Goal: Information Seeking & Learning: Learn about a topic

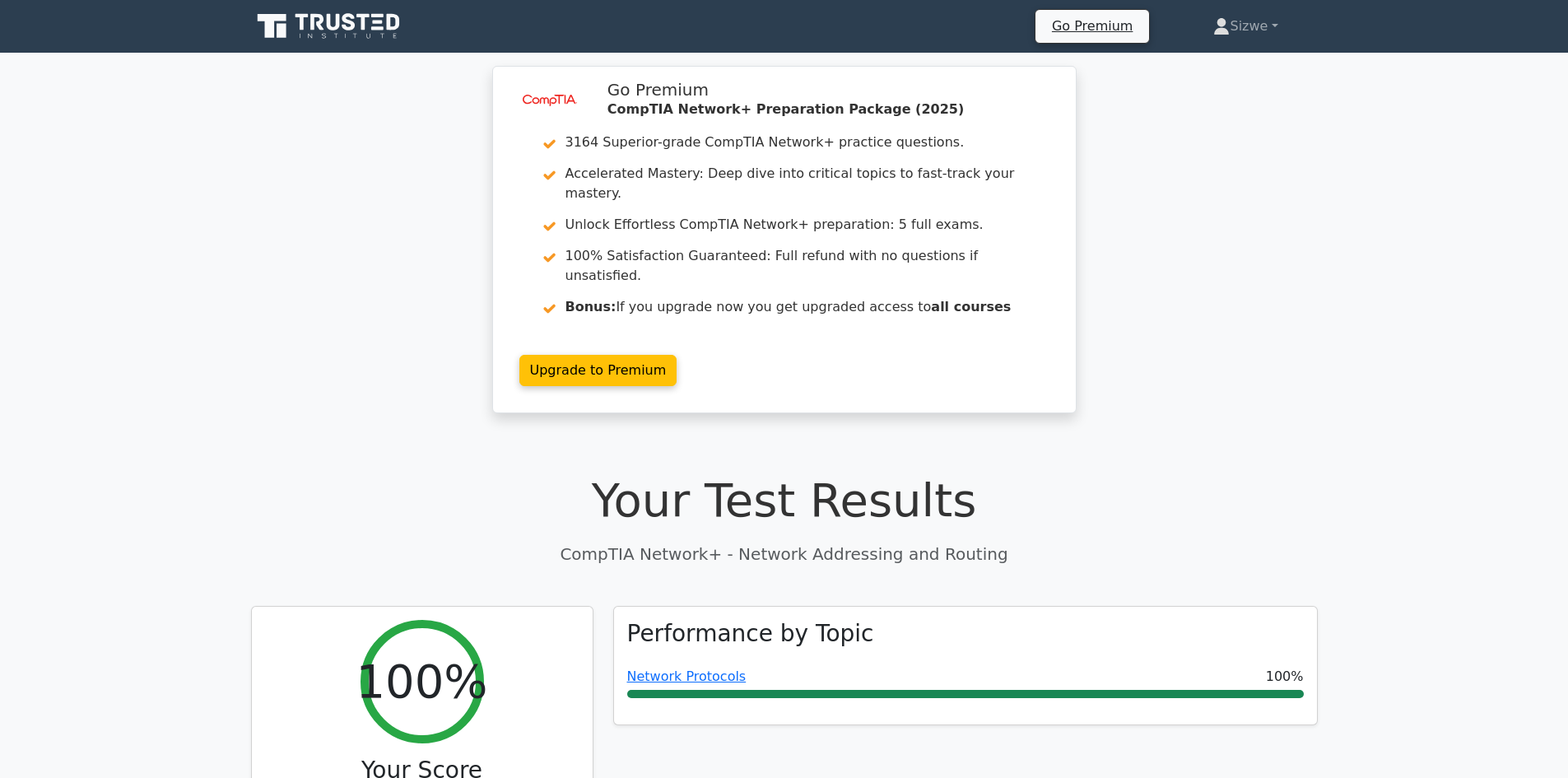
click at [359, 29] on icon at bounding box center [330, 26] width 158 height 31
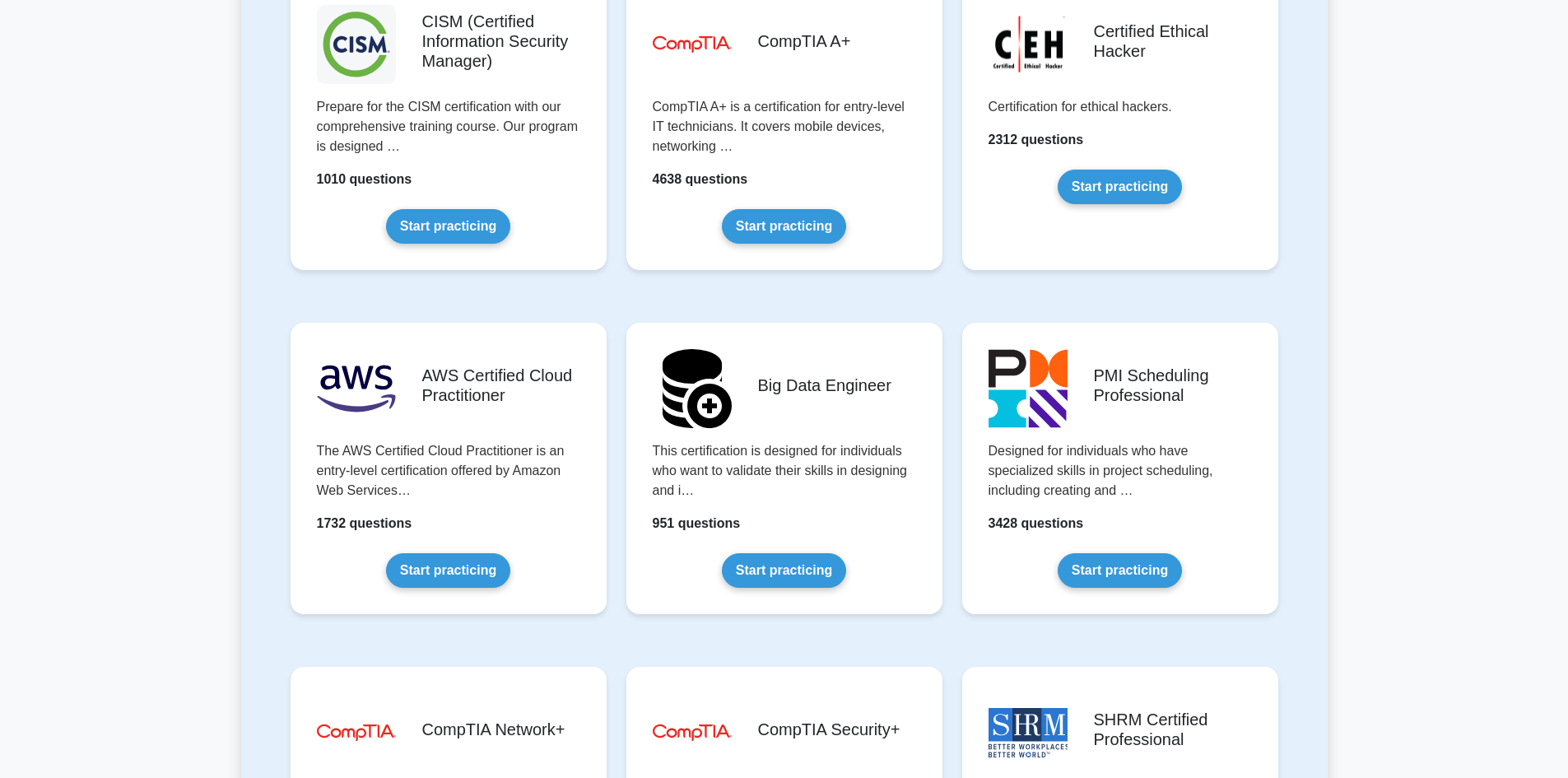
scroll to position [2964, 0]
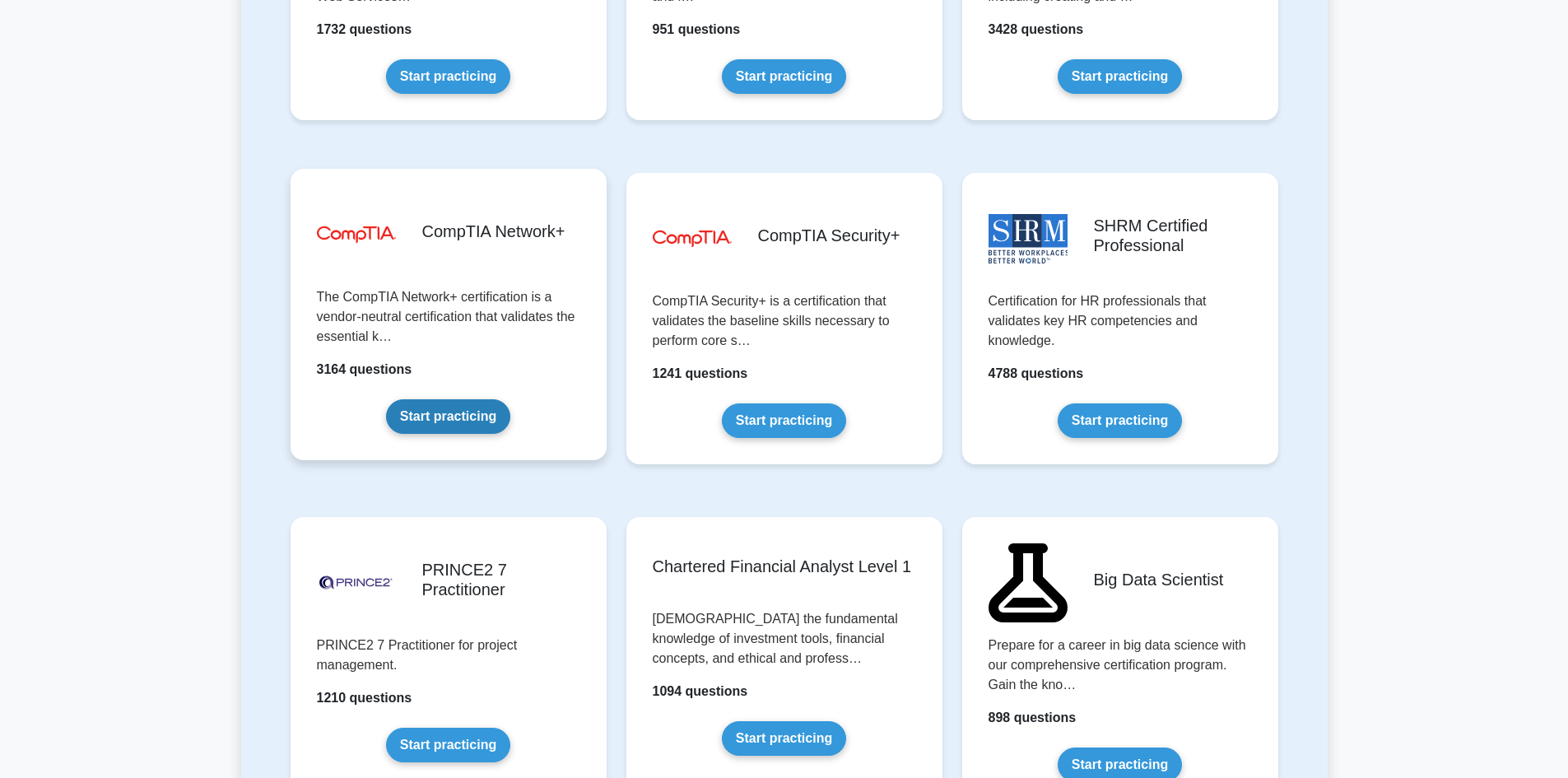
click at [444, 415] on link "Start practicing" at bounding box center [448, 417] width 124 height 35
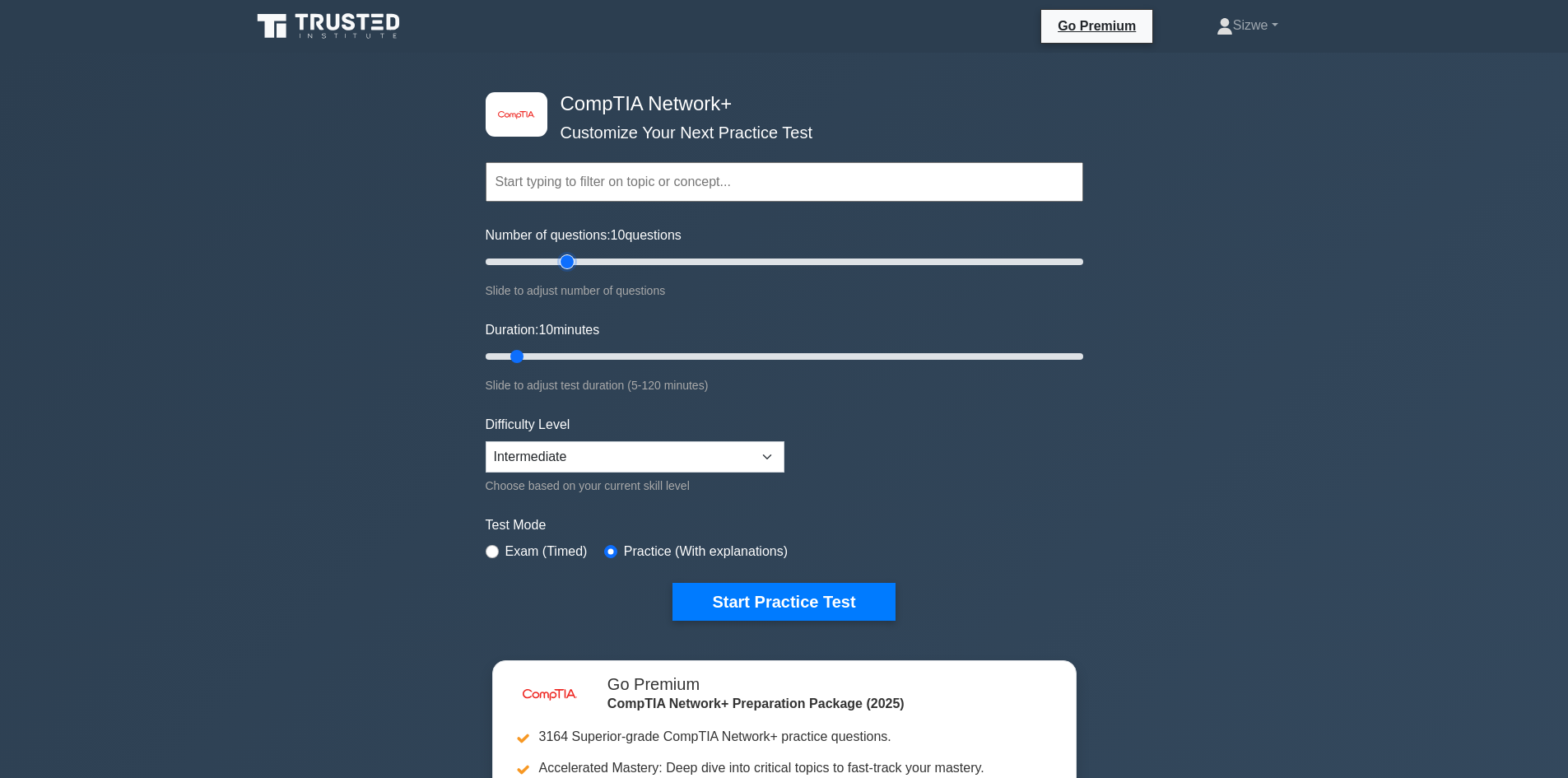
click at [569, 260] on input "Number of questions: 10 questions" at bounding box center [784, 261] width 597 height 20
click at [597, 264] on input "Number of questions: 30 questions" at bounding box center [784, 261] width 597 height 20
type input "50"
click at [630, 264] on input "Number of questions: 40 questions" at bounding box center [784, 261] width 597 height 20
click at [613, 353] on input "Duration: 10 minutes" at bounding box center [784, 356] width 597 height 20
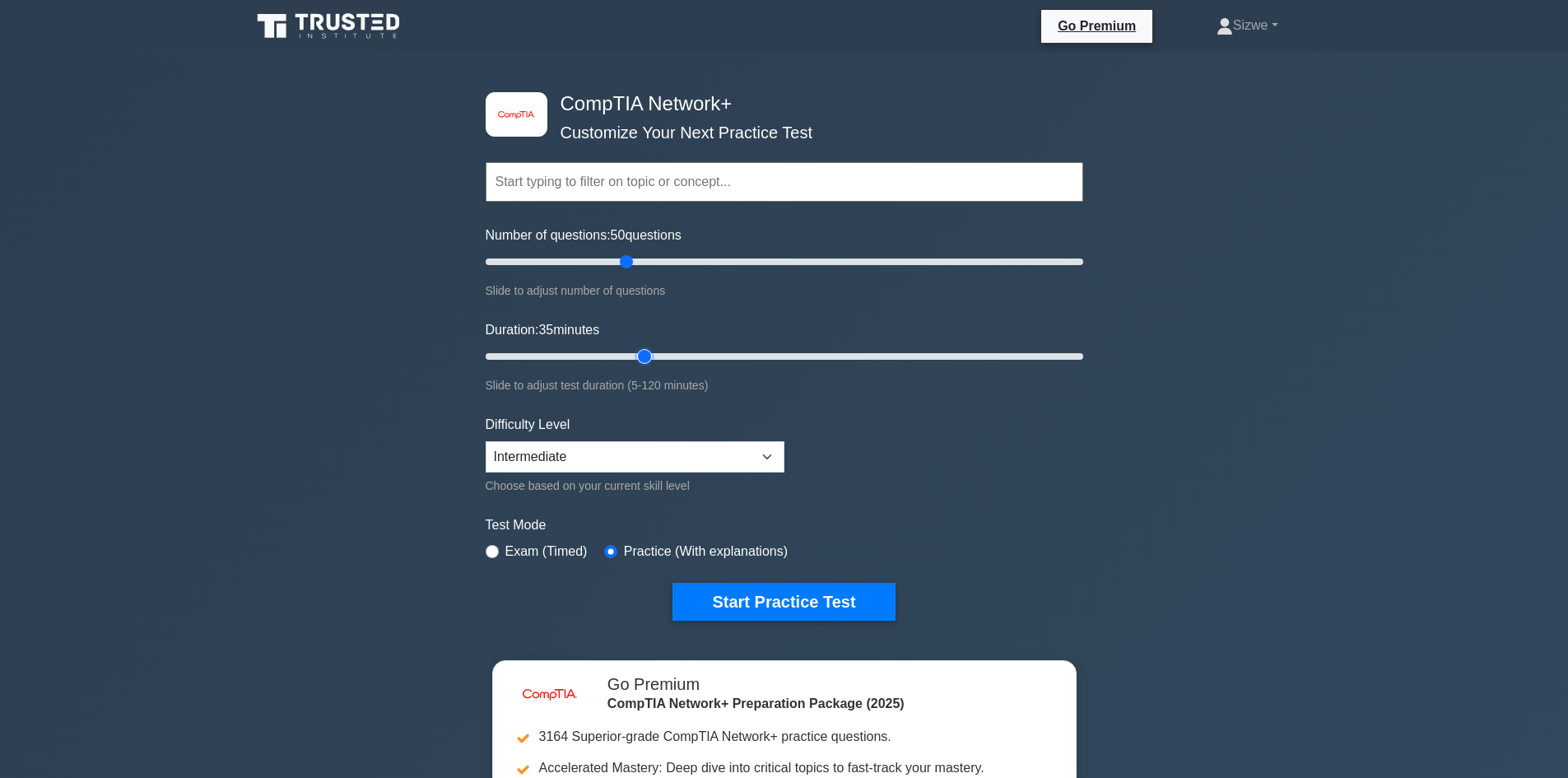
click at [638, 355] on input "Duration: 35 minutes" at bounding box center [784, 356] width 597 height 20
click at [634, 355] on input "Duration: 35 minutes" at bounding box center [784, 356] width 597 height 20
click at [654, 353] on input "Duration: 35 minutes" at bounding box center [784, 356] width 597 height 20
type input "40"
click at [664, 353] on input "Duration: 40 minutes" at bounding box center [784, 356] width 597 height 20
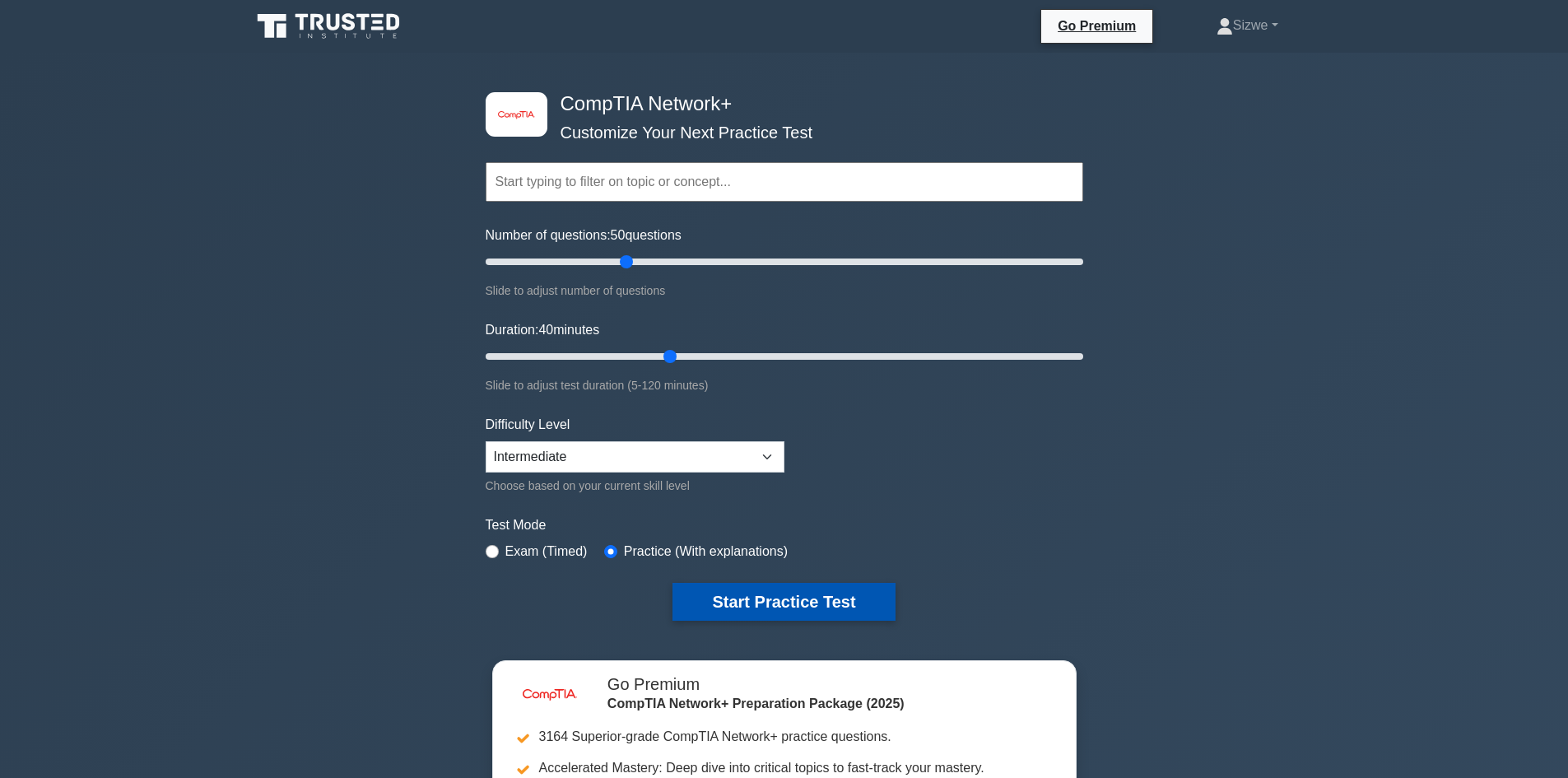
click at [769, 589] on button "Start Practice Test" at bounding box center [783, 602] width 222 height 38
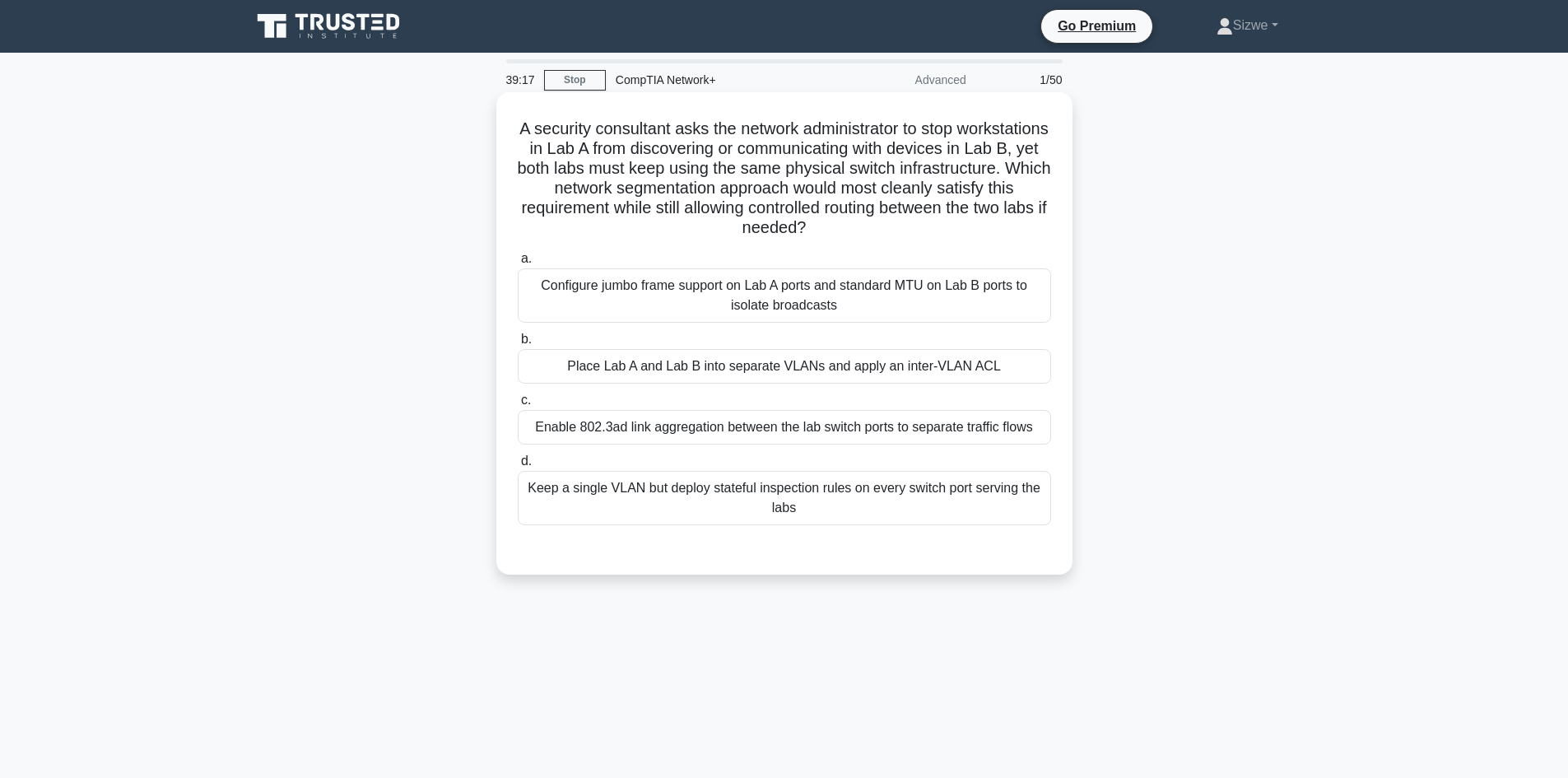
click at [907, 372] on div "Place Lab A and Lab B into separate VLANs and apply an inter-VLAN ACL" at bounding box center [784, 366] width 534 height 35
click at [518, 345] on input "b. Place Lab A and Lab B into separate VLANs and apply an inter-VLAN ACL" at bounding box center [518, 339] width 0 height 11
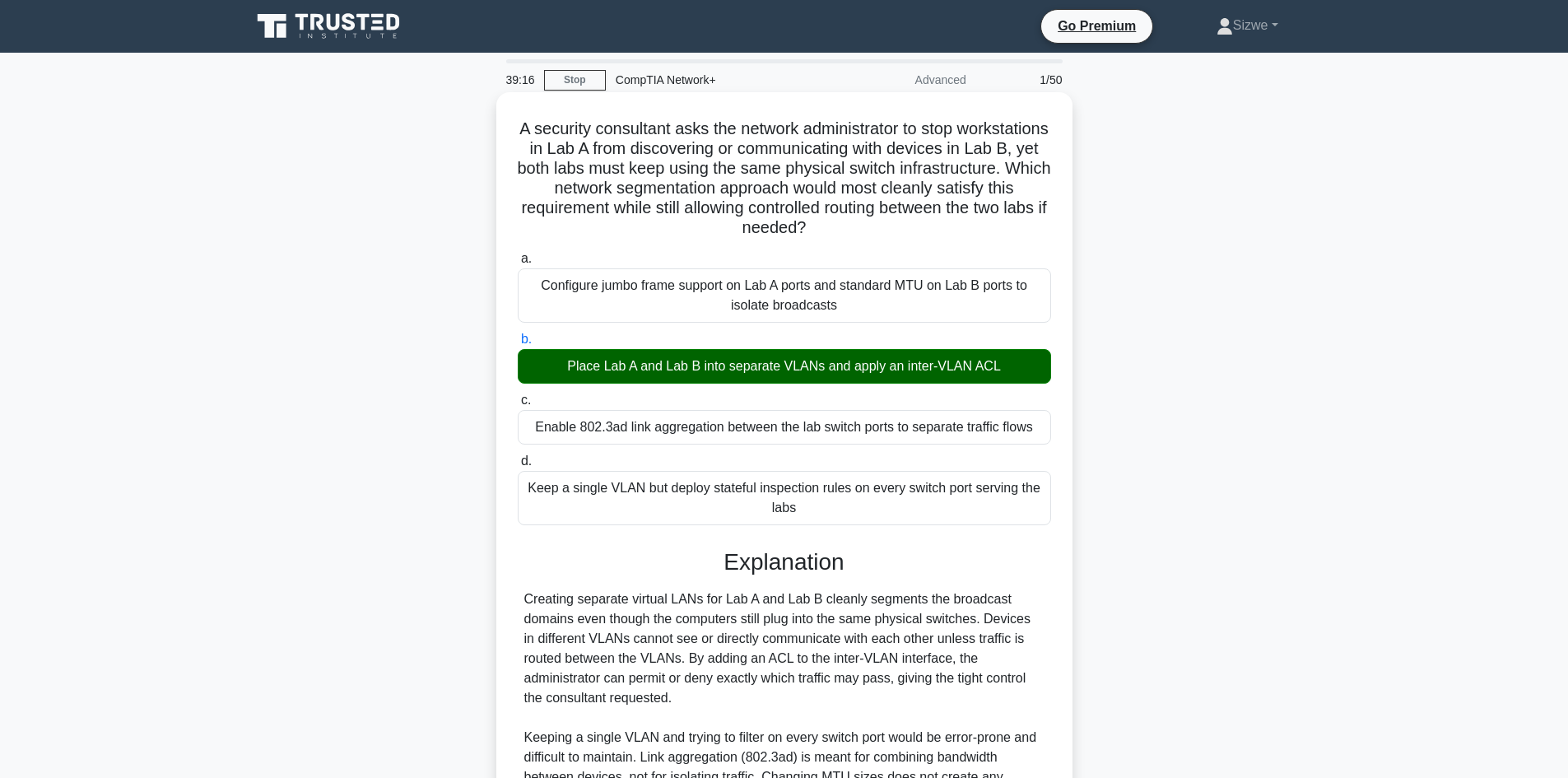
scroll to position [179, 0]
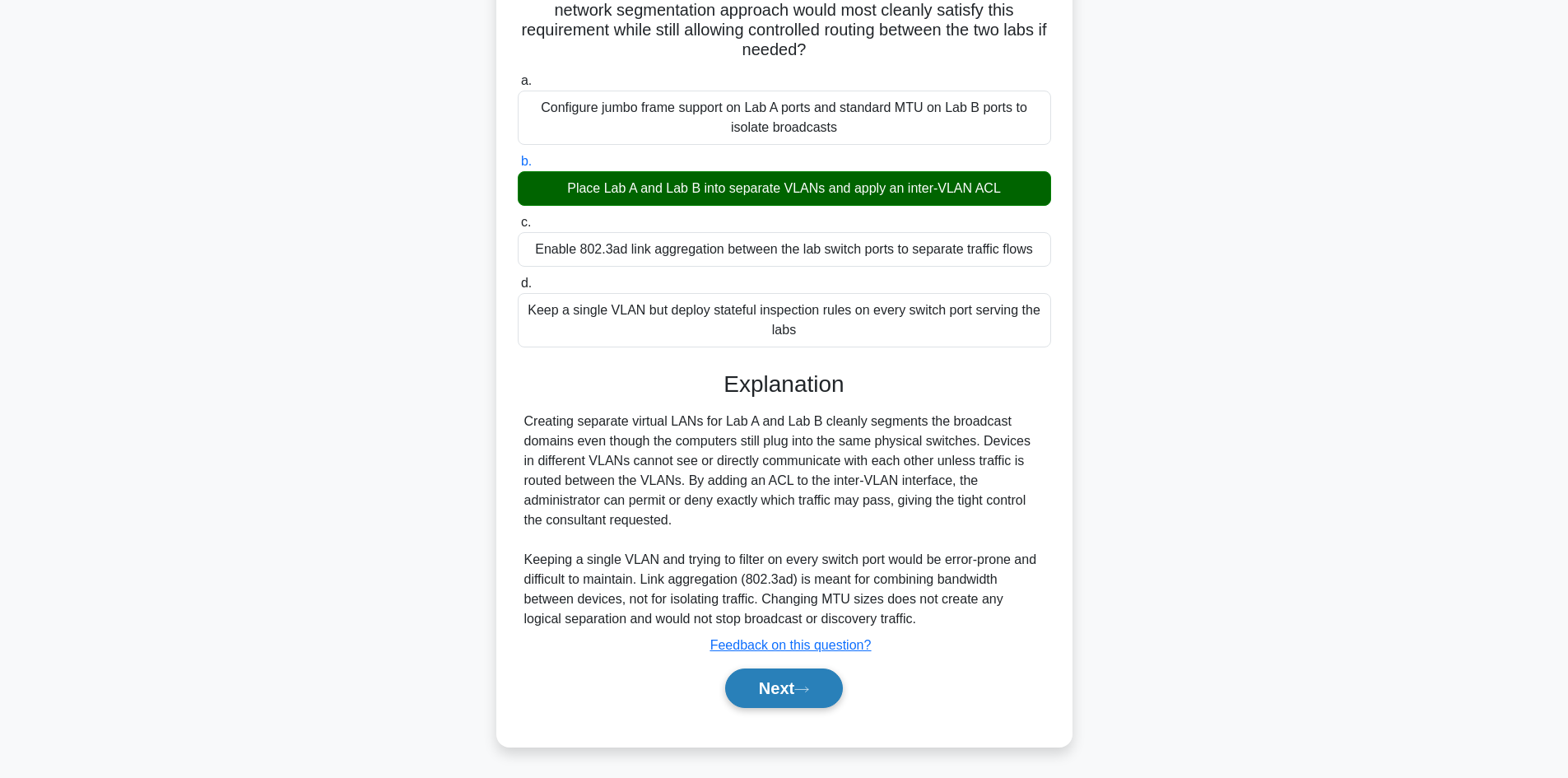
click at [785, 691] on button "Next" at bounding box center [784, 688] width 117 height 39
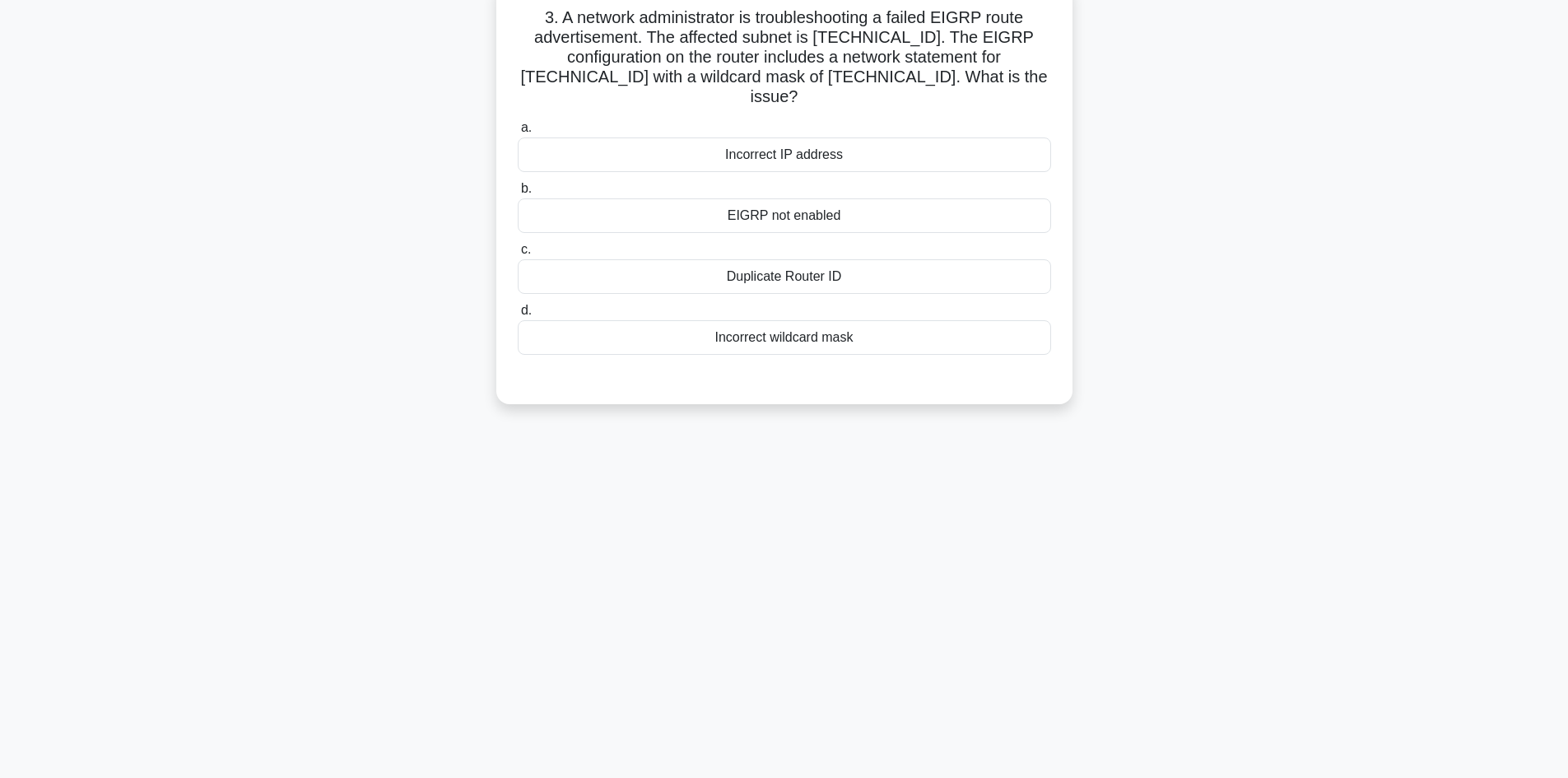
scroll to position [0, 0]
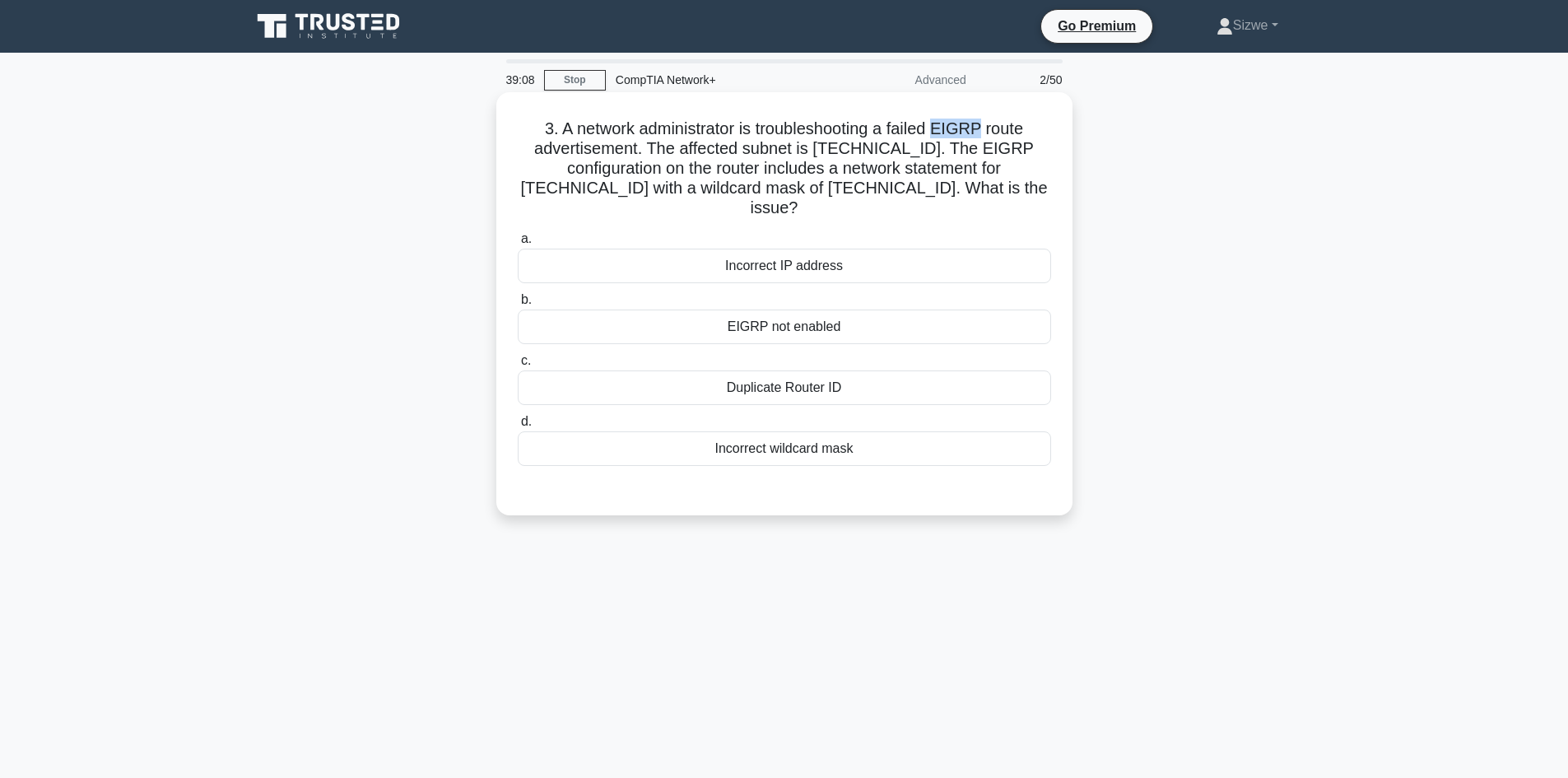
drag, startPoint x: 943, startPoint y: 124, endPoint x: 982, endPoint y: 128, distance: 39.2
click at [982, 128] on h5 "3. A network administrator is troubleshooting a failed EIGRP route advertisemen…" at bounding box center [784, 168] width 536 height 100
drag, startPoint x: 817, startPoint y: 145, endPoint x: 945, endPoint y: 150, distance: 128.1
click at [945, 150] on h5 "3. A network administrator is troubleshooting a failed EIGRP route advertisemen…" at bounding box center [784, 168] width 536 height 100
click at [782, 434] on div "Incorrect wildcard mask" at bounding box center [784, 448] width 534 height 35
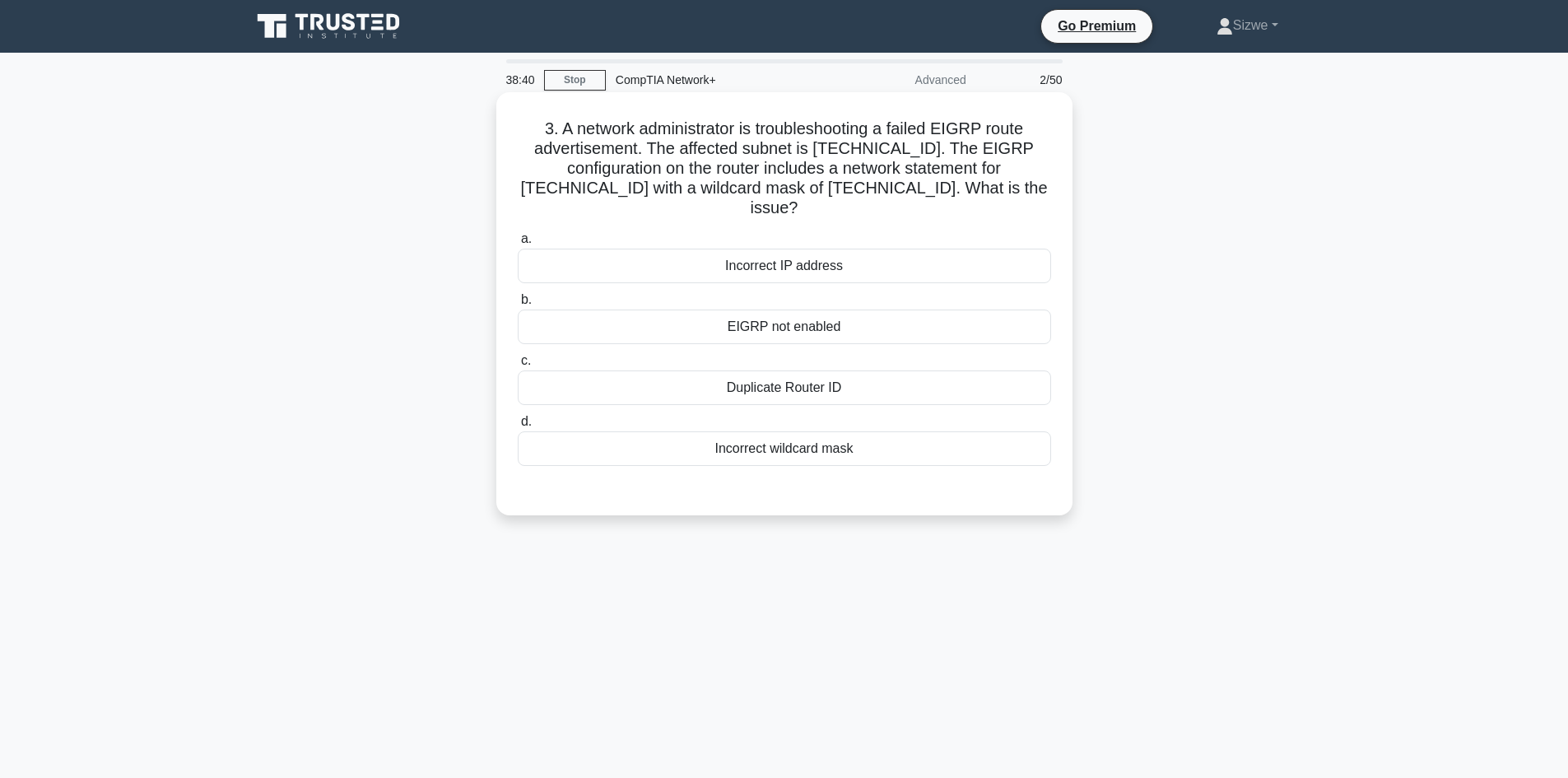
click at [518, 428] on input "d. Incorrect wildcard mask" at bounding box center [518, 422] width 0 height 11
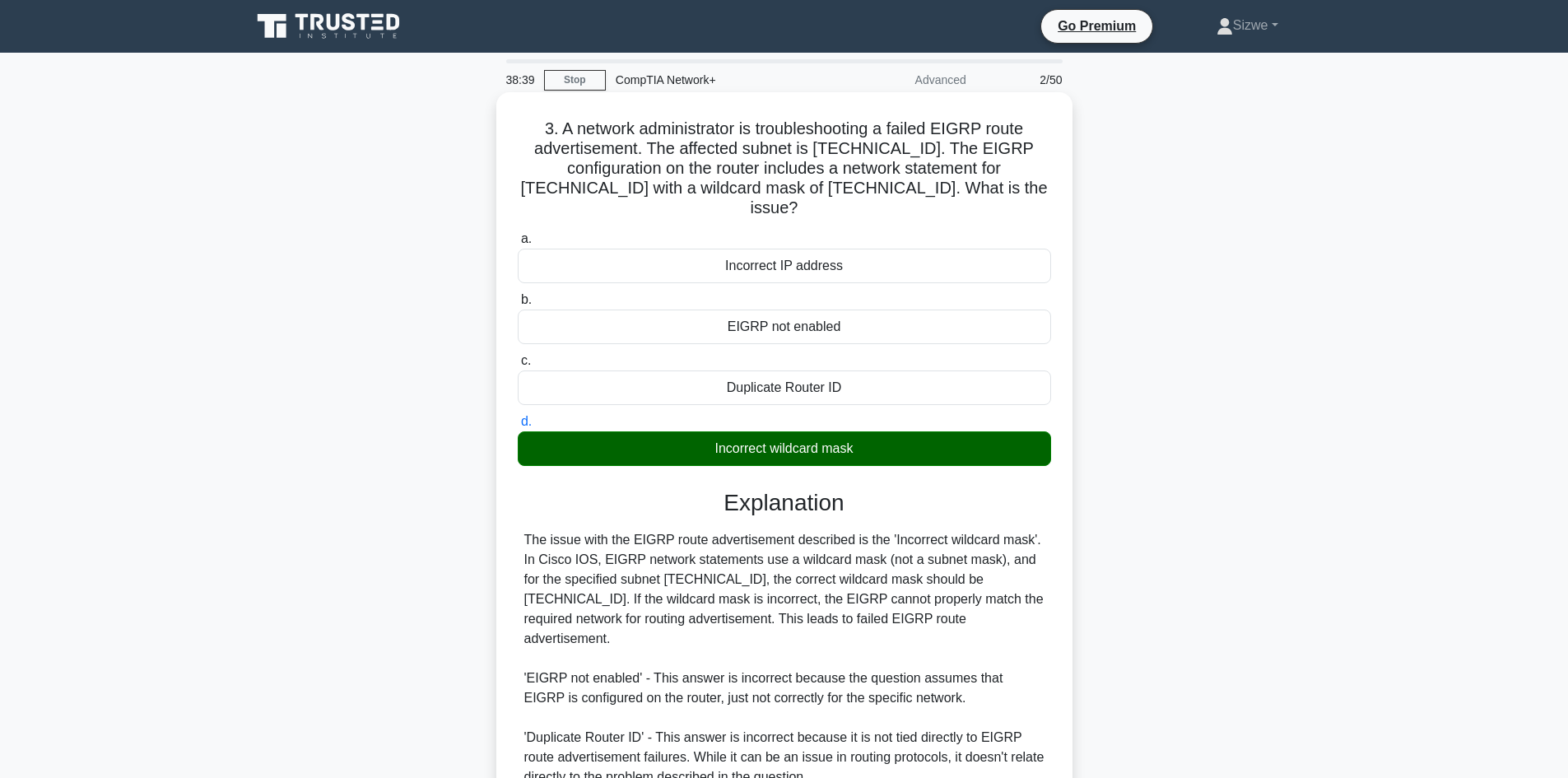
scroll to position [179, 0]
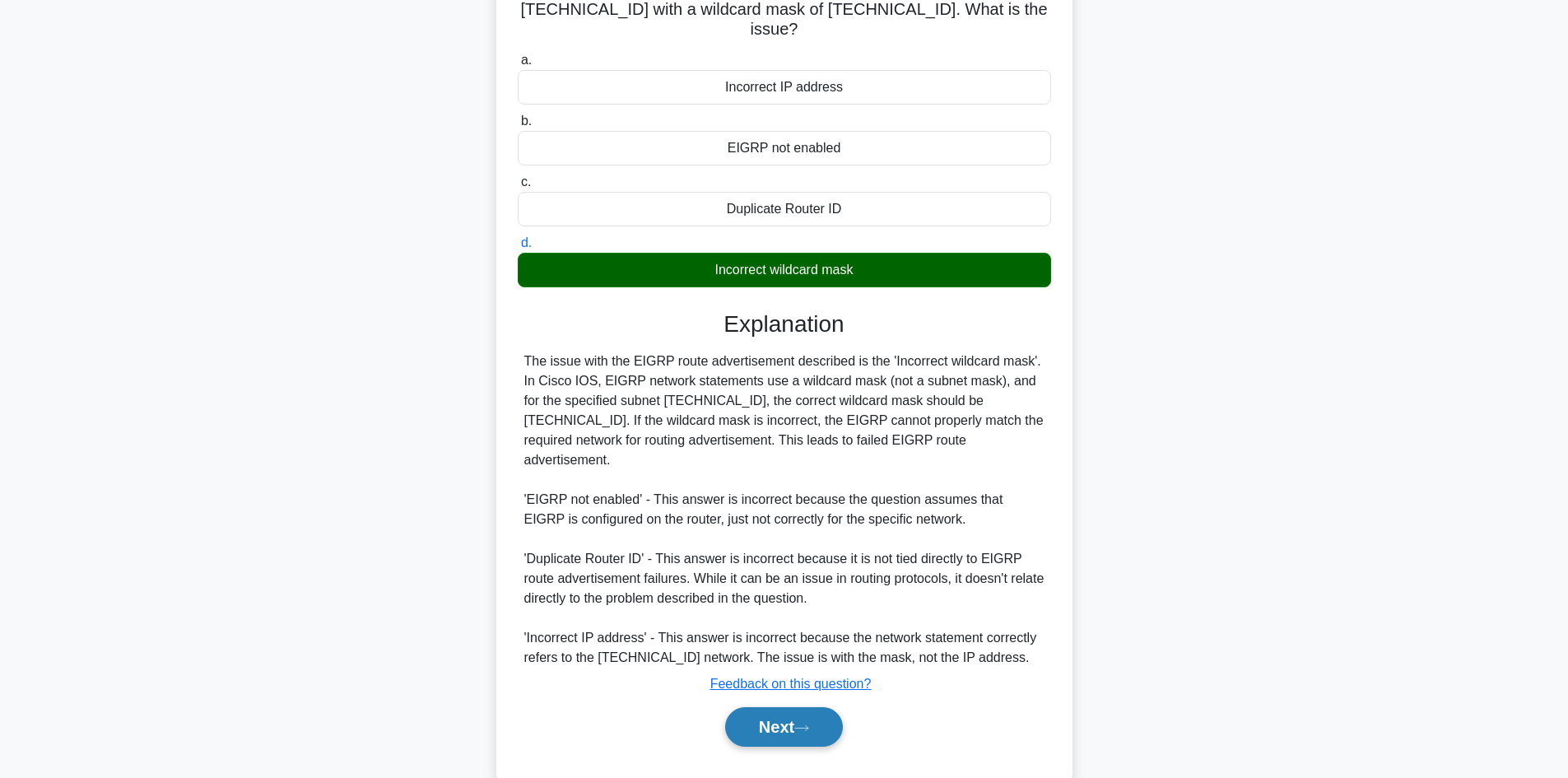
click at [766, 707] on button "Next" at bounding box center [784, 727] width 117 height 39
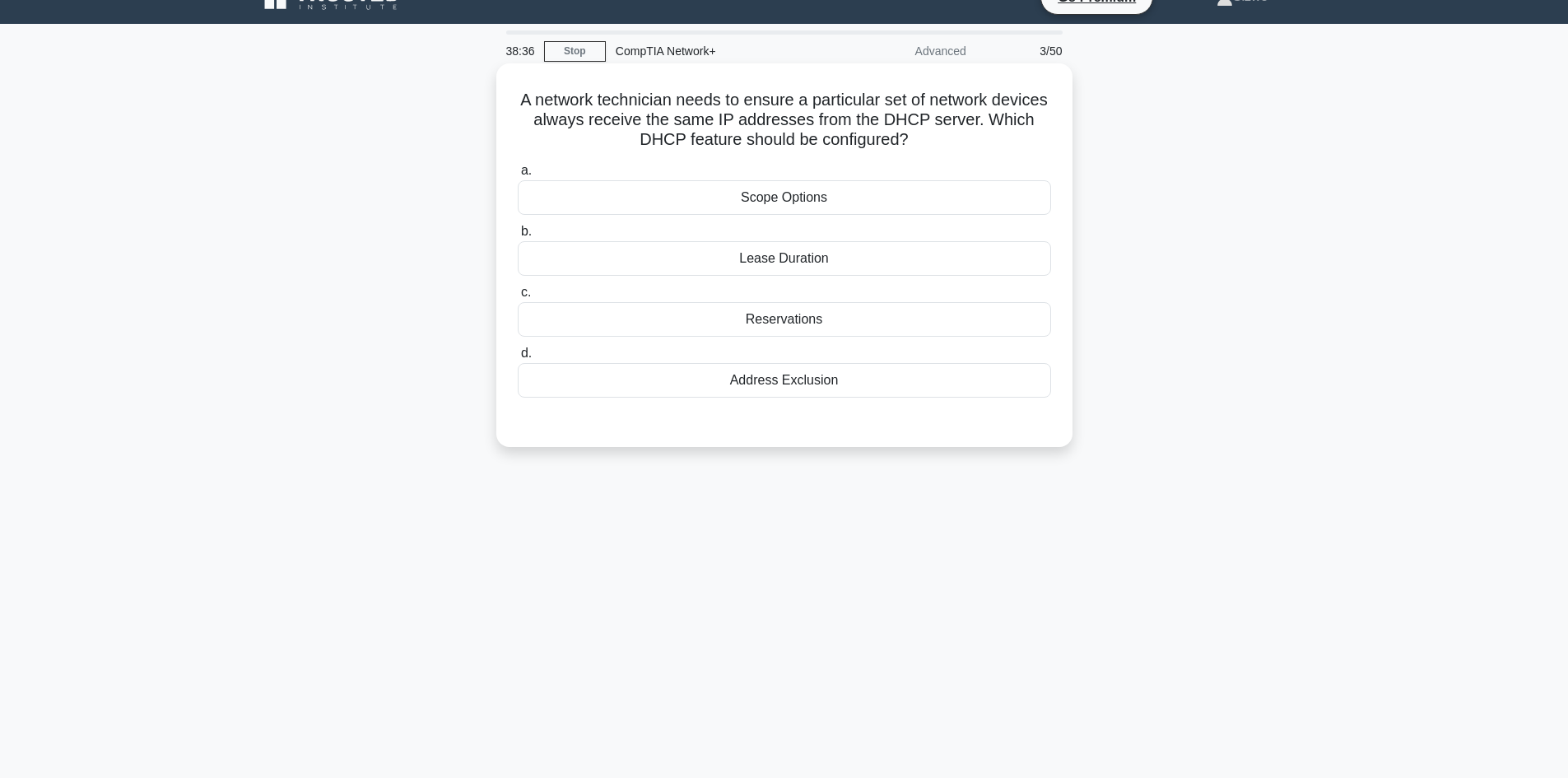
scroll to position [0, 0]
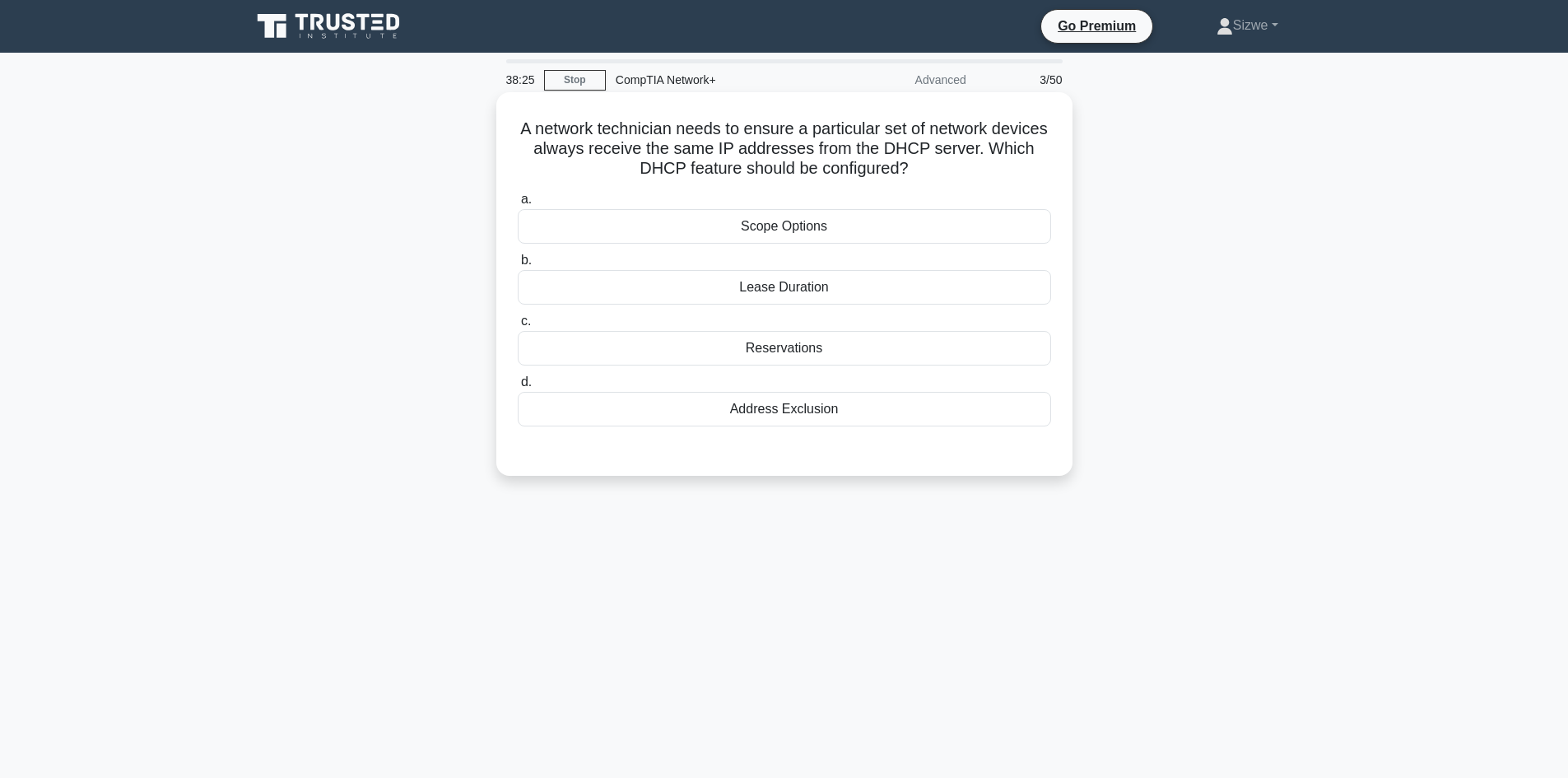
click at [794, 355] on div "Reservations" at bounding box center [784, 348] width 534 height 35
click at [518, 327] on input "c. Reservations" at bounding box center [518, 321] width 0 height 11
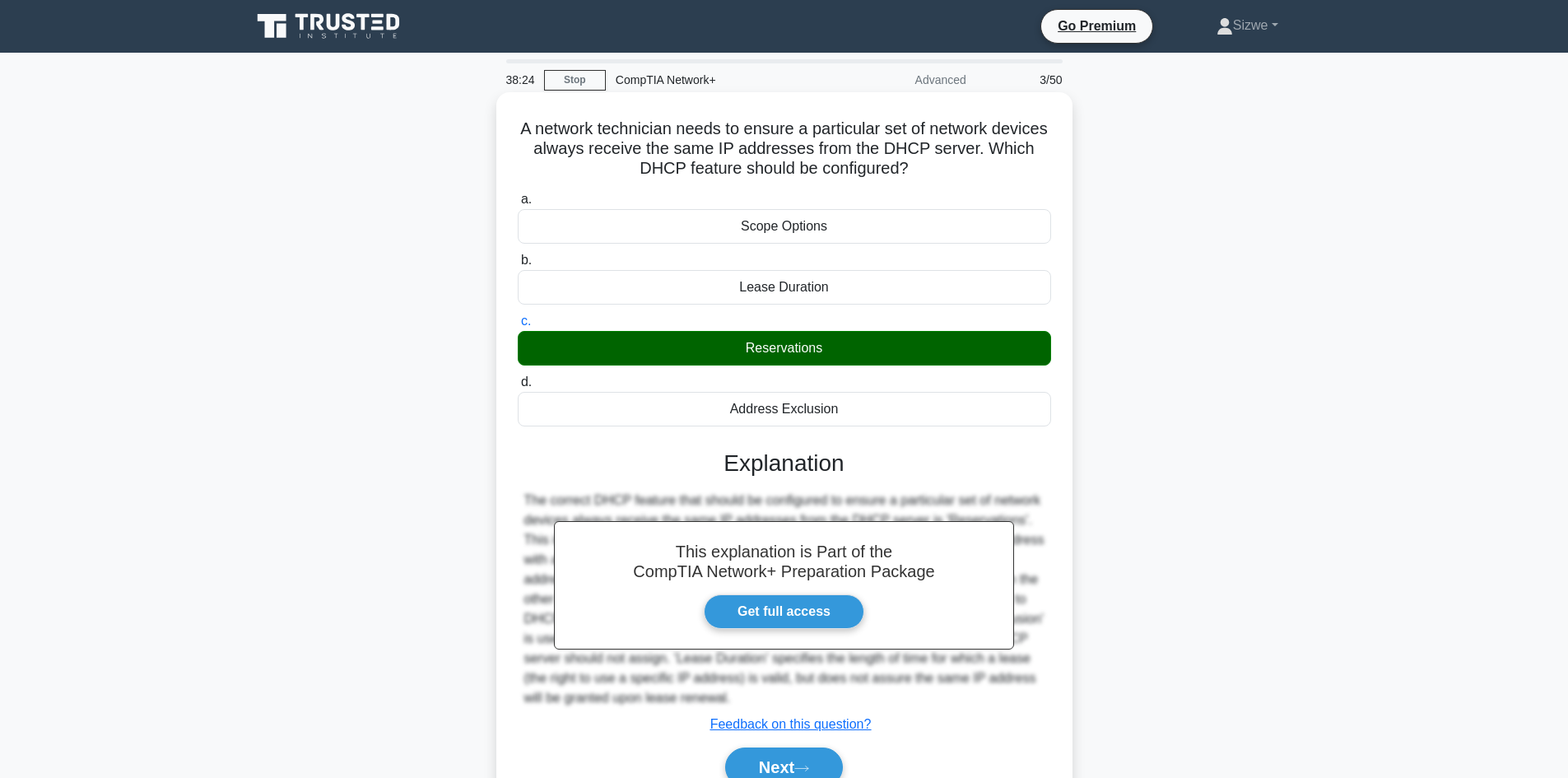
scroll to position [111, 0]
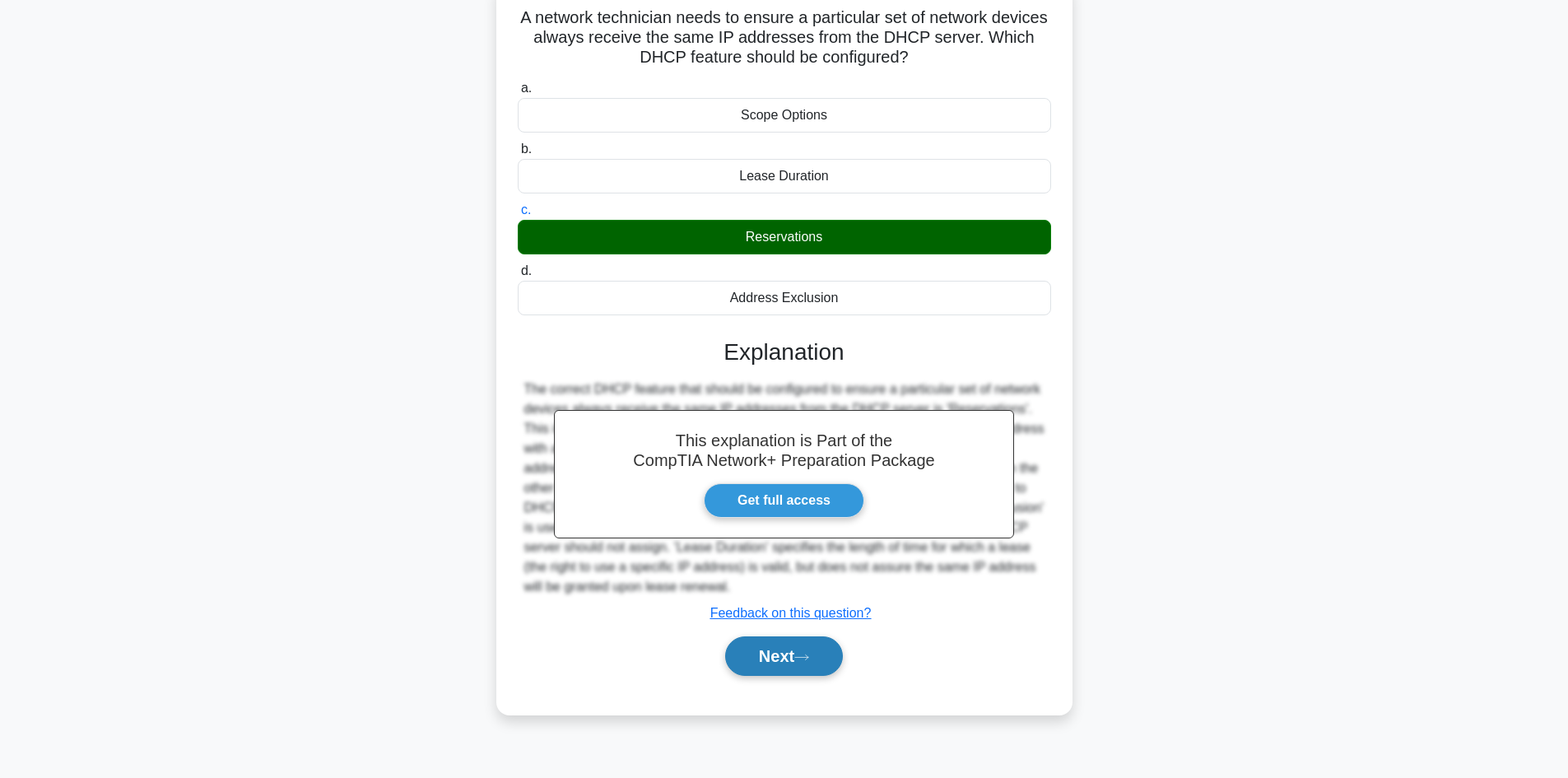
click at [794, 654] on button "Next" at bounding box center [784, 656] width 117 height 39
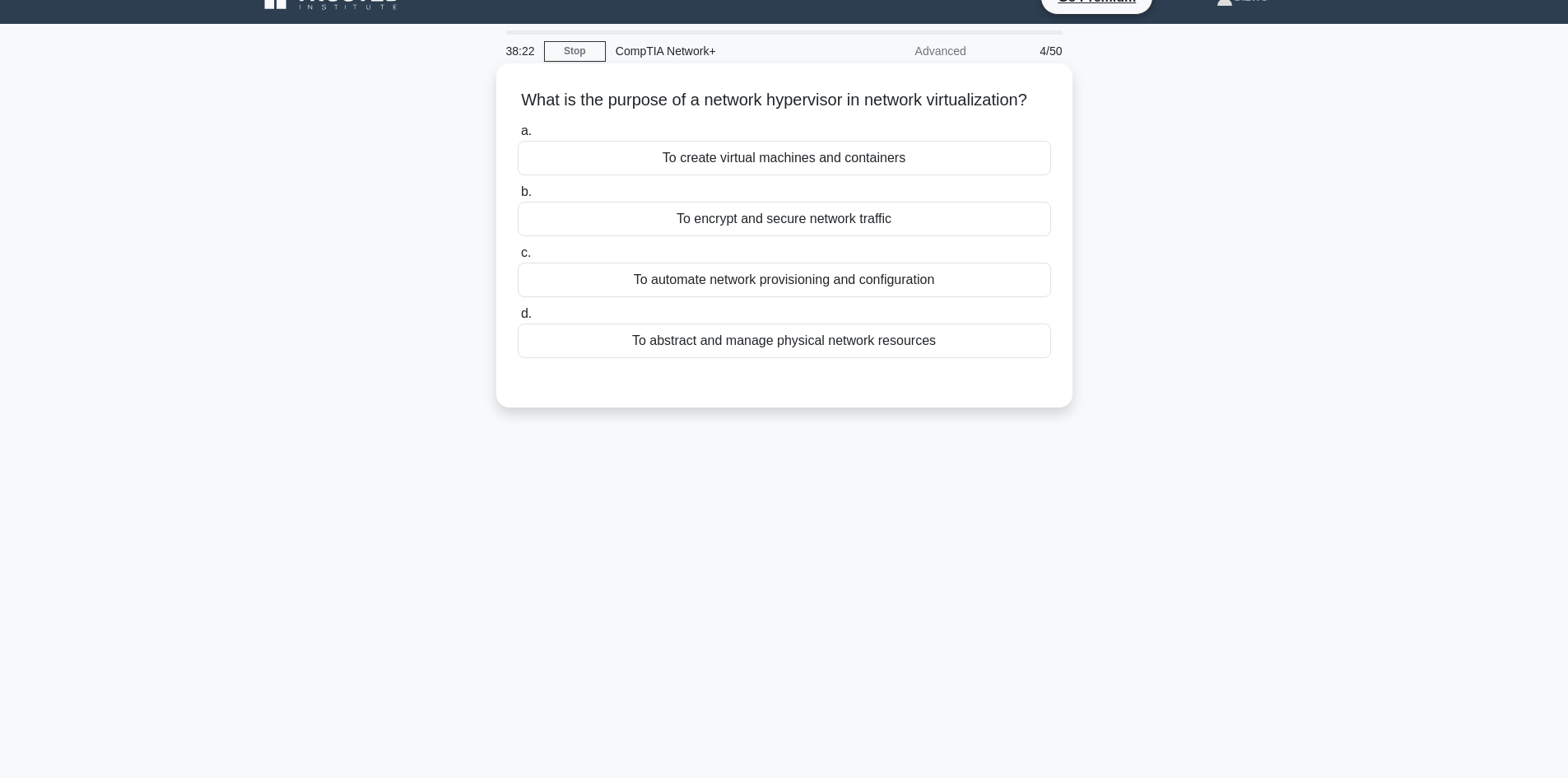
scroll to position [0, 0]
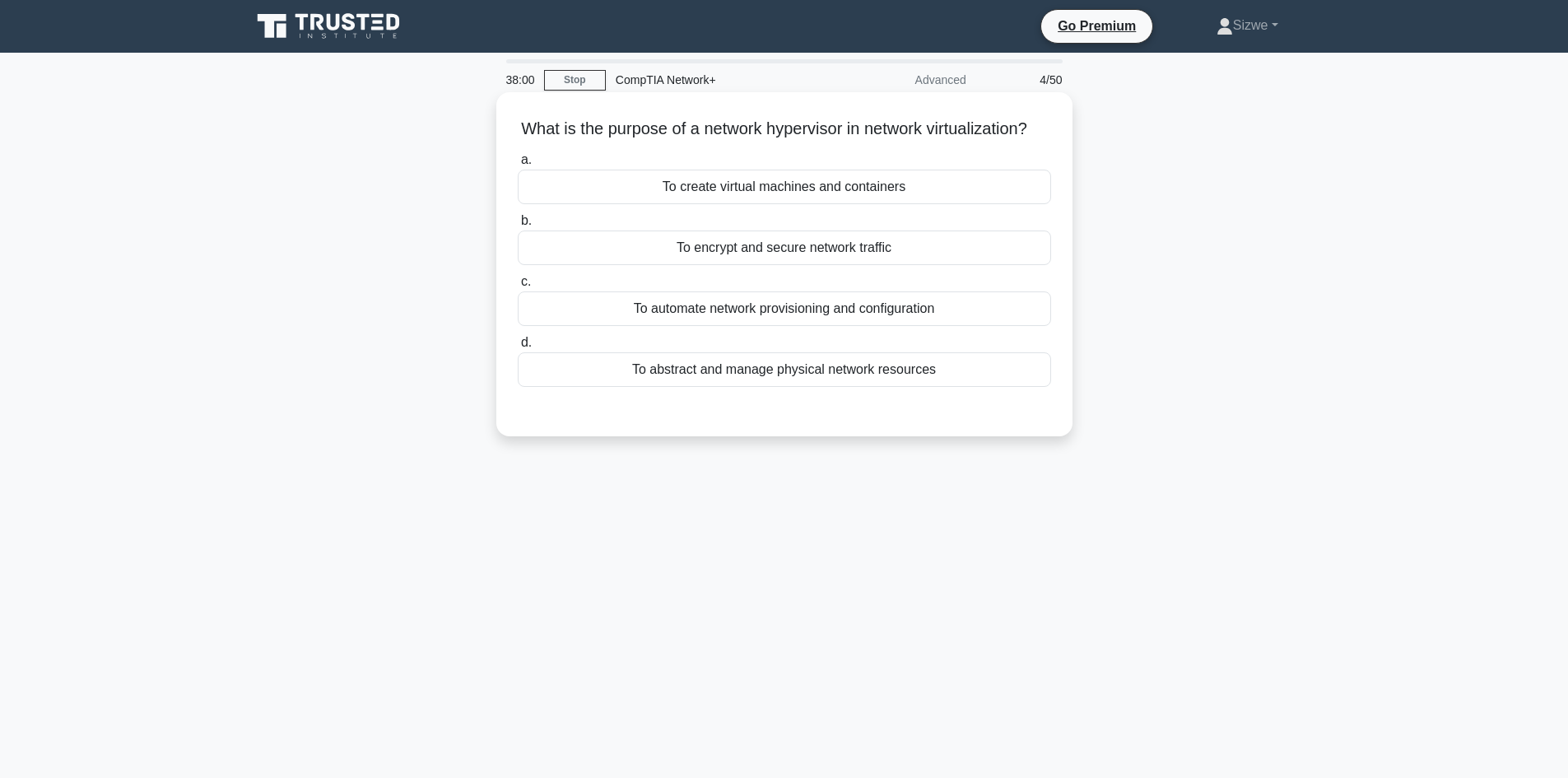
click at [742, 204] on div "To create virtual machines and containers" at bounding box center [784, 186] width 534 height 35
click at [518, 166] on input "a. To create virtual machines and containers" at bounding box center [518, 160] width 0 height 11
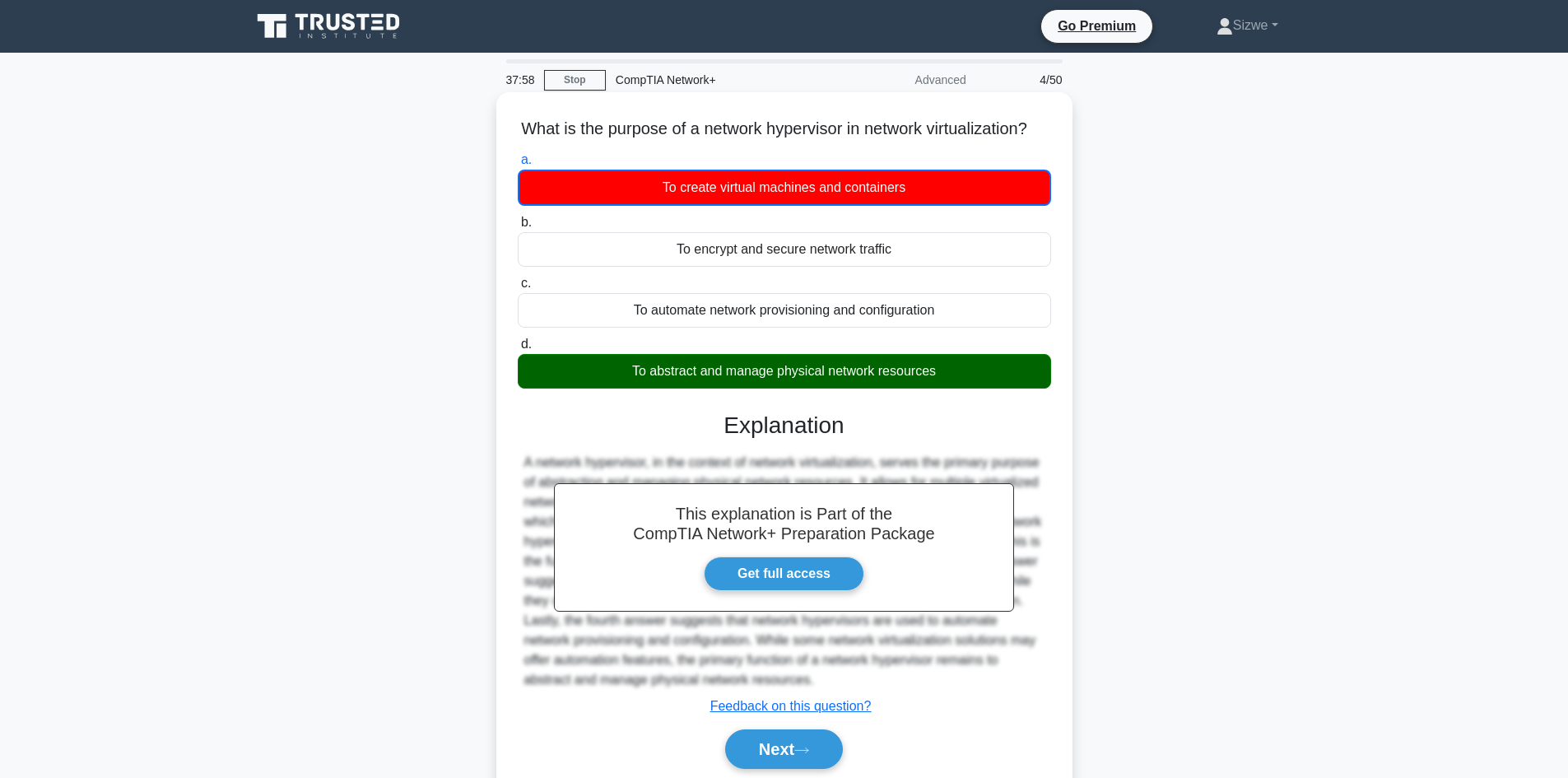
scroll to position [111, 0]
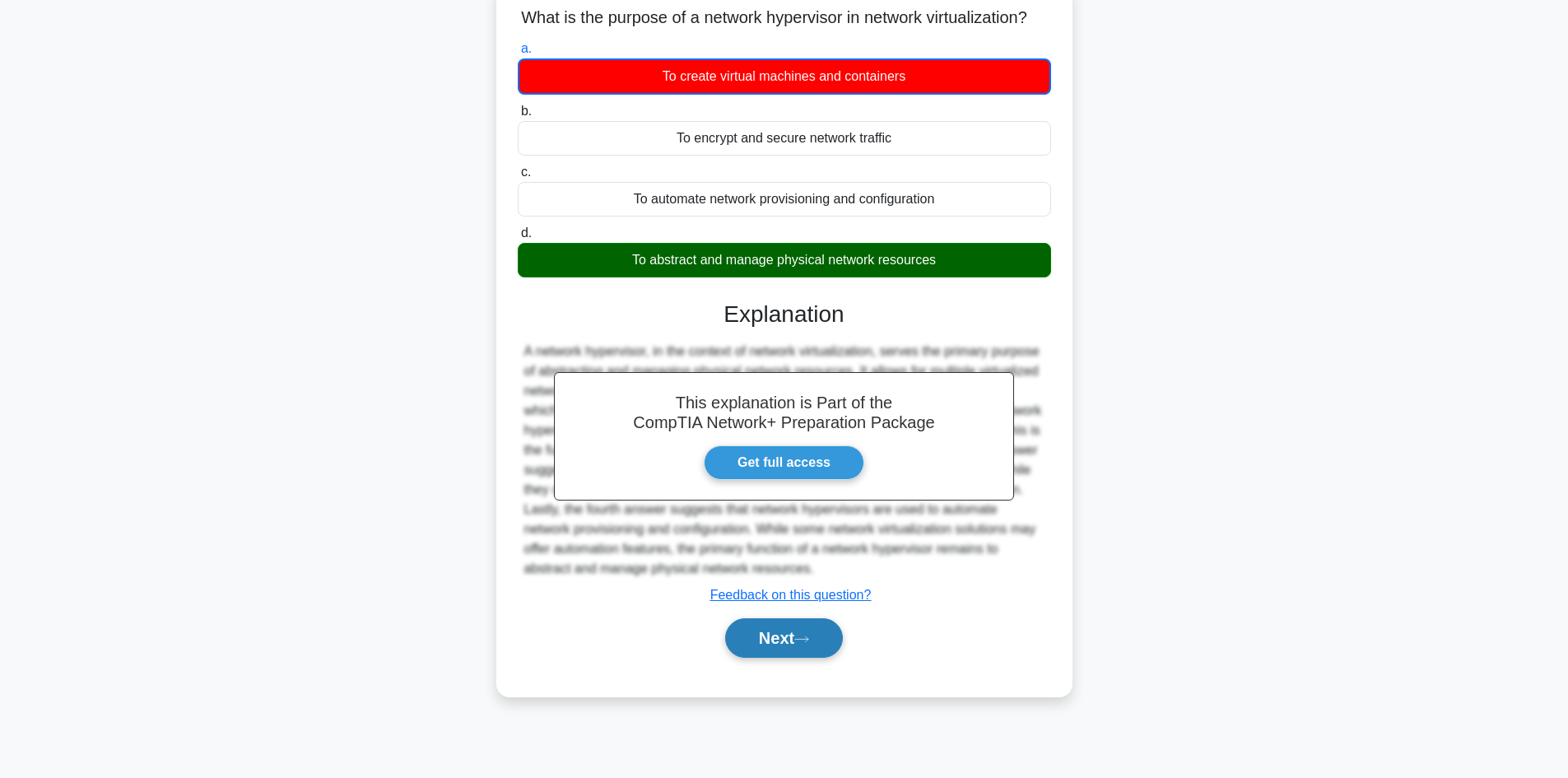
click at [790, 653] on button "Next" at bounding box center [784, 638] width 117 height 39
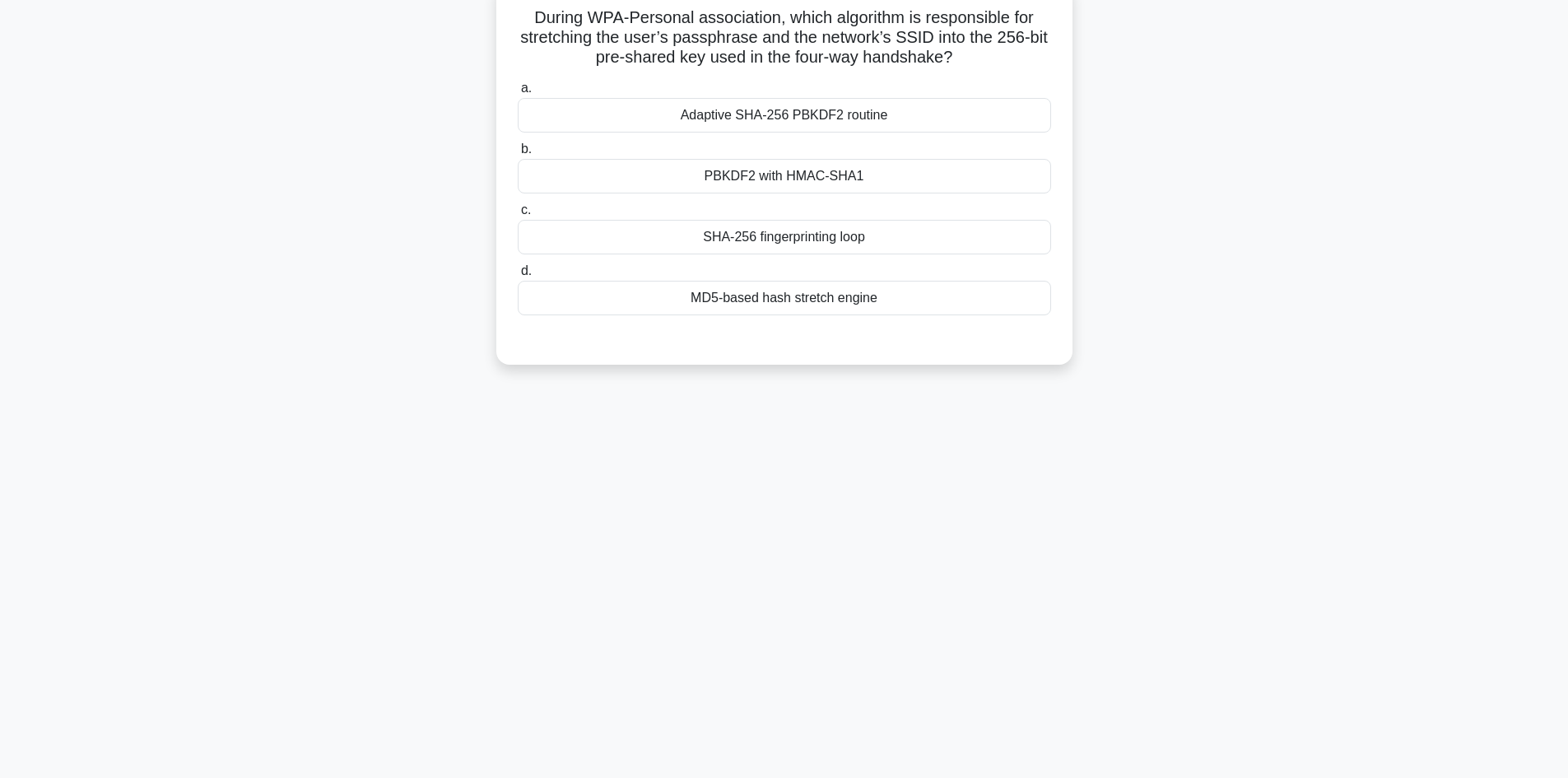
scroll to position [0, 0]
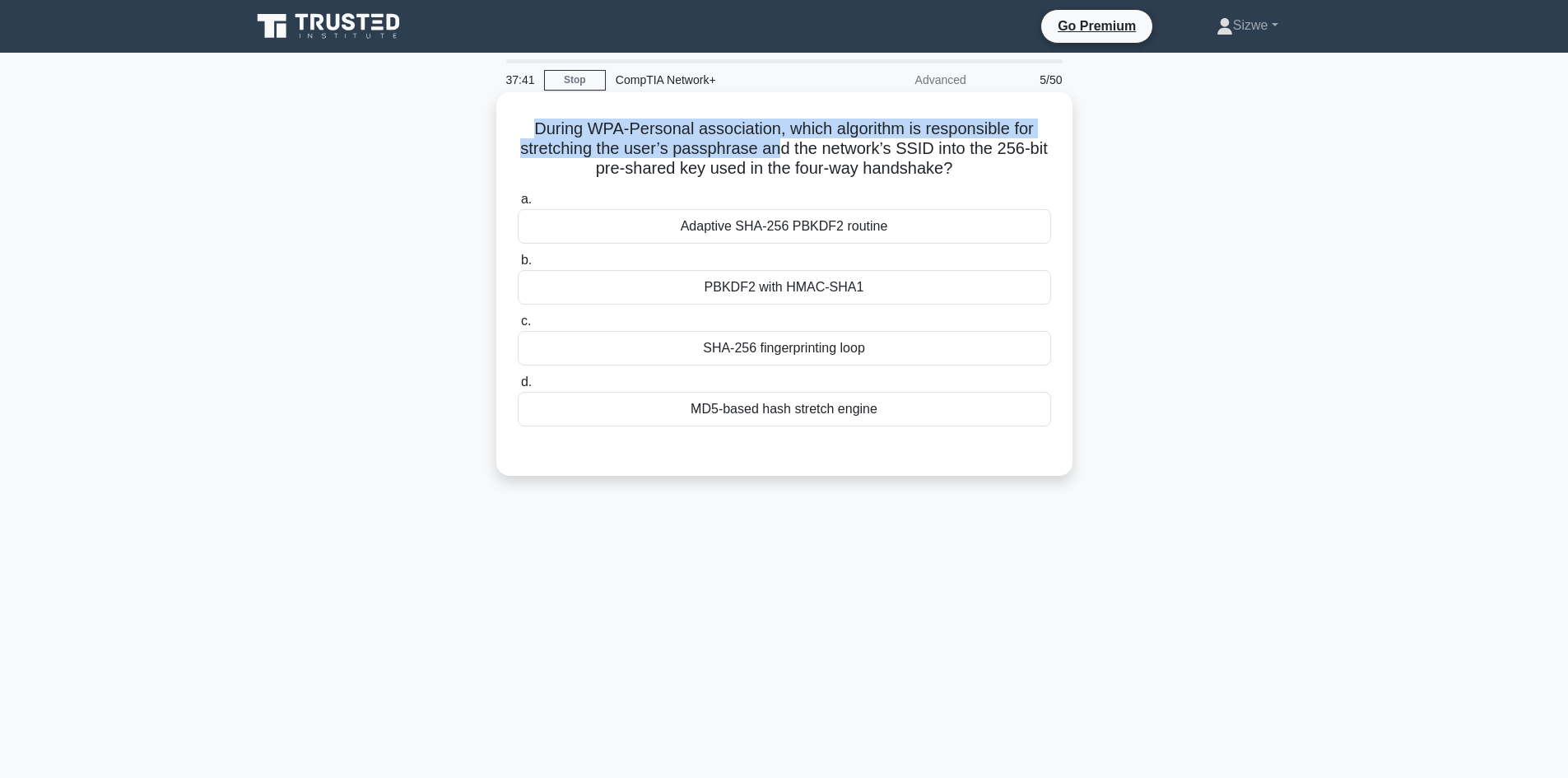
drag, startPoint x: 527, startPoint y: 128, endPoint x: 774, endPoint y: 143, distance: 247.5
click at [774, 143] on h5 "During WPA-Personal association, which algorithm is responsible for stretching …" at bounding box center [784, 149] width 536 height 61
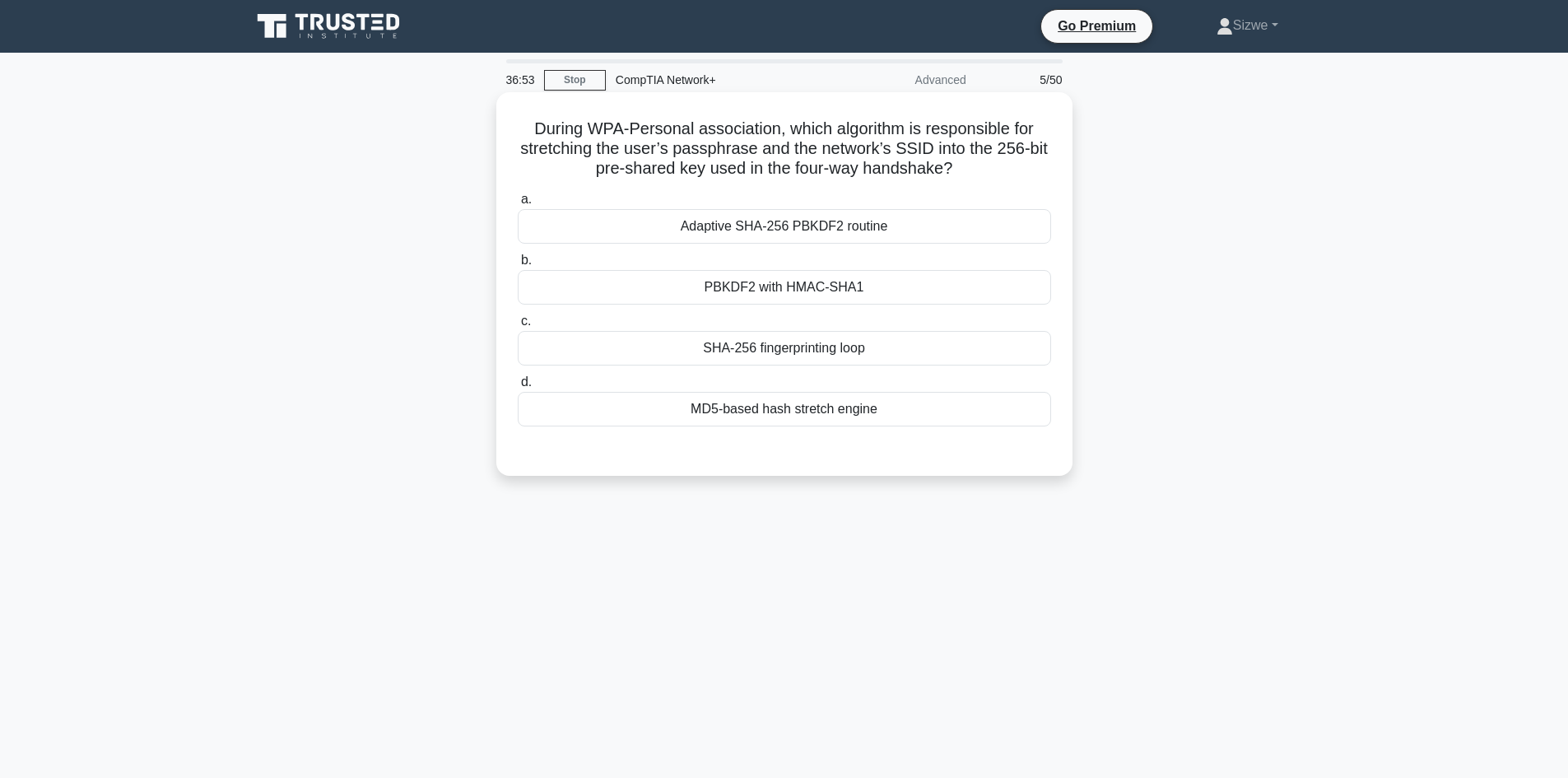
click at [784, 413] on div "MD5-based hash stretch engine" at bounding box center [784, 409] width 534 height 35
click at [518, 388] on input "d. MD5-based hash stretch engine" at bounding box center [518, 383] width 0 height 11
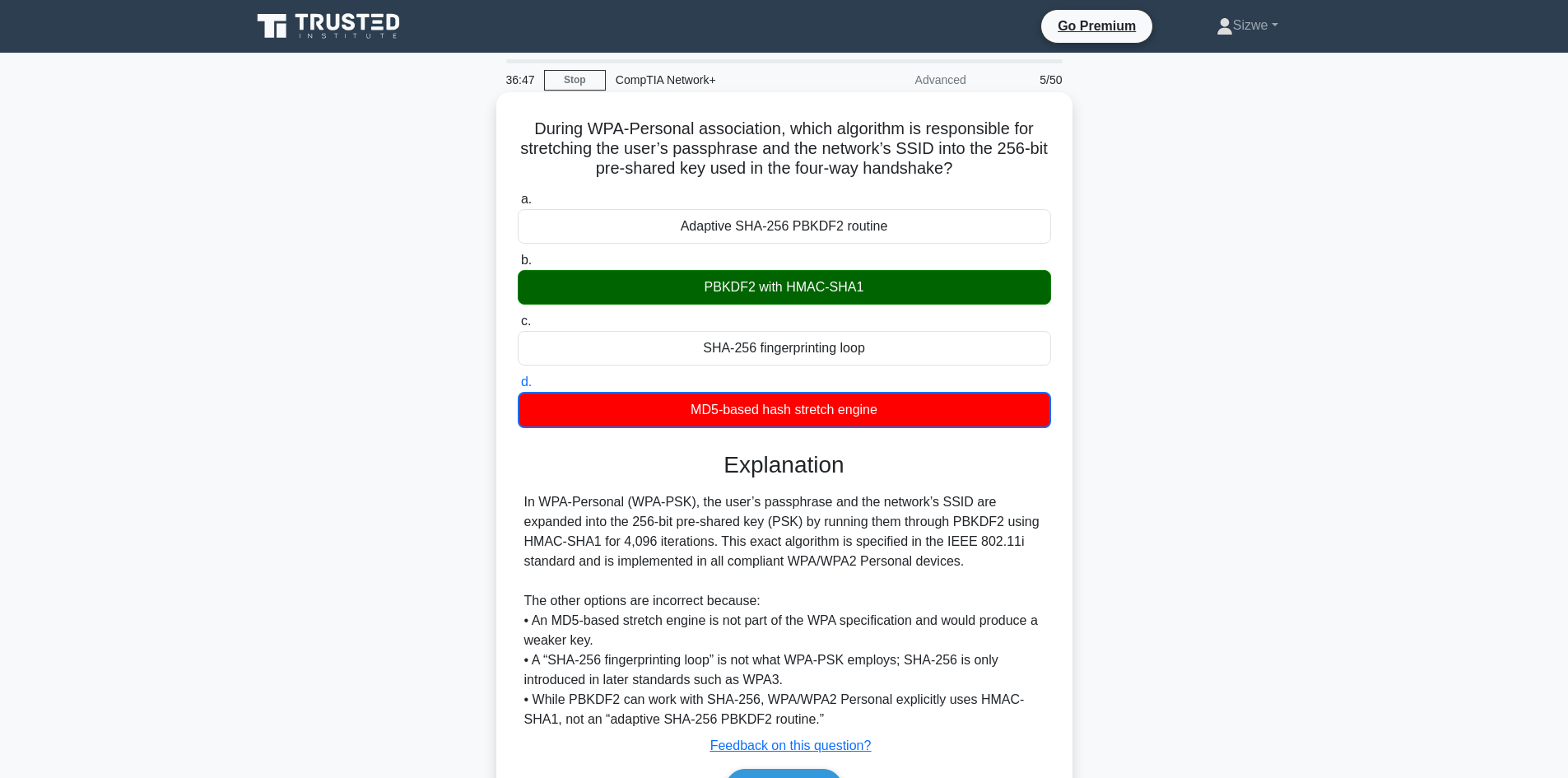
scroll to position [111, 0]
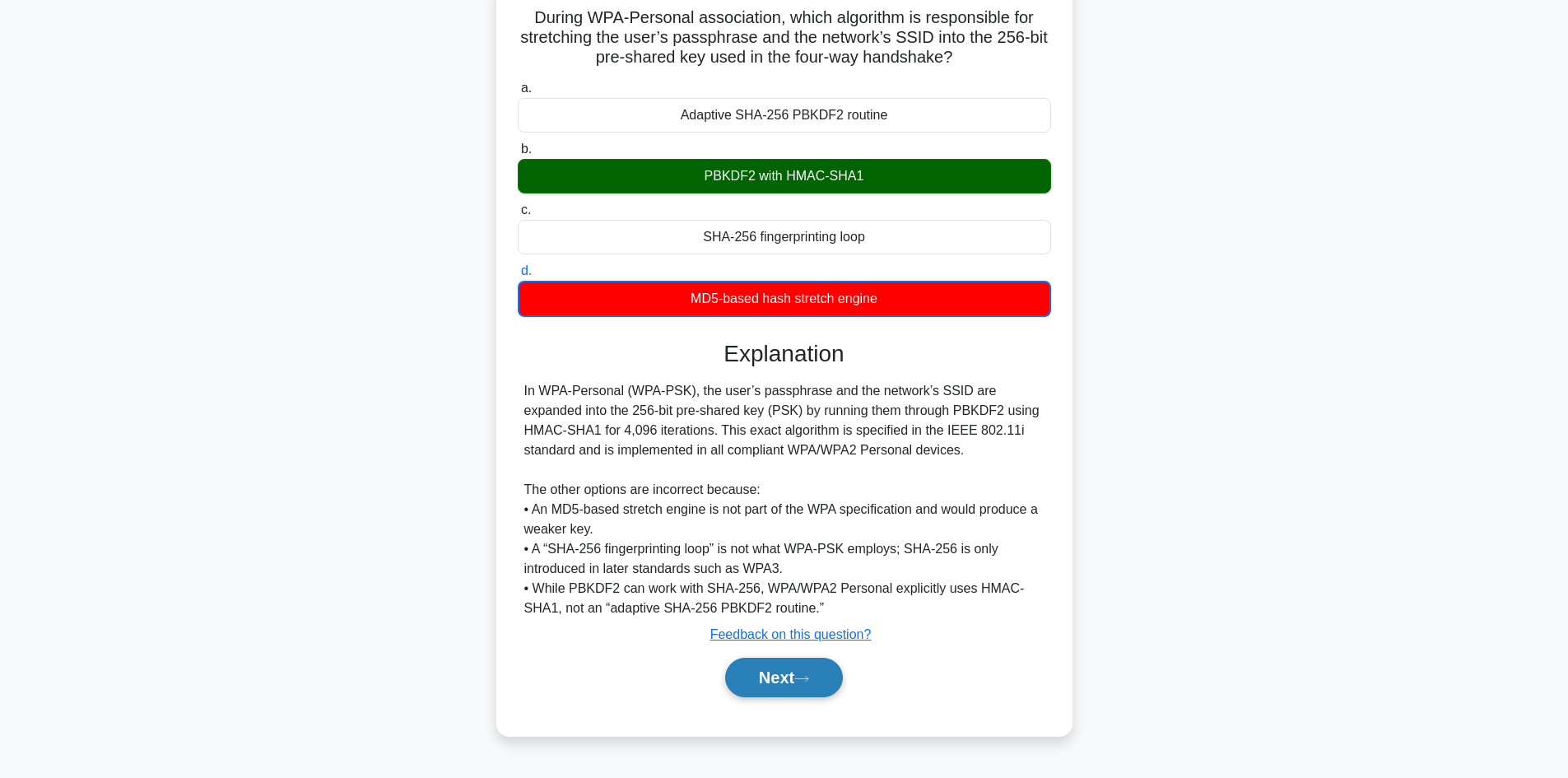
click at [798, 679] on button "Next" at bounding box center [784, 678] width 117 height 39
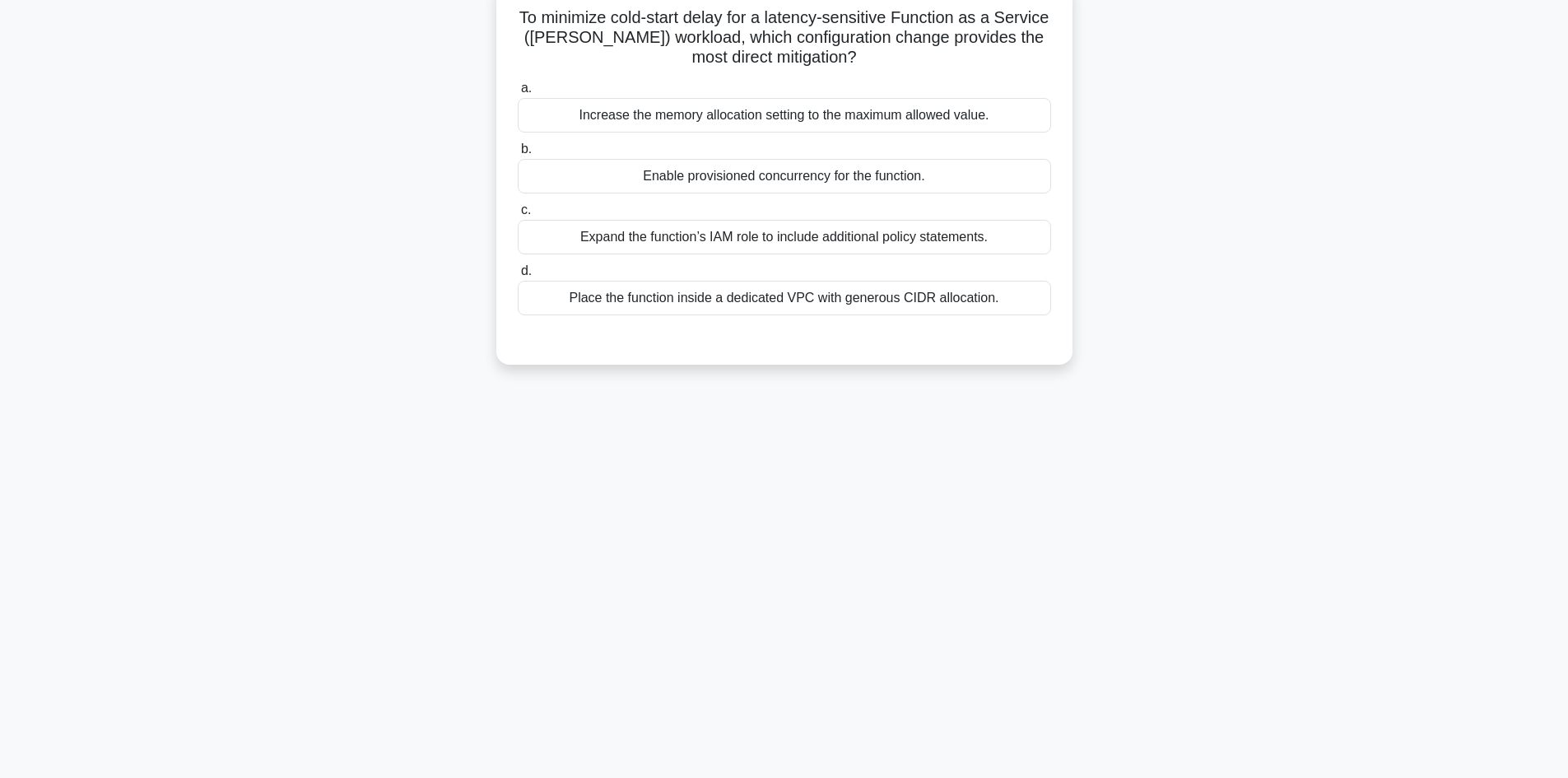
scroll to position [0, 0]
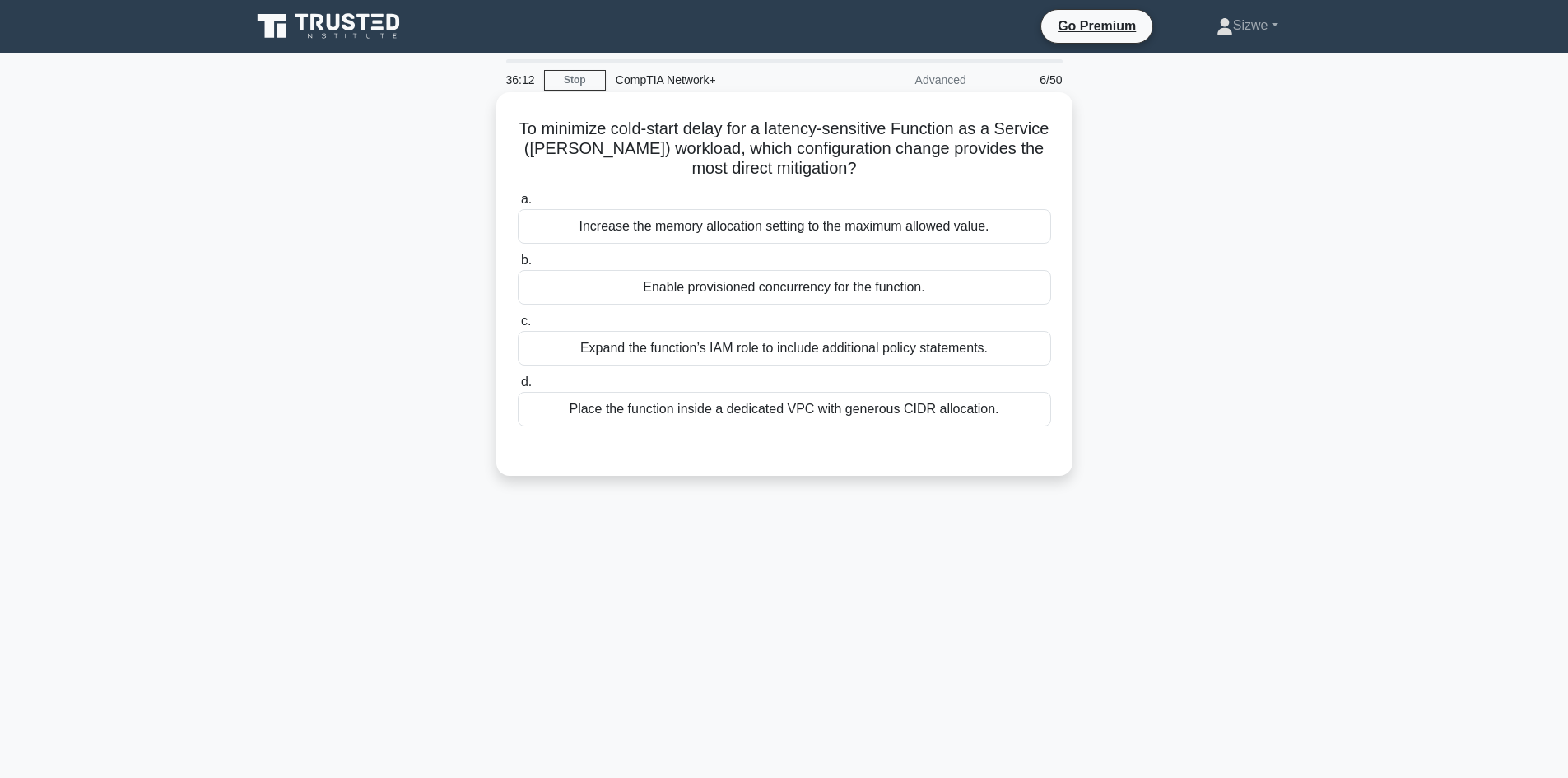
click at [847, 236] on div "Increase the memory allocation setting to the maximum allowed value." at bounding box center [784, 226] width 534 height 35
click at [518, 205] on input "a. Increase the memory allocation setting to the maximum allowed value." at bounding box center [518, 200] width 0 height 11
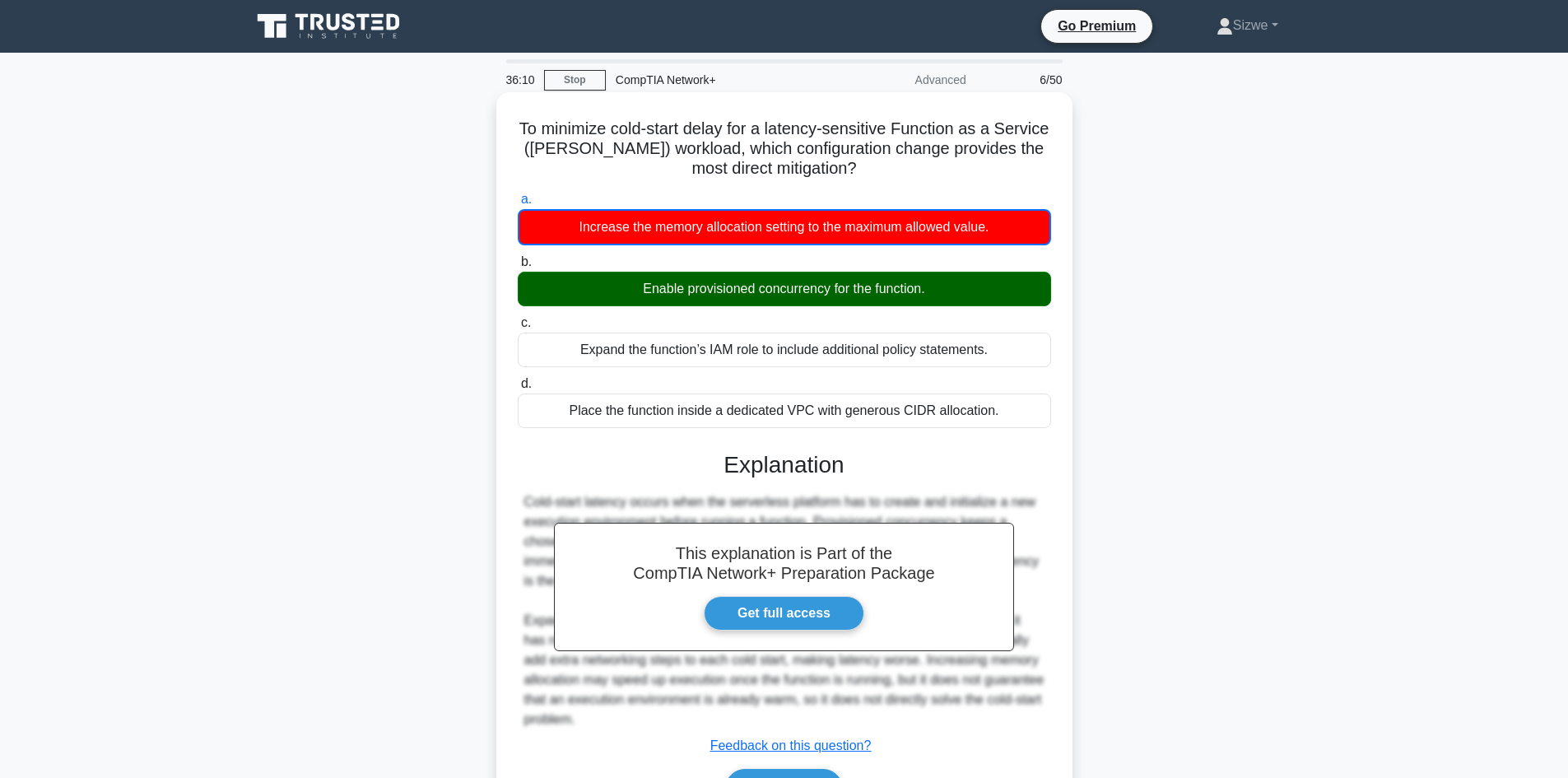
scroll to position [111, 0]
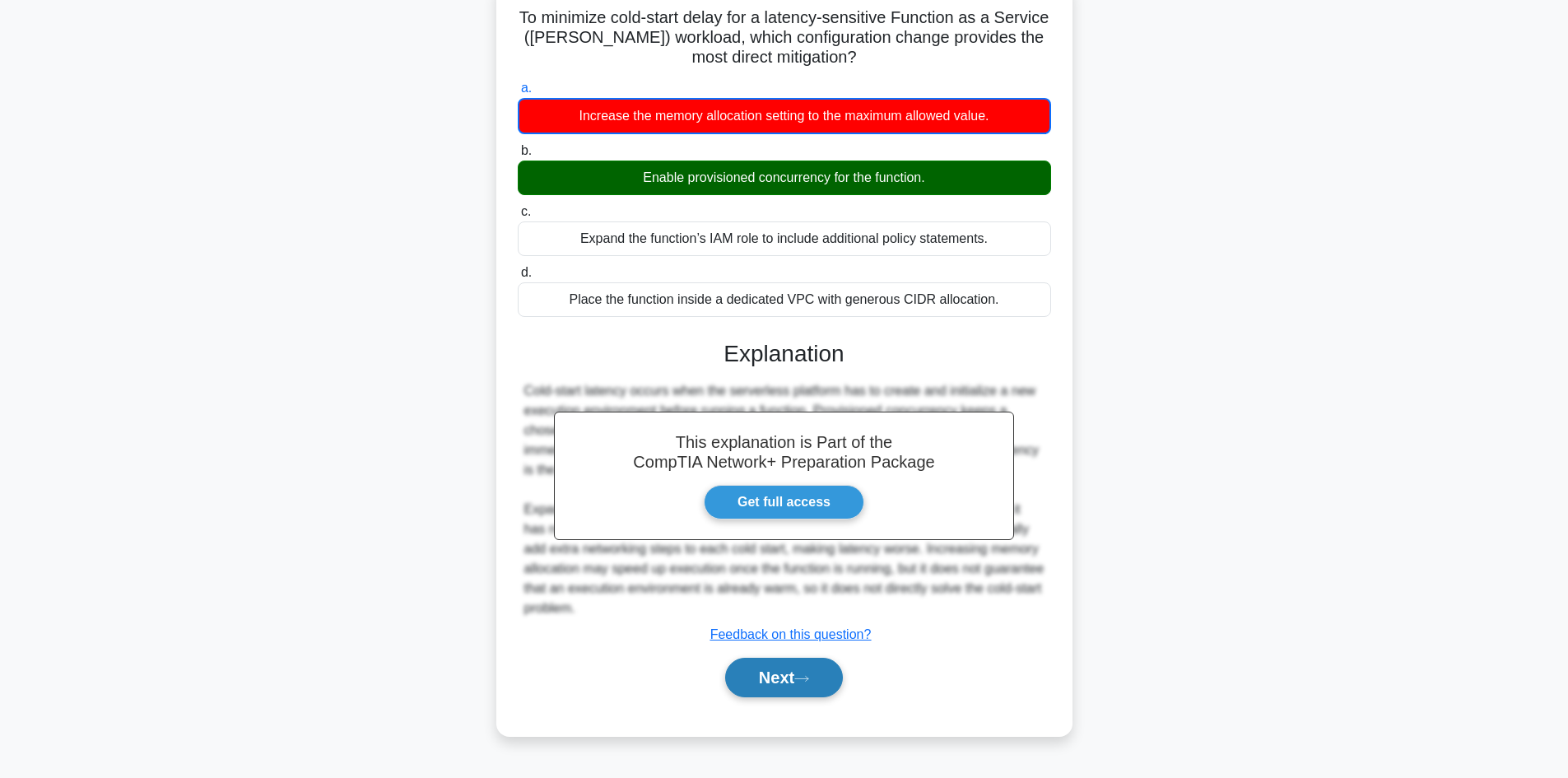
click at [778, 684] on button "Next" at bounding box center [784, 678] width 117 height 39
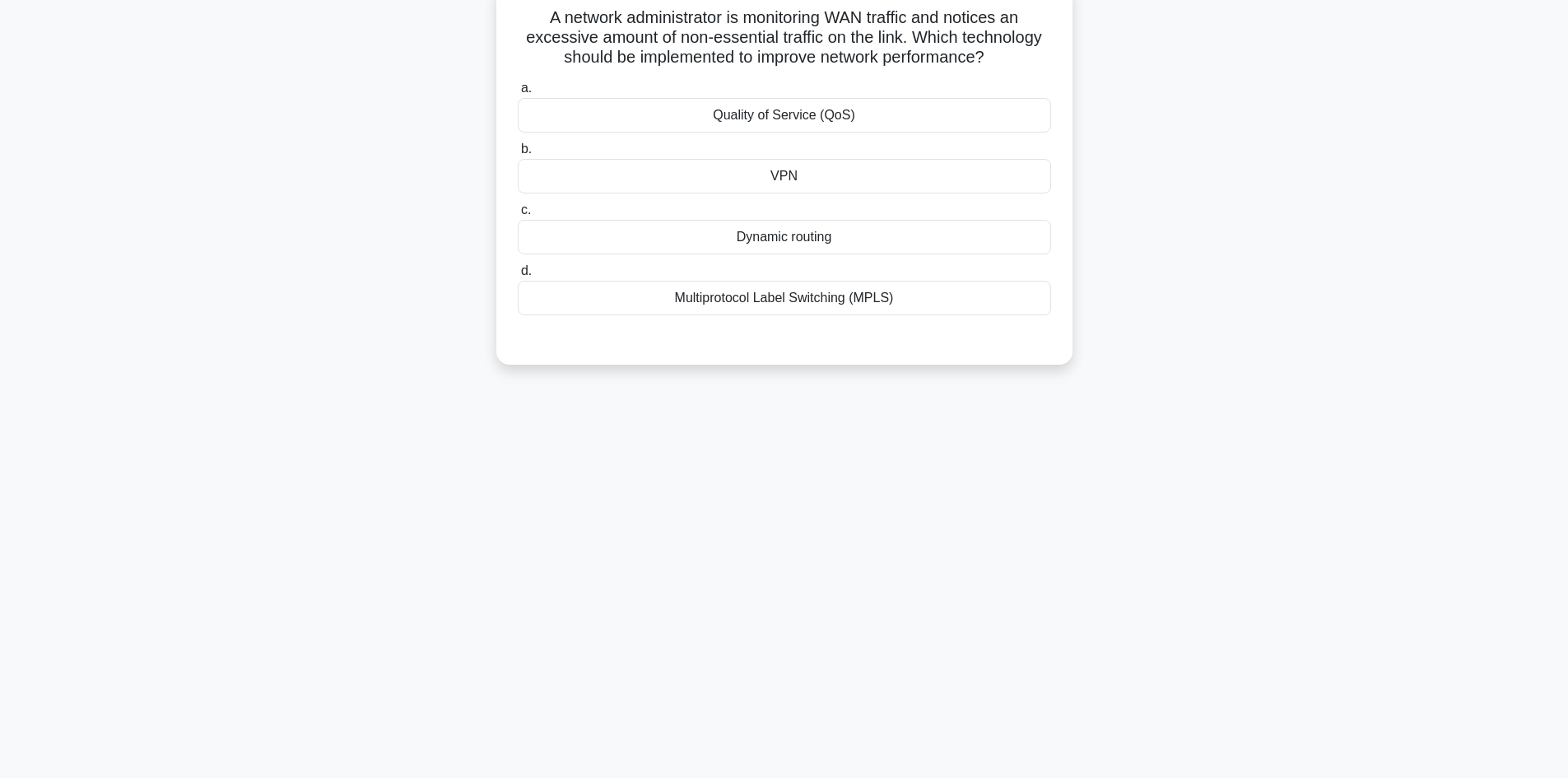
scroll to position [0, 0]
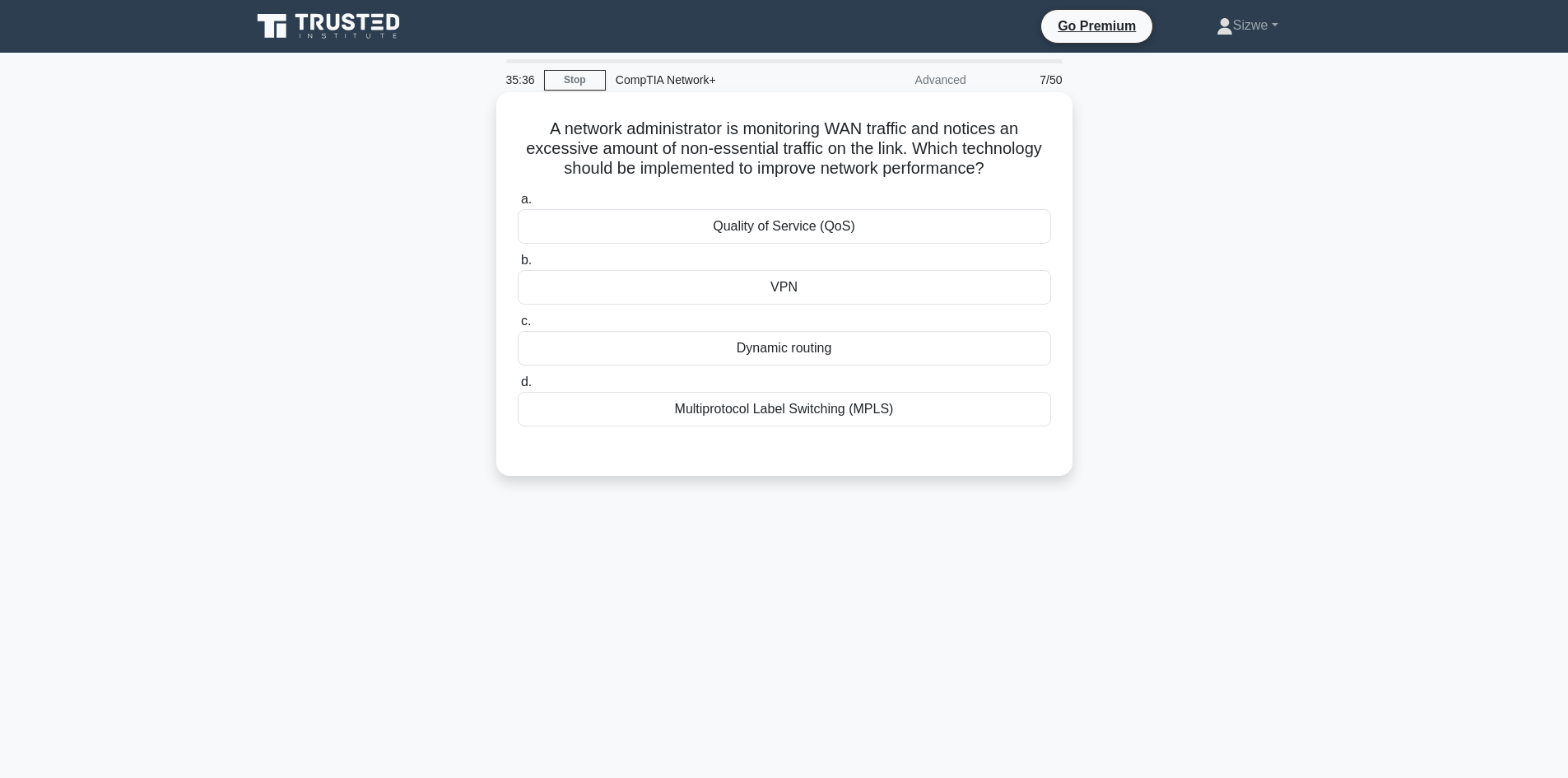
click at [739, 228] on div "Quality of Service (QoS)" at bounding box center [784, 226] width 534 height 35
click at [518, 205] on input "a. Quality of Service (QoS)" at bounding box center [518, 200] width 0 height 11
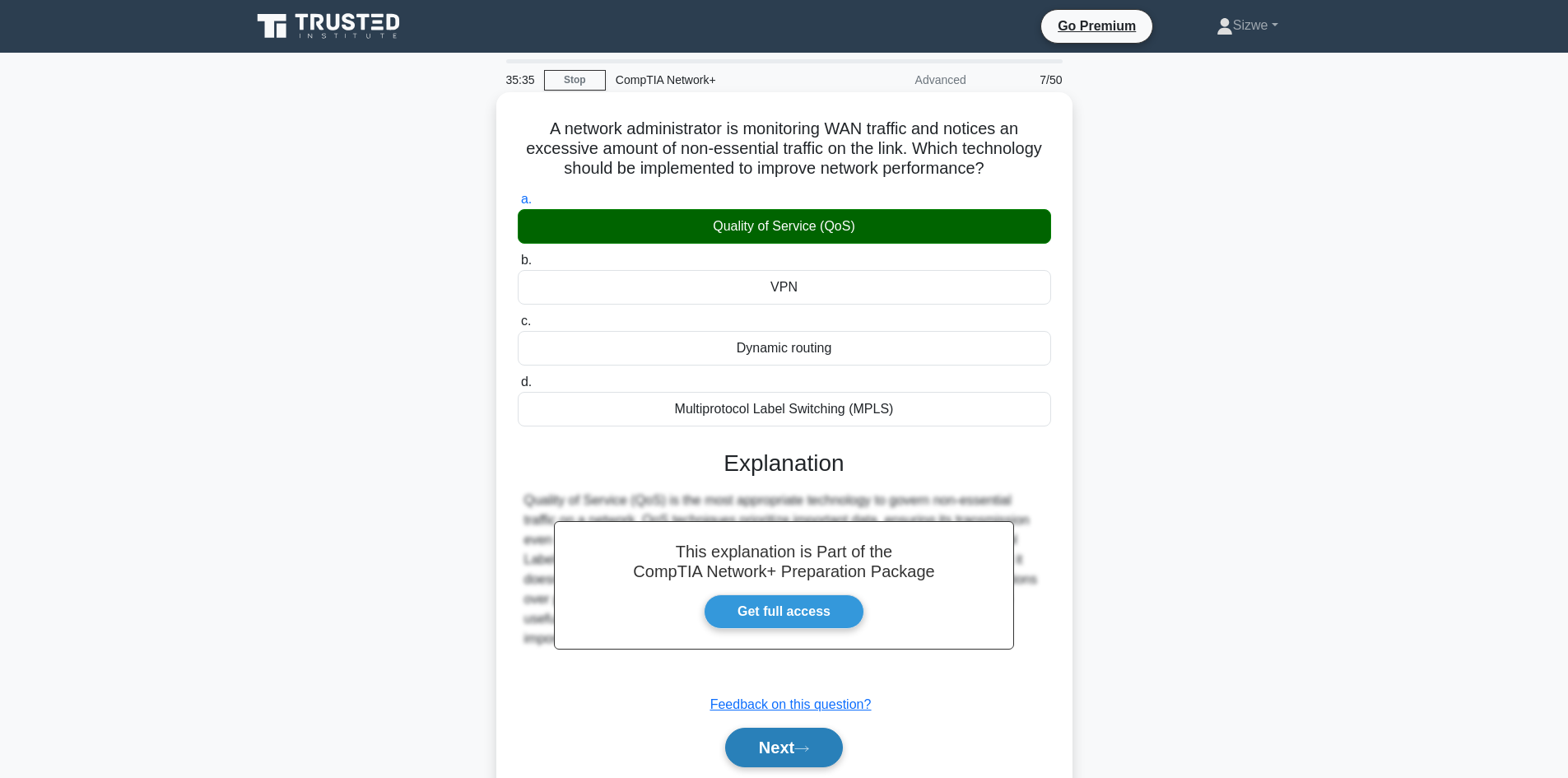
scroll to position [111, 0]
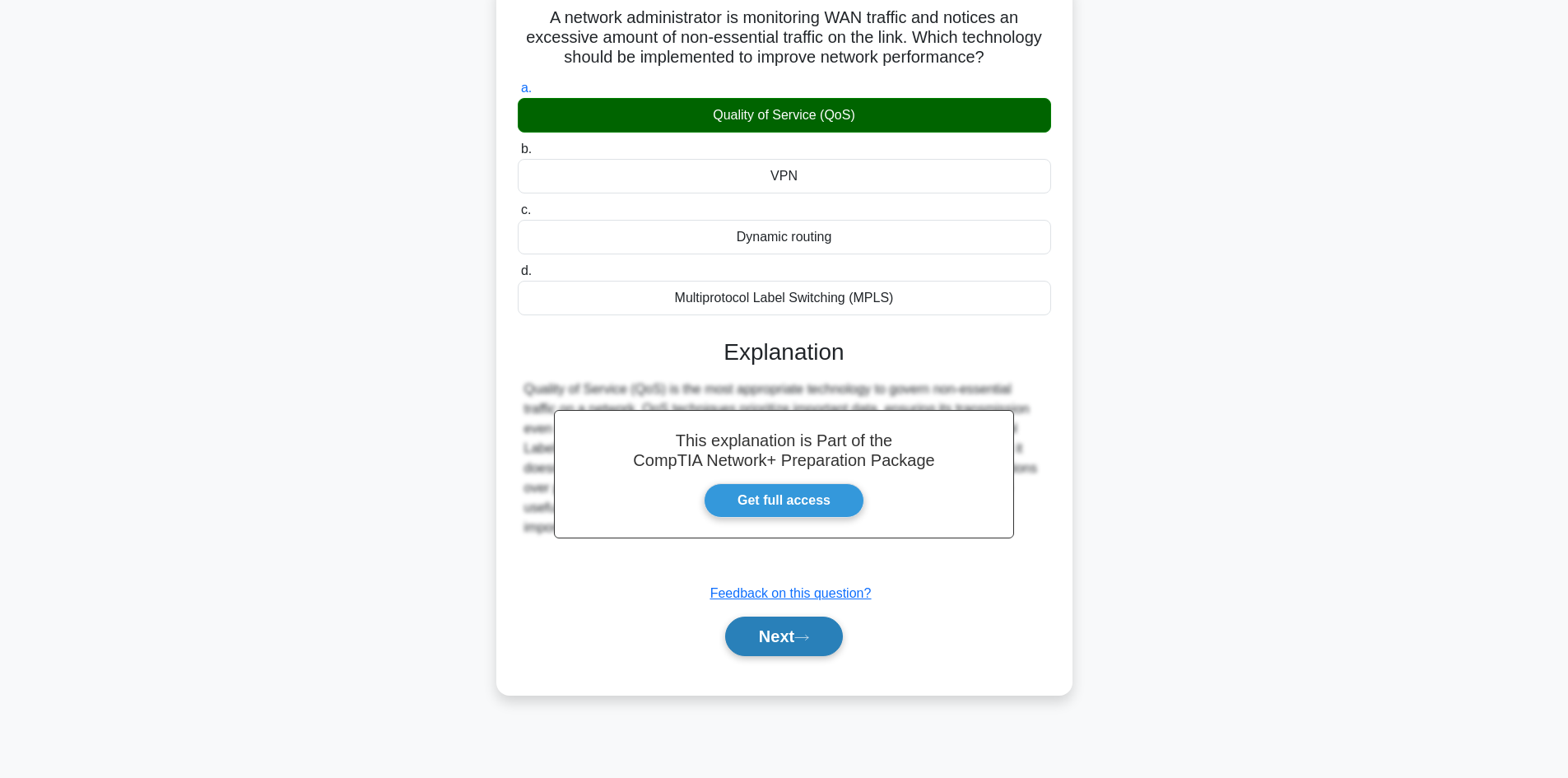
click at [807, 628] on button "Next" at bounding box center [784, 636] width 117 height 39
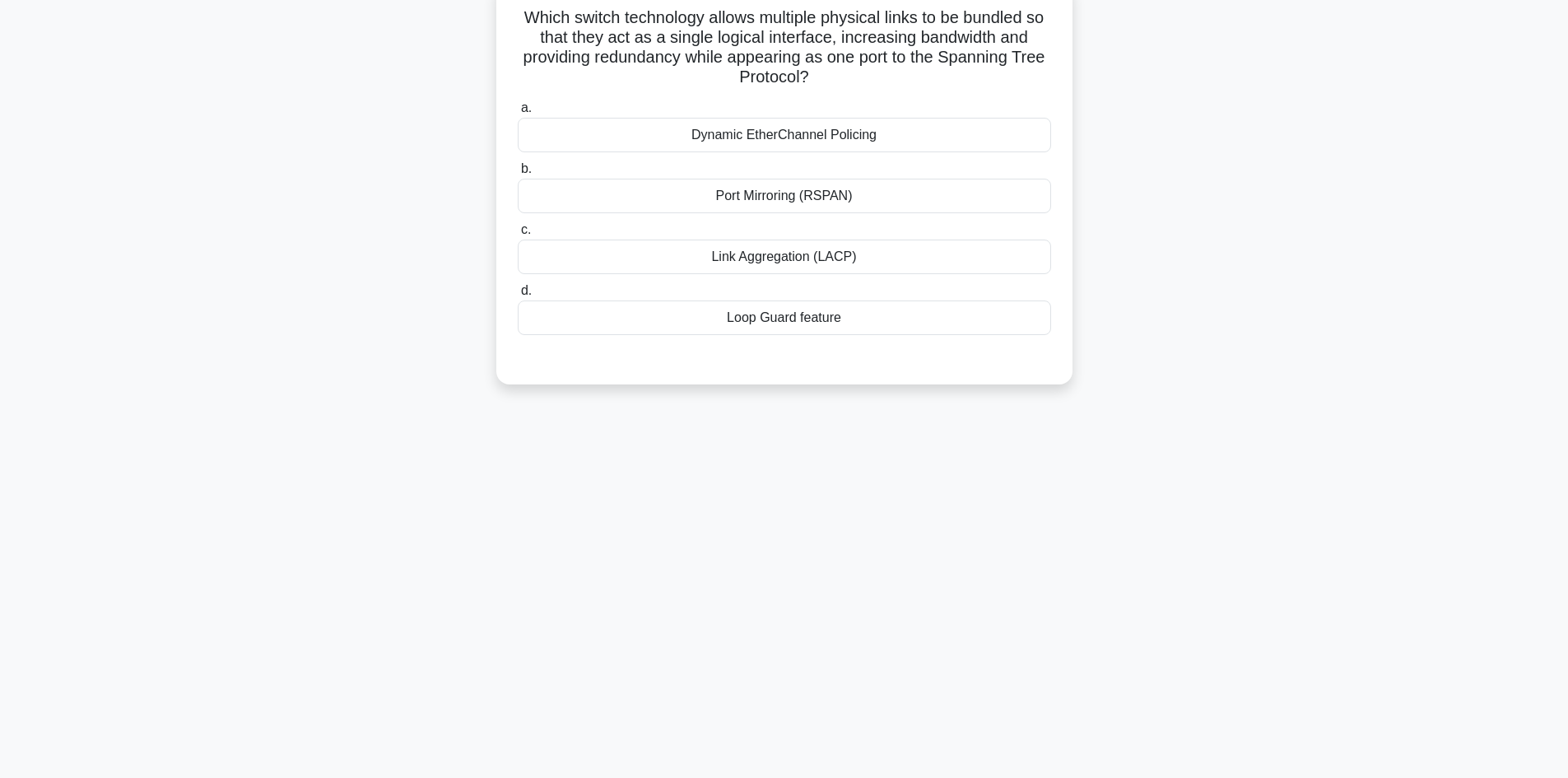
scroll to position [0, 0]
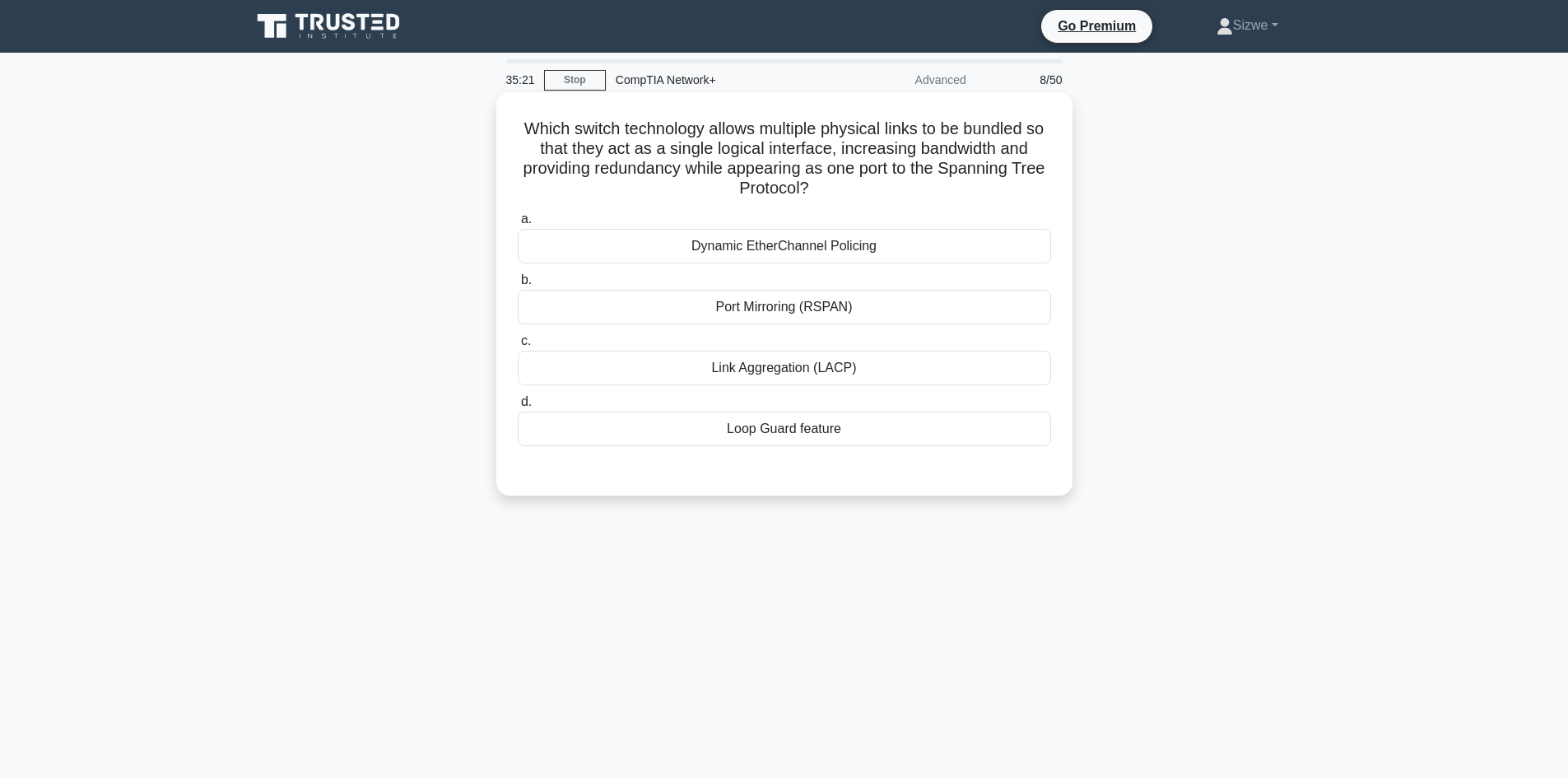
click at [756, 364] on div "Link Aggregation (LACP)" at bounding box center [784, 368] width 534 height 35
click at [518, 347] on input "c. Link Aggregation (LACP)" at bounding box center [518, 341] width 0 height 11
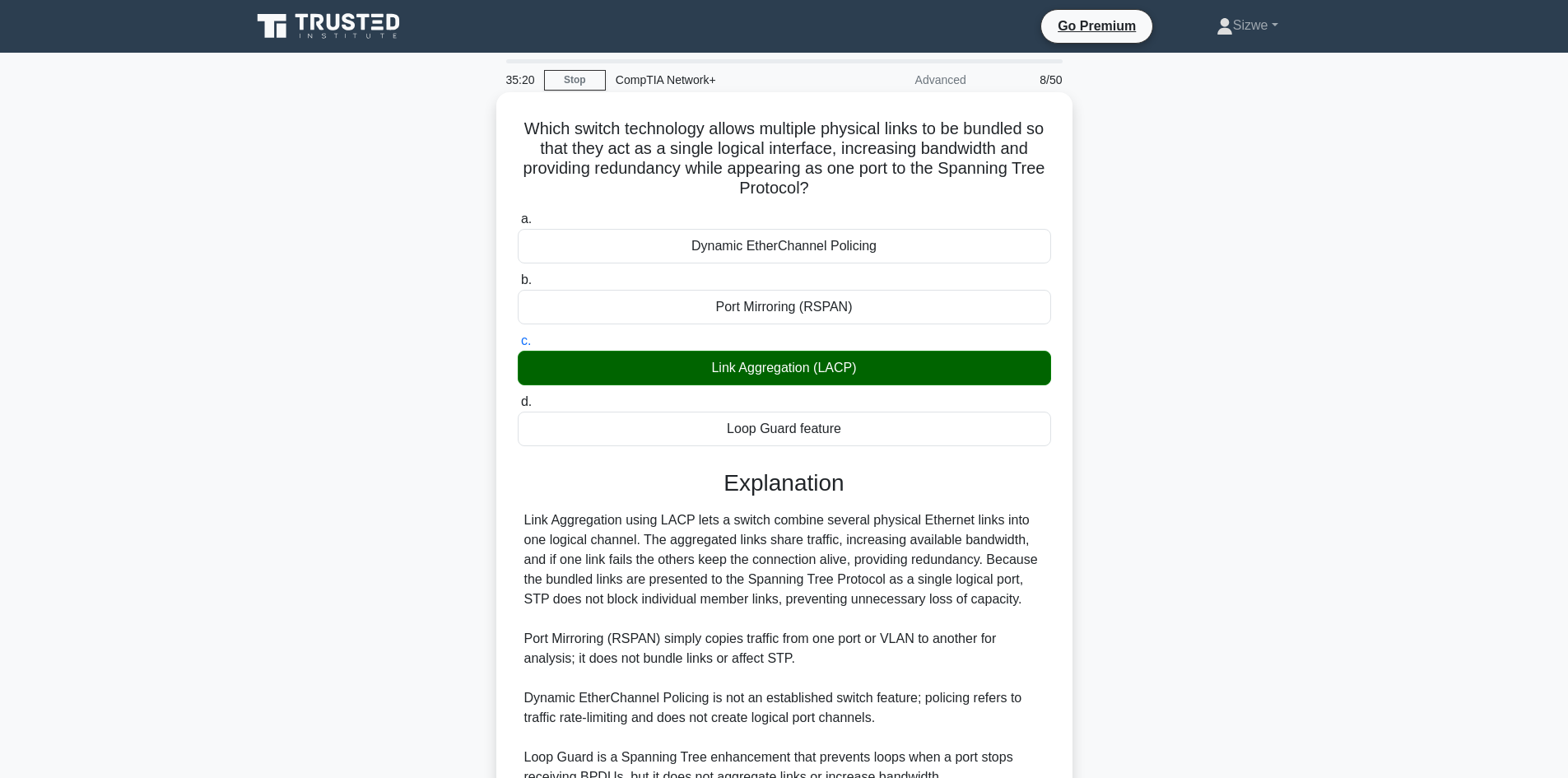
scroll to position [159, 0]
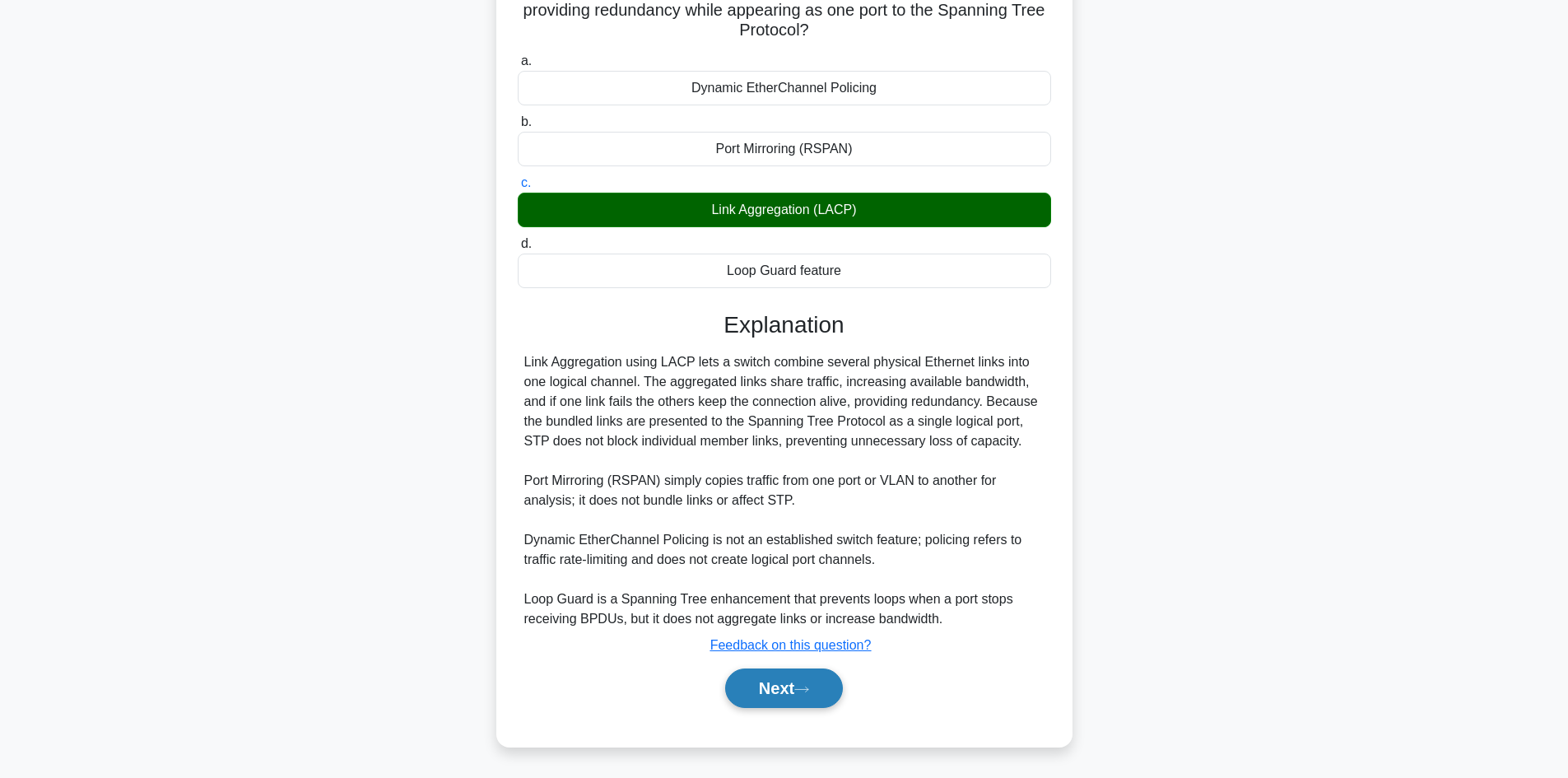
click at [765, 680] on button "Next" at bounding box center [784, 688] width 117 height 39
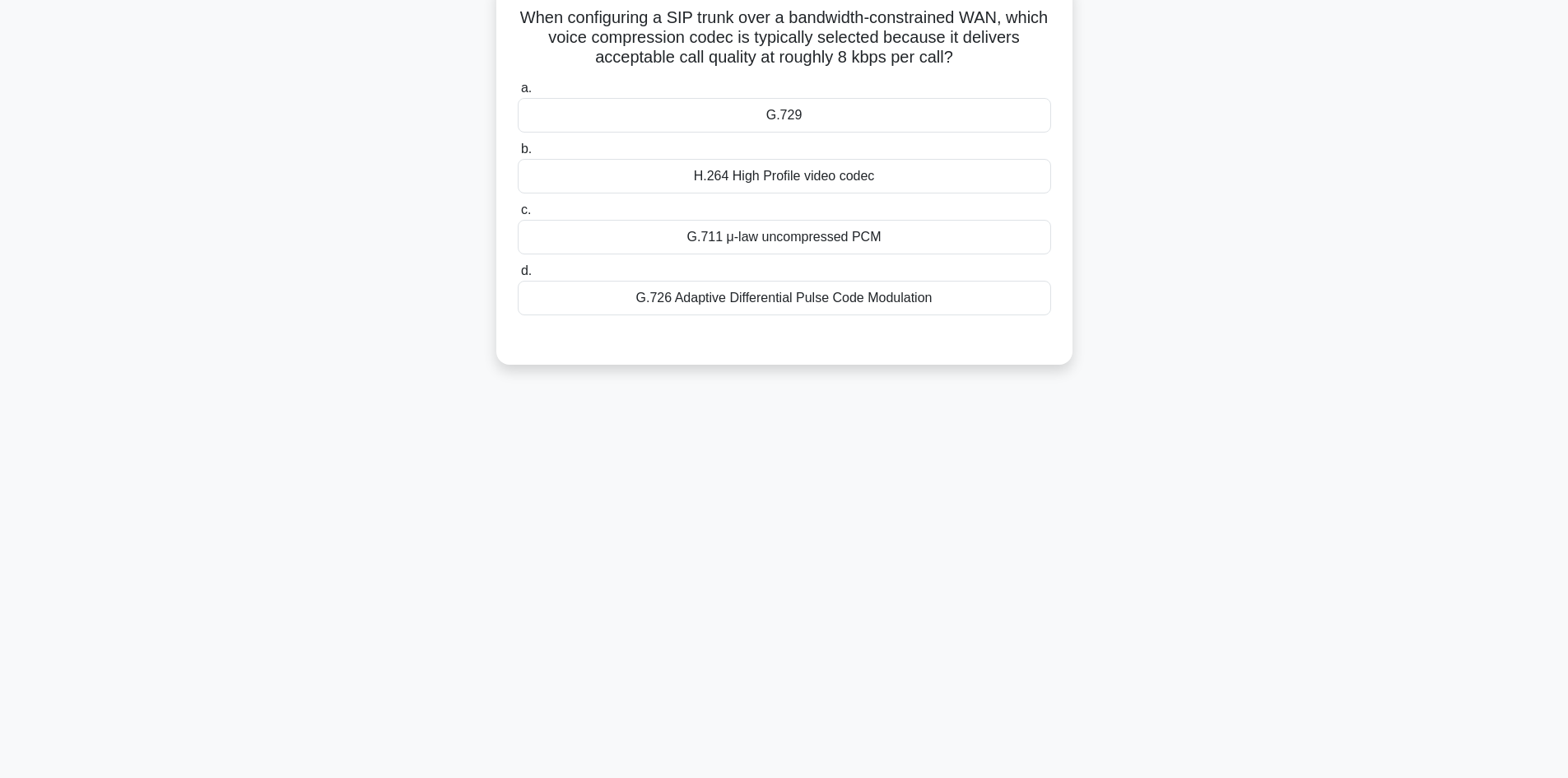
scroll to position [0, 0]
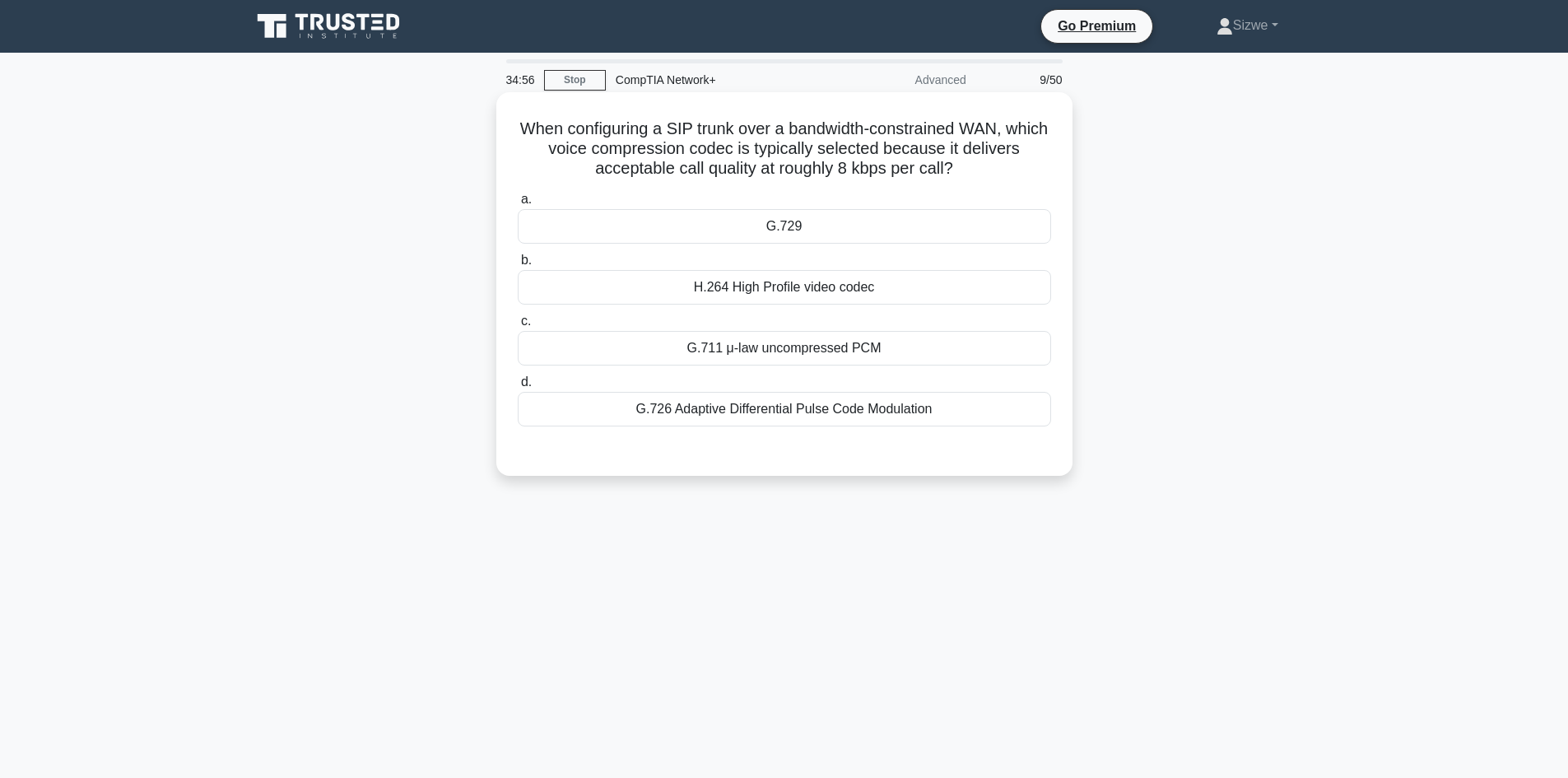
click at [905, 395] on div "G.726 Adaptive Differential Pulse Code Modulation" at bounding box center [784, 409] width 534 height 35
click at [518, 388] on input "d. G.726 Adaptive Differential Pulse Code Modulation" at bounding box center [518, 383] width 0 height 11
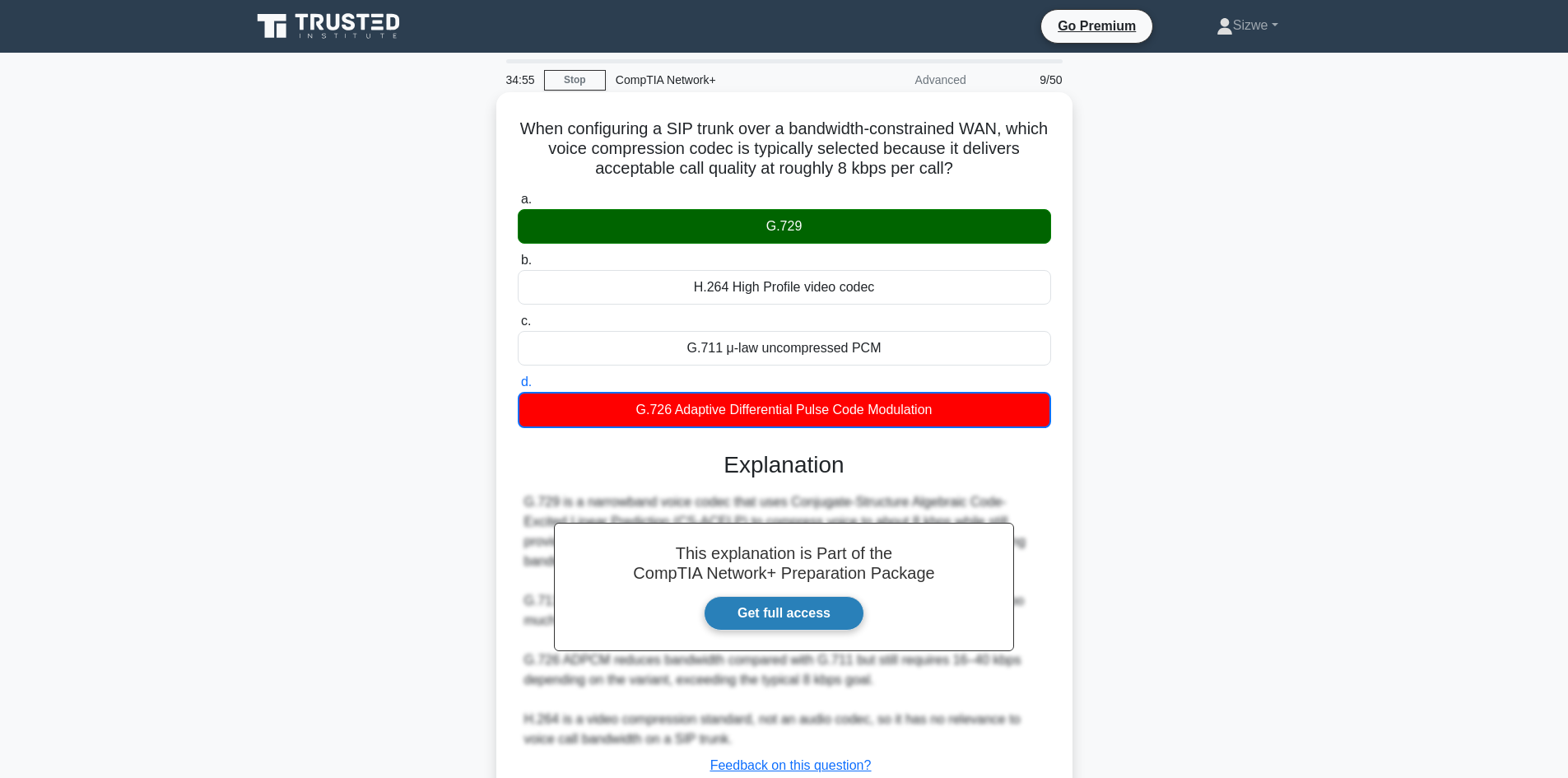
scroll to position [121, 0]
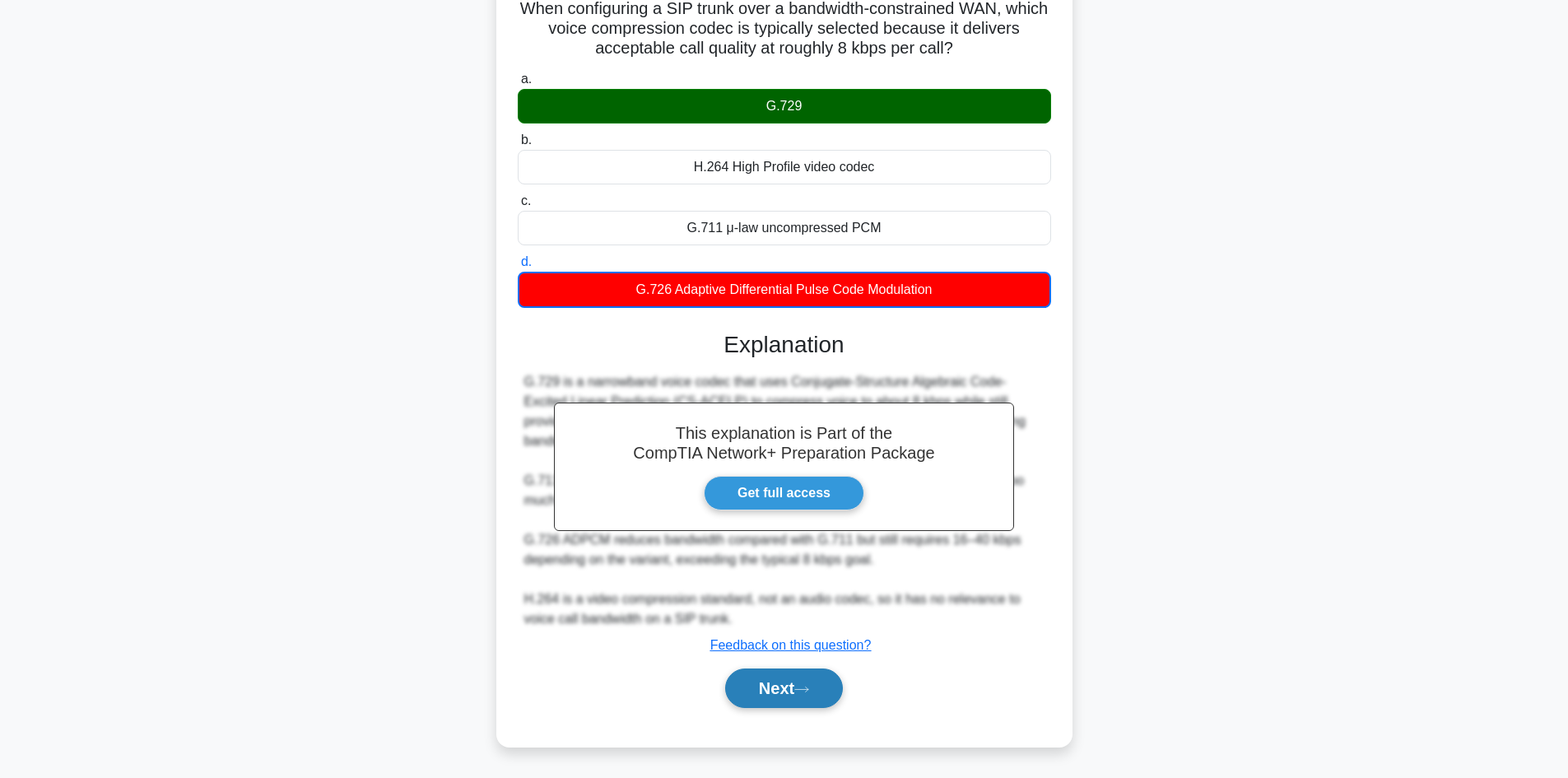
click at [779, 691] on button "Next" at bounding box center [784, 688] width 117 height 39
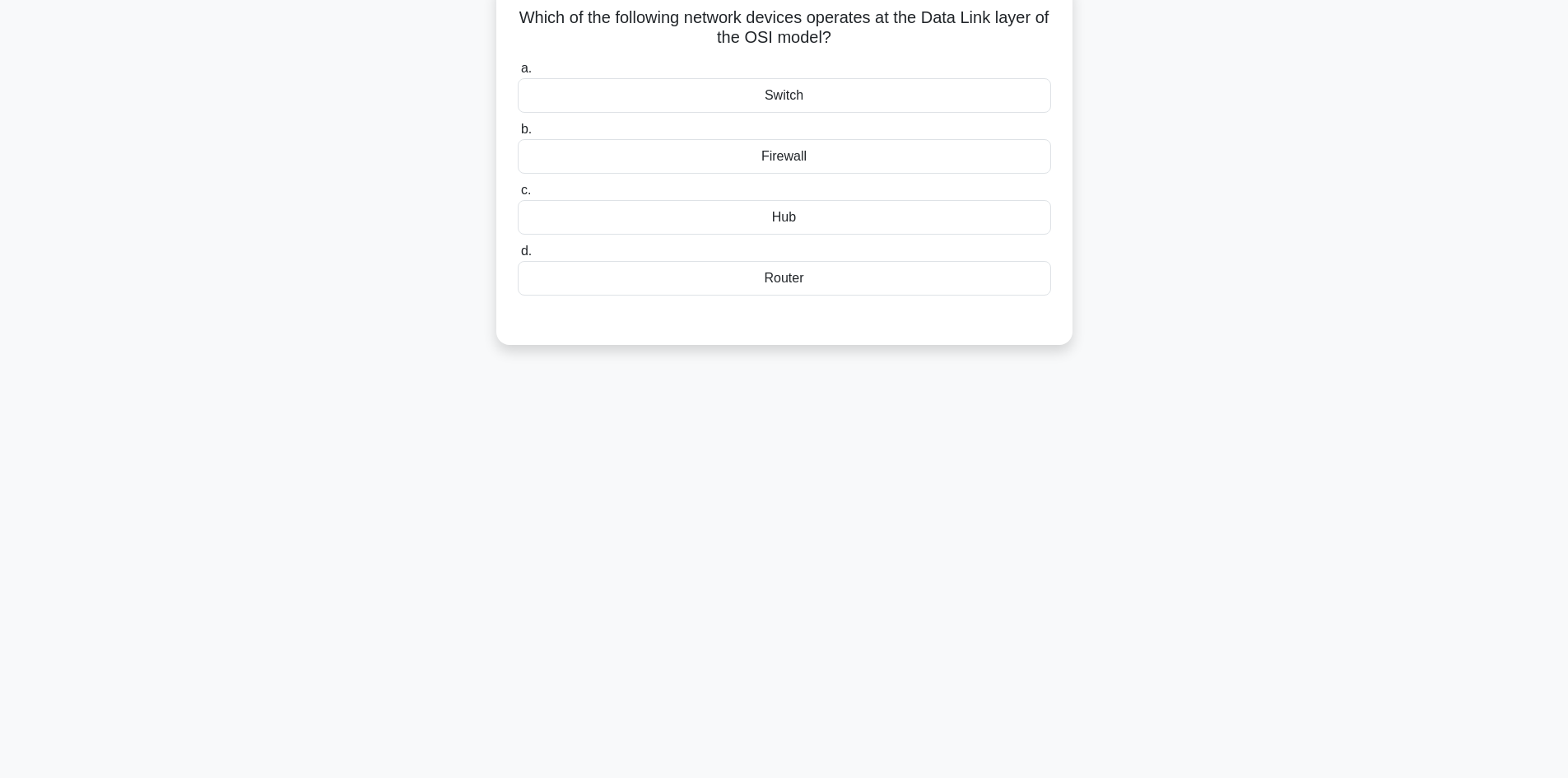
scroll to position [0, 0]
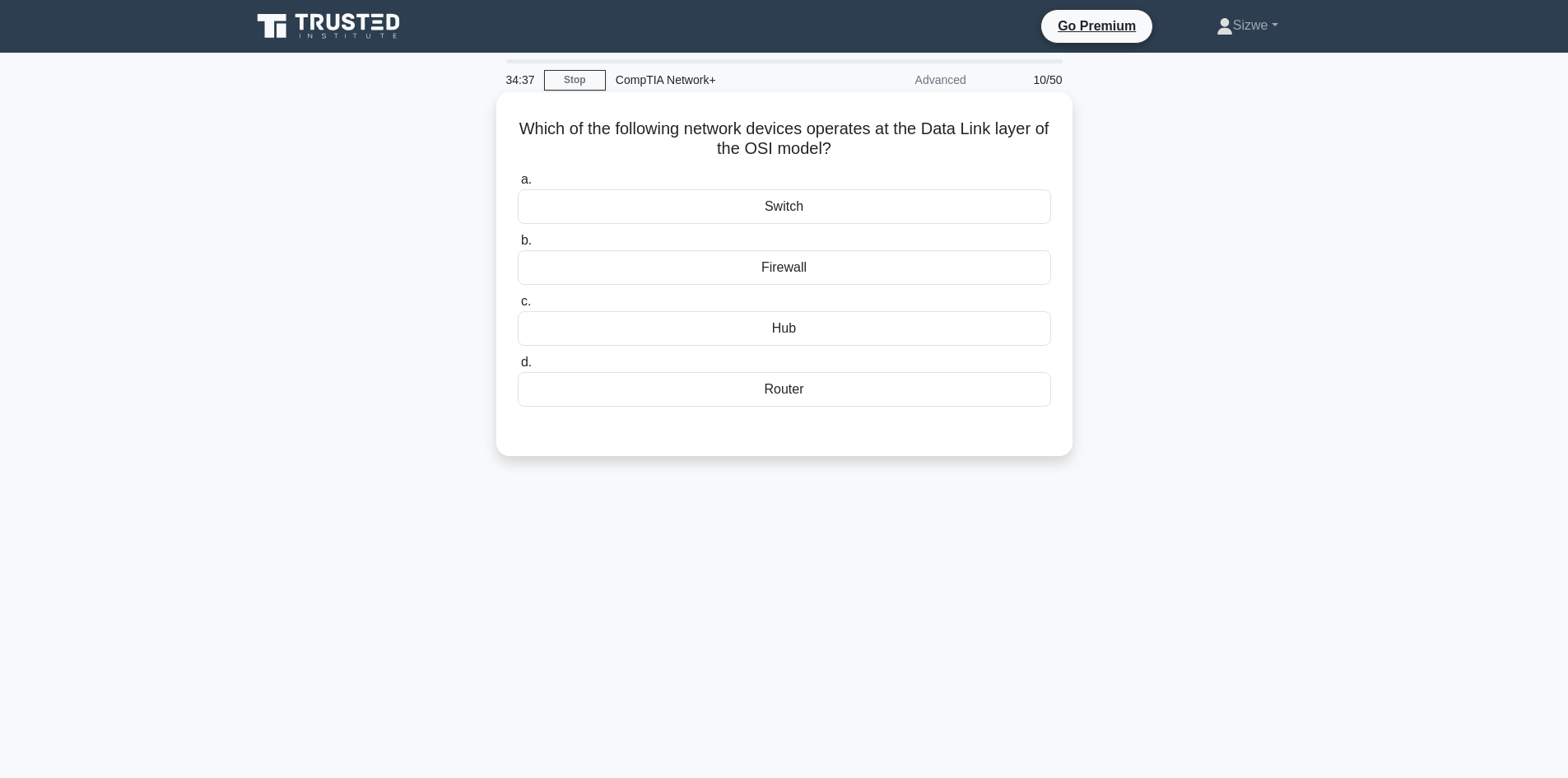
click at [879, 208] on div "Switch" at bounding box center [784, 207] width 534 height 35
click at [518, 185] on input "a. Switch" at bounding box center [518, 179] width 0 height 11
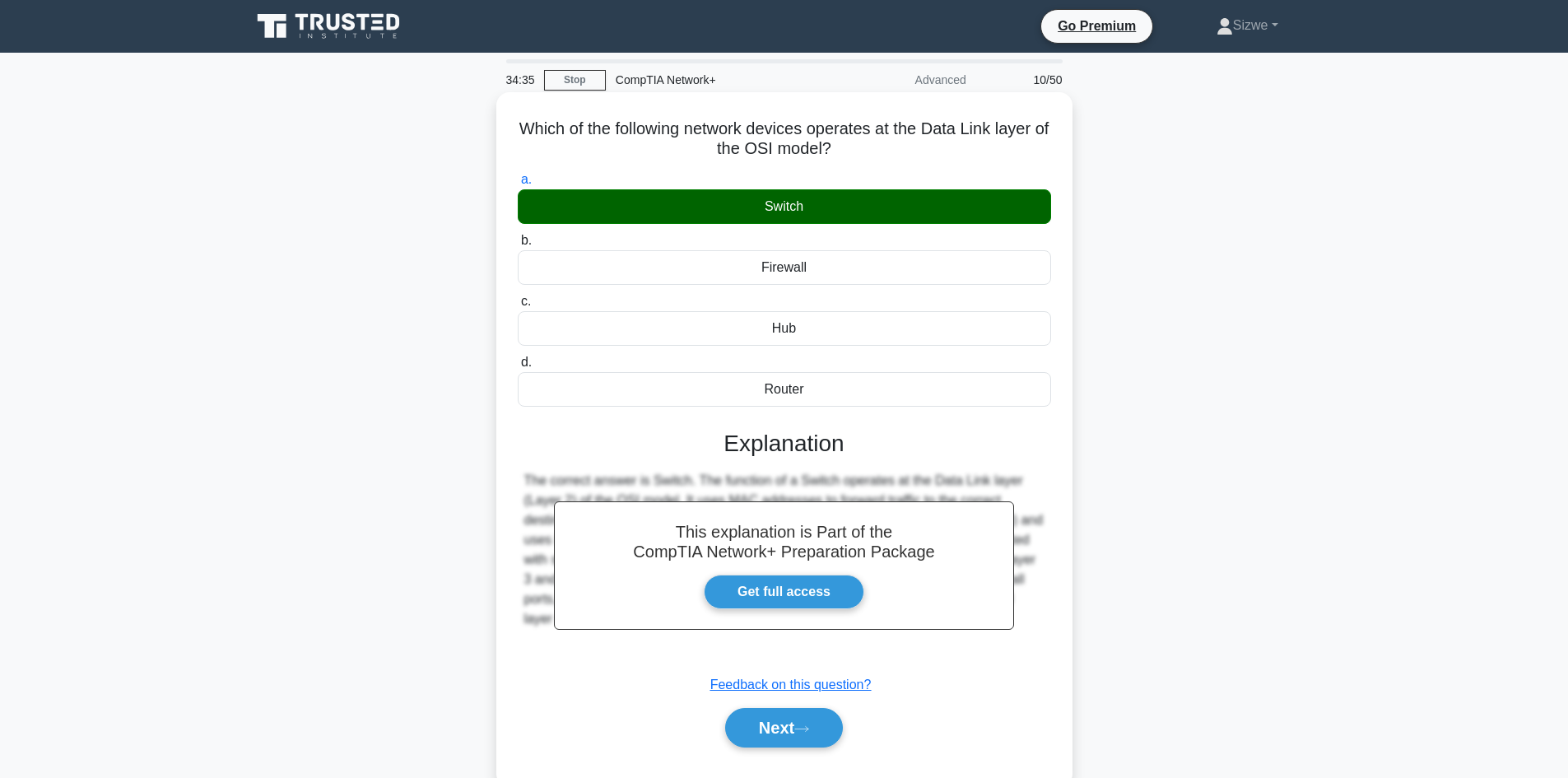
scroll to position [82, 0]
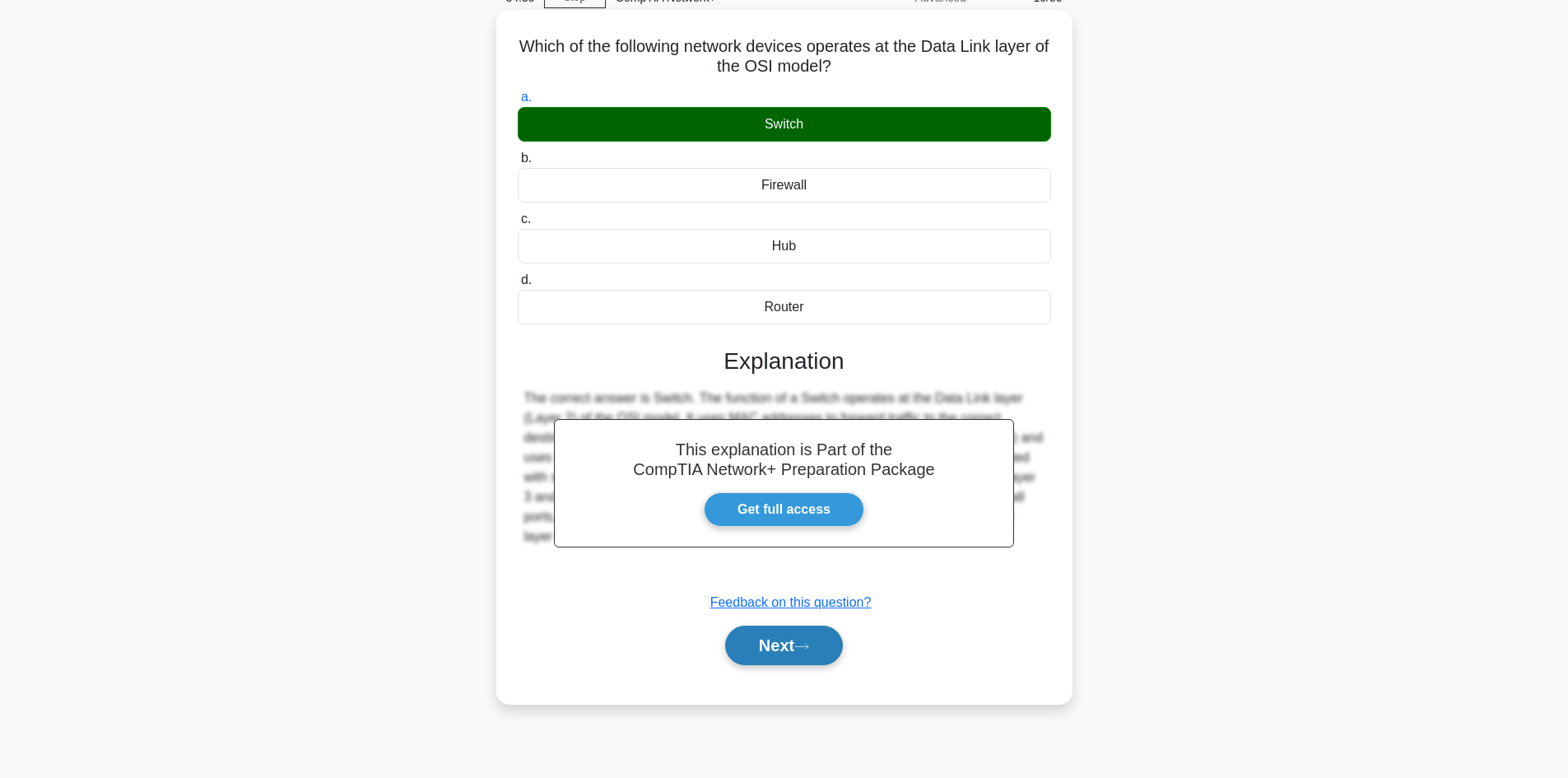
click at [782, 641] on button "Next" at bounding box center [784, 645] width 117 height 39
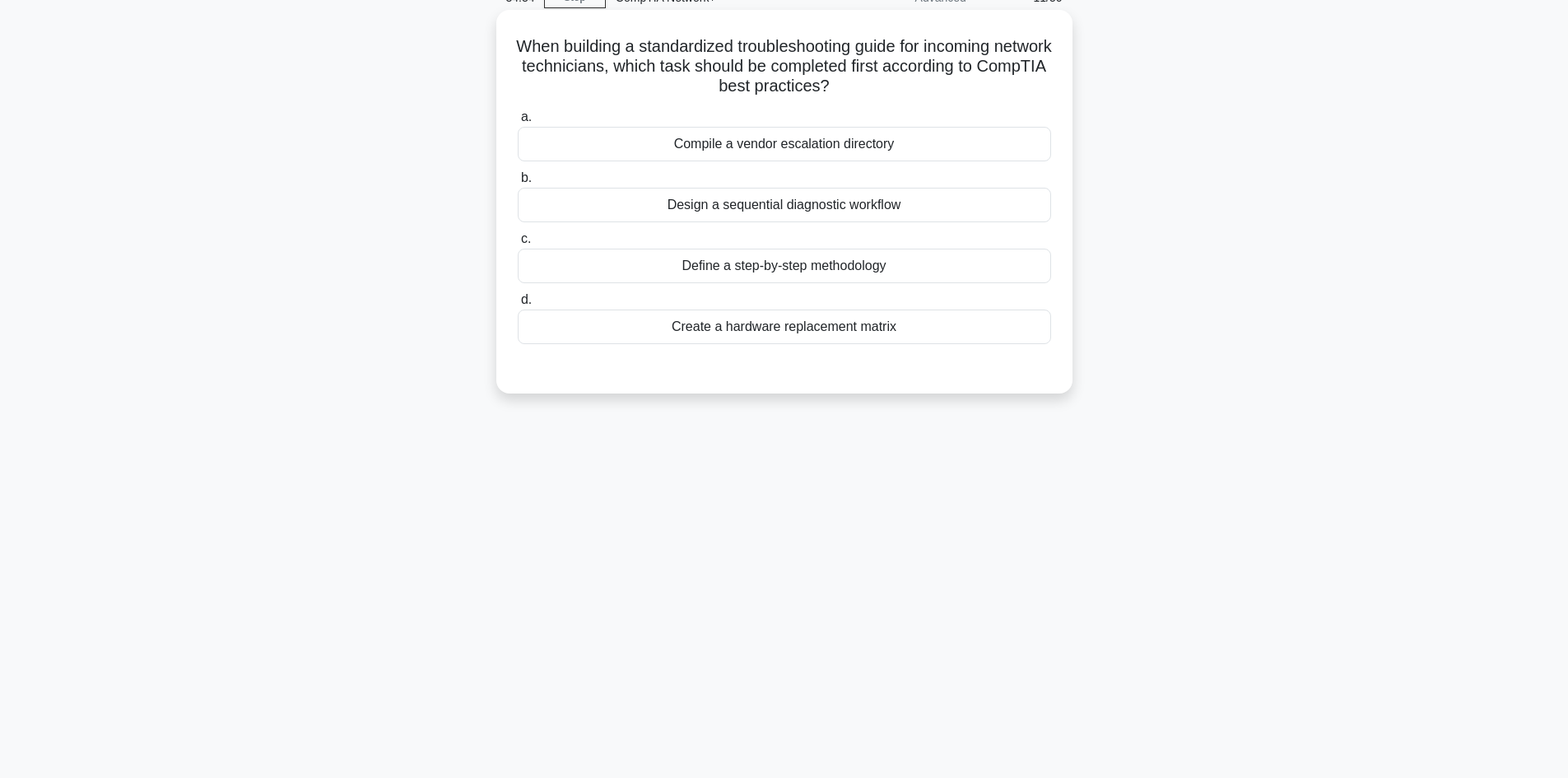
scroll to position [0, 0]
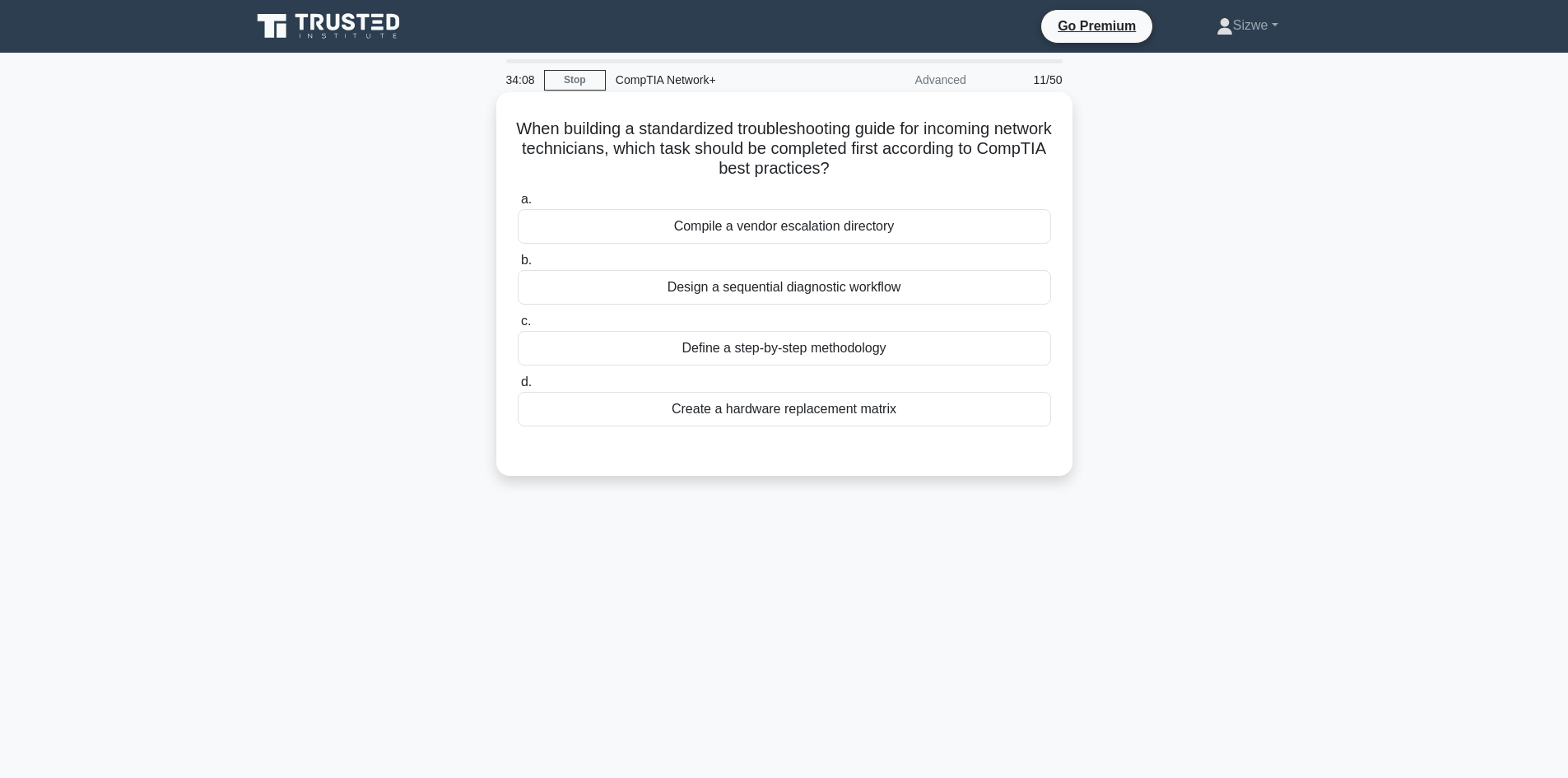
click at [798, 342] on div "Define a step-by-step methodology" at bounding box center [784, 348] width 534 height 35
click at [518, 327] on input "c. Define a step-by-step methodology" at bounding box center [518, 321] width 0 height 11
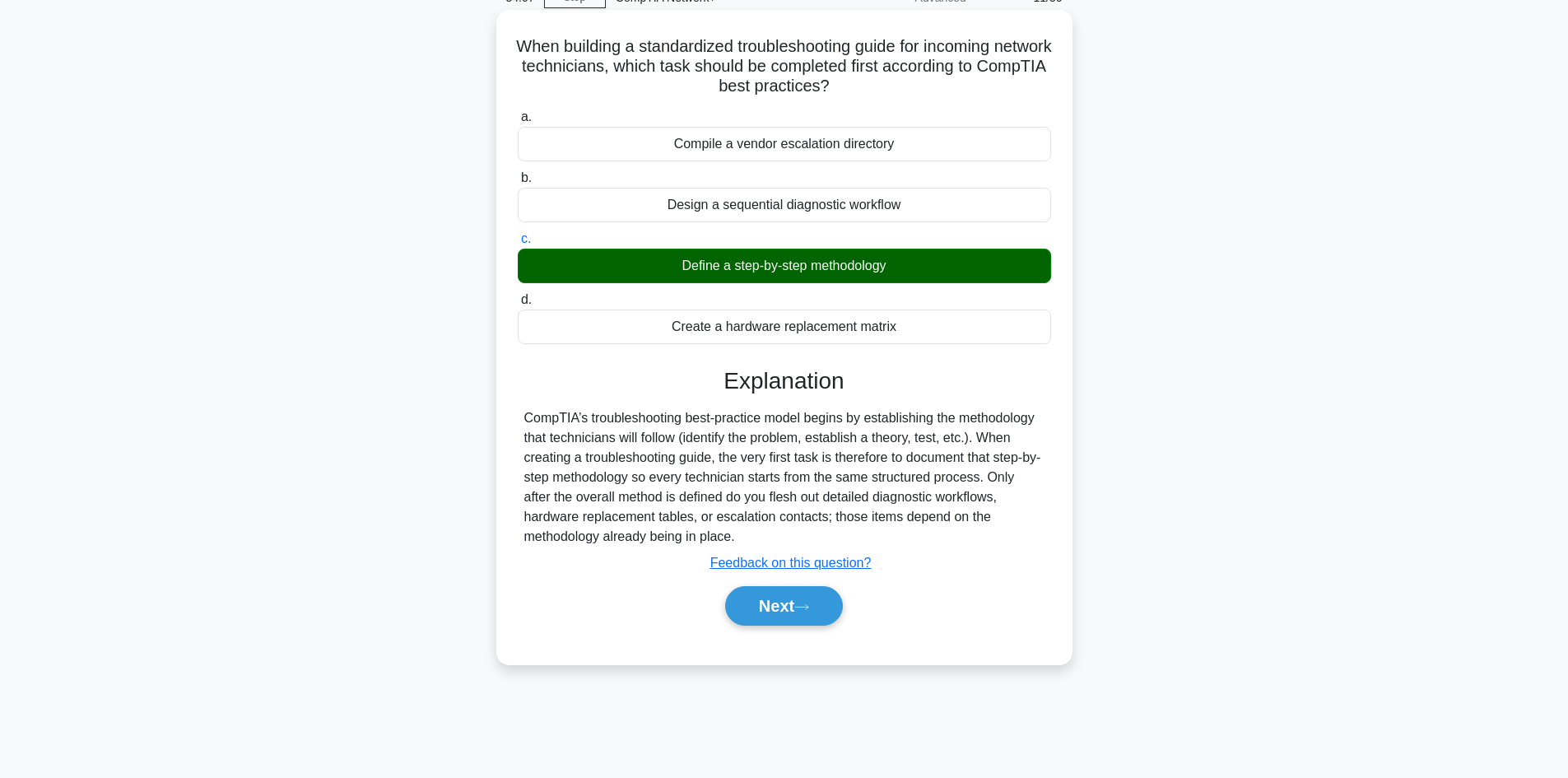
scroll to position [111, 0]
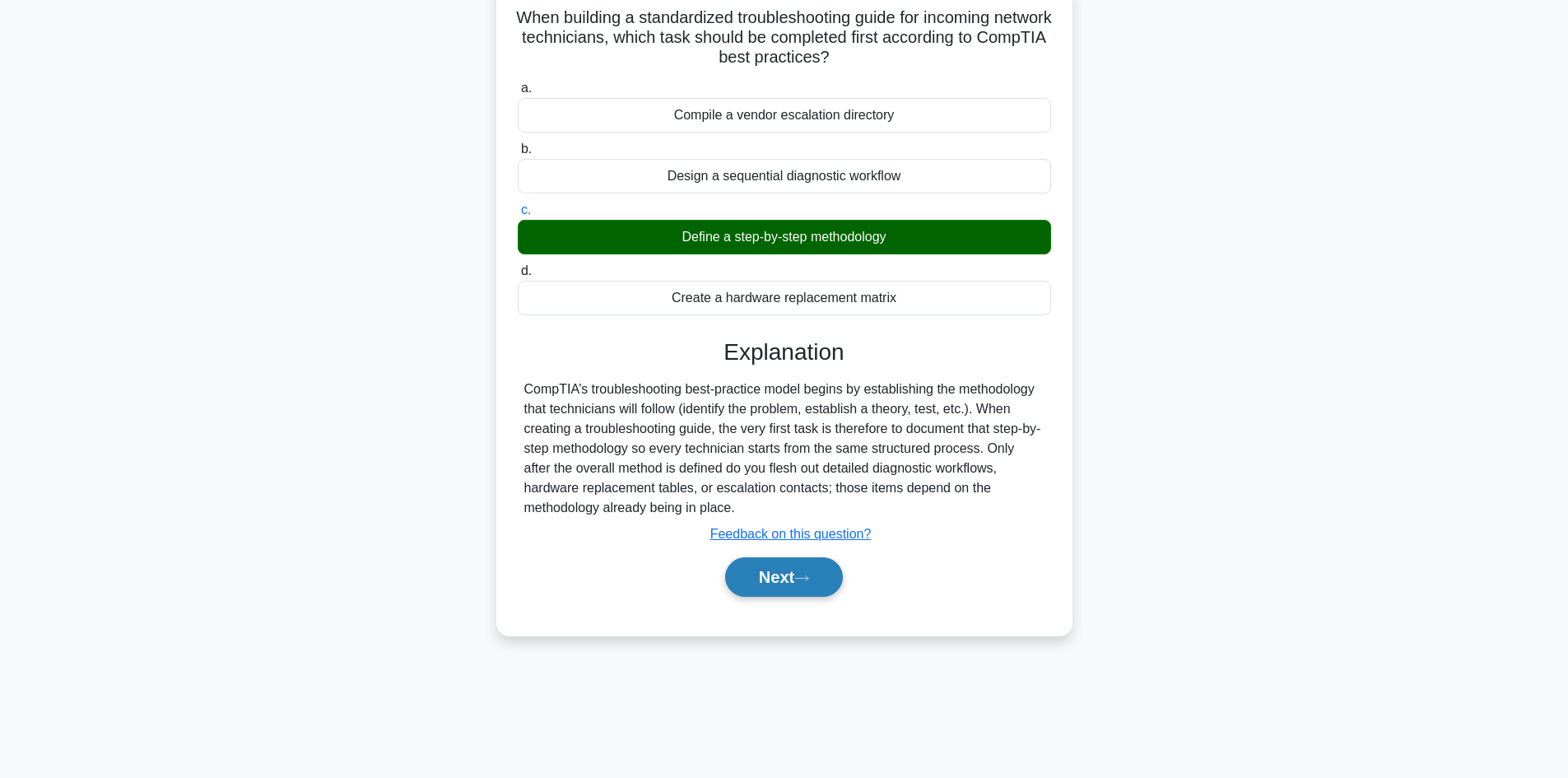
click at [769, 580] on button "Next" at bounding box center [784, 577] width 117 height 39
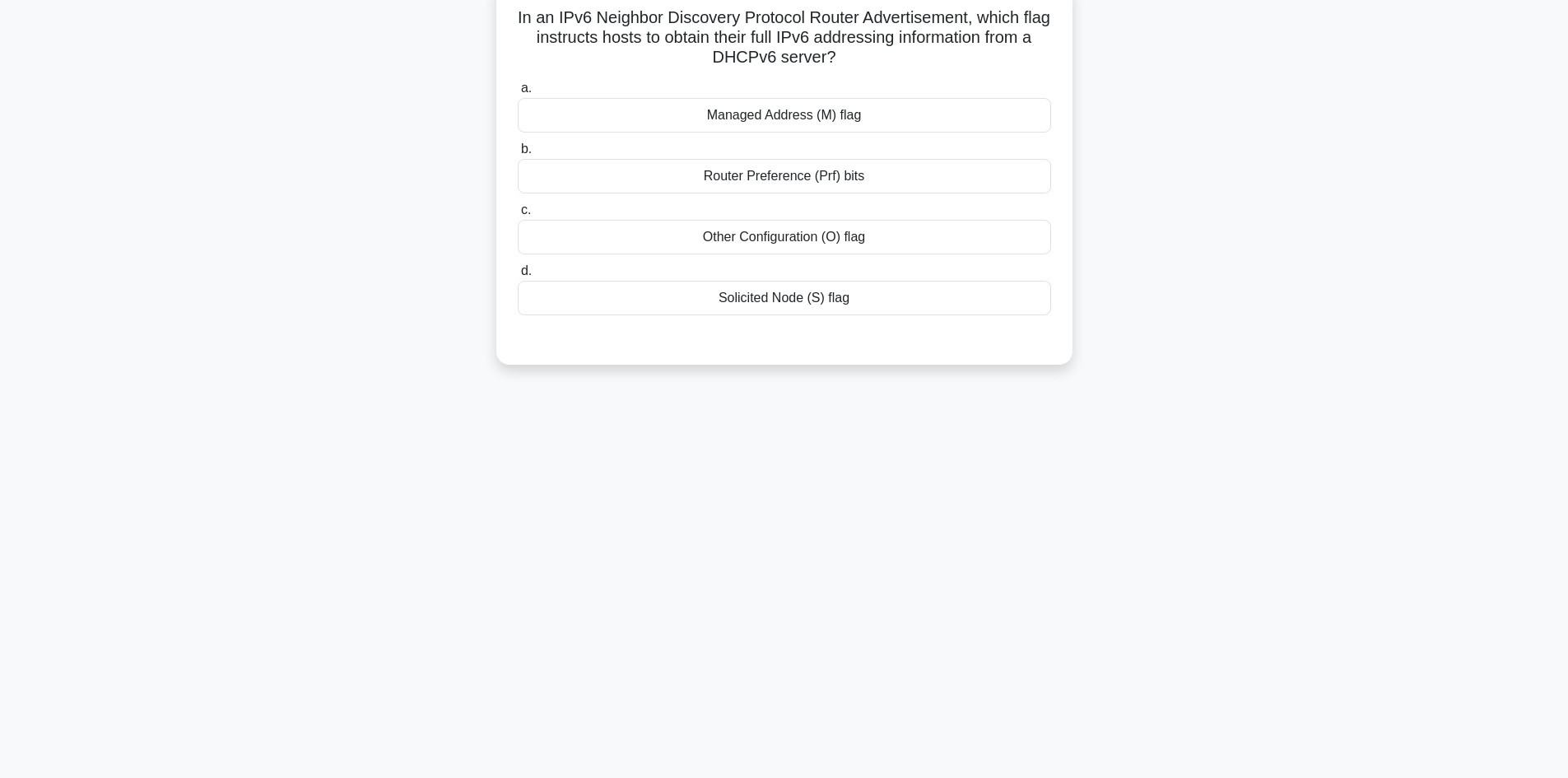
scroll to position [0, 0]
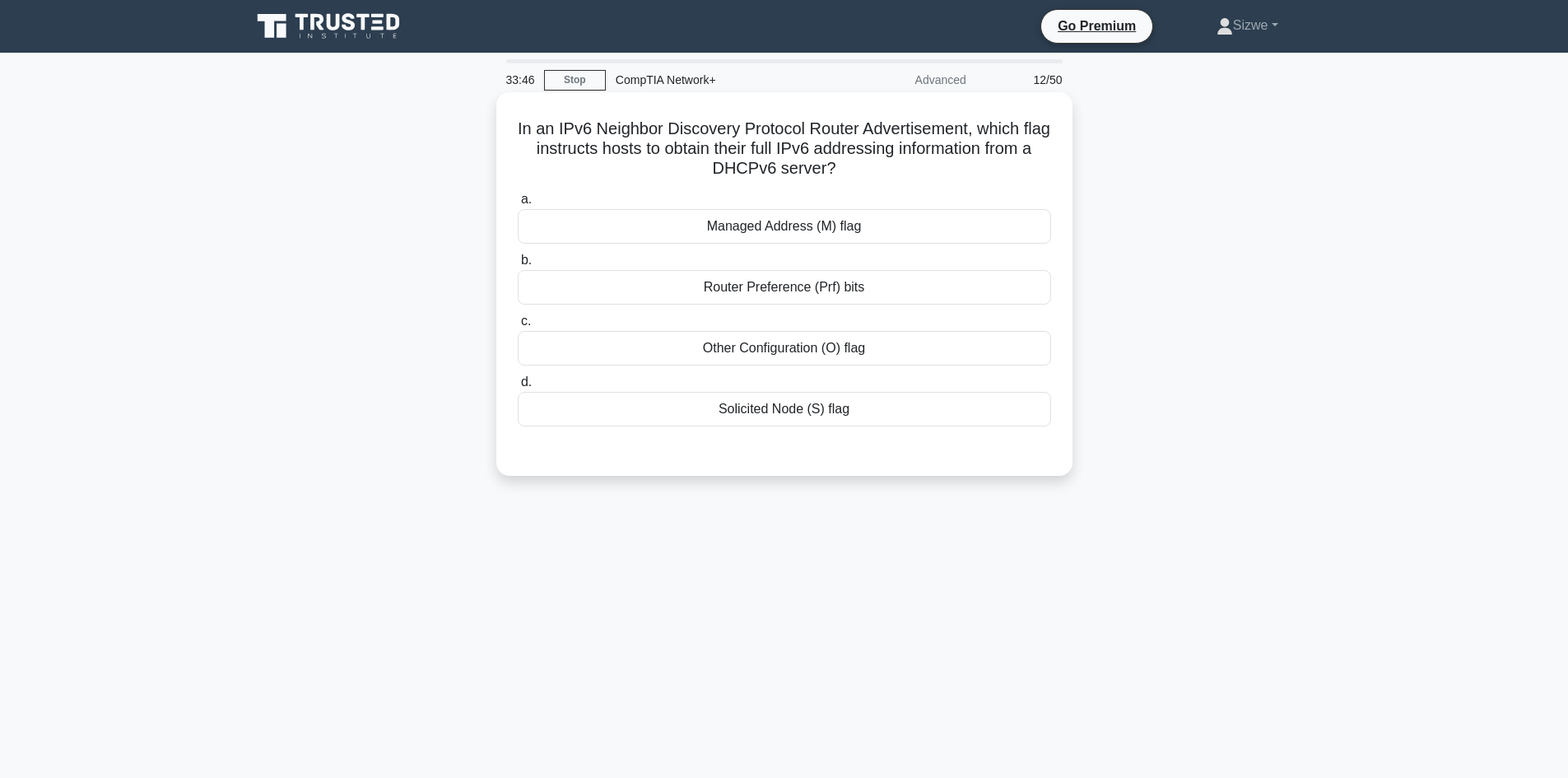
click at [783, 416] on div "Solicited Node (S) flag" at bounding box center [784, 409] width 534 height 35
click at [518, 388] on input "d. Solicited Node (S) flag" at bounding box center [518, 383] width 0 height 11
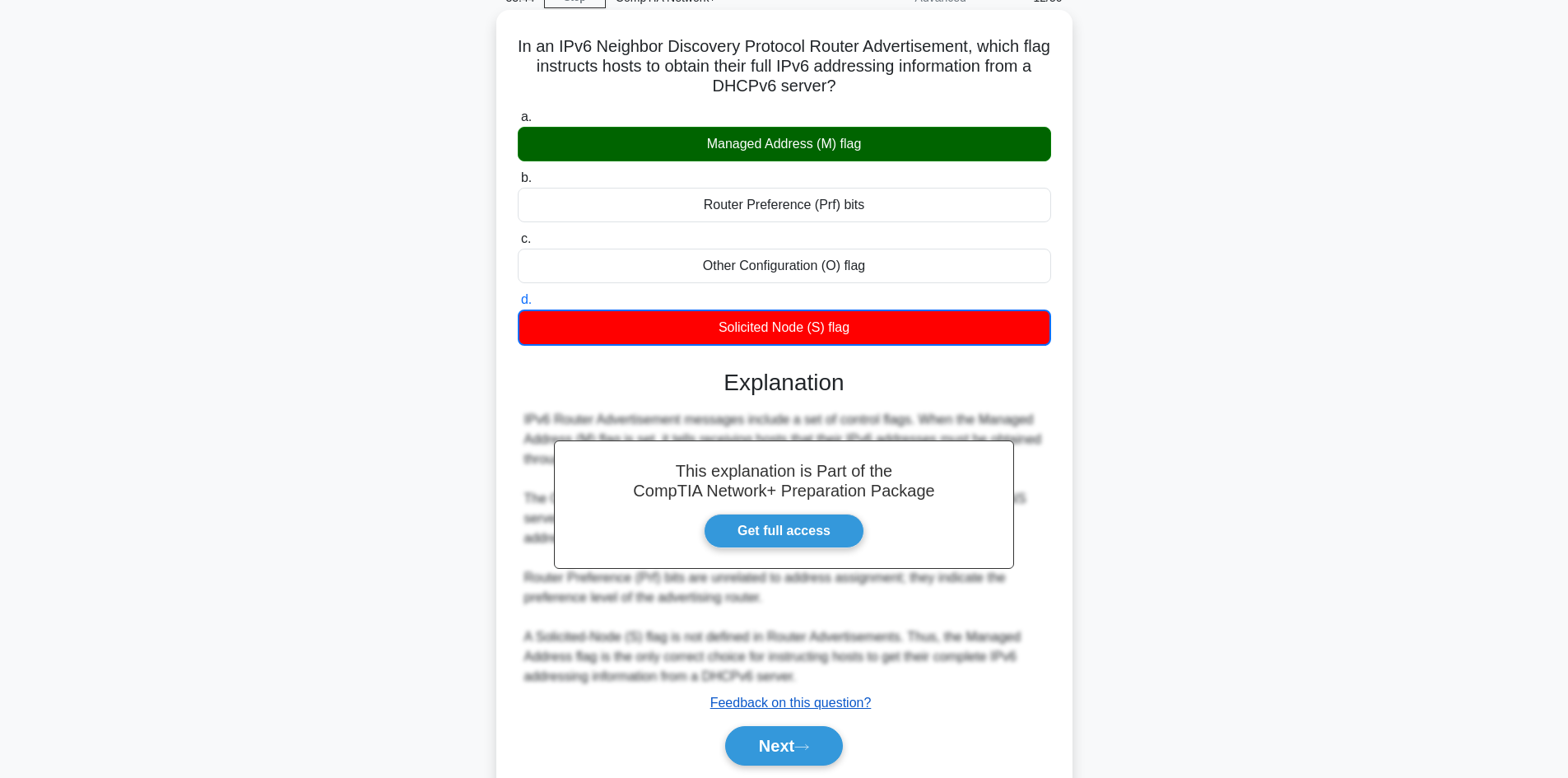
scroll to position [141, 0]
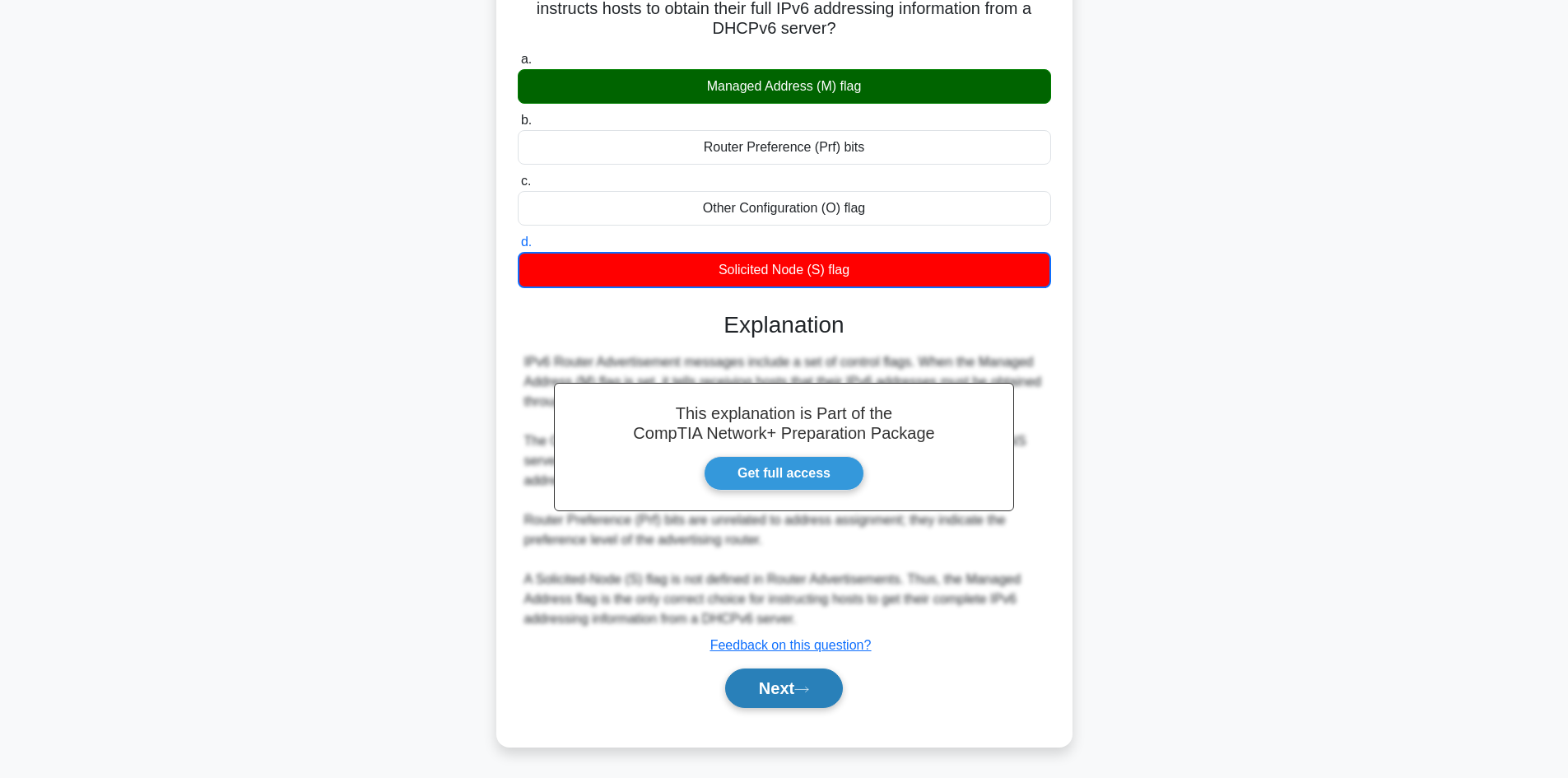
click at [787, 692] on button "Next" at bounding box center [784, 688] width 117 height 39
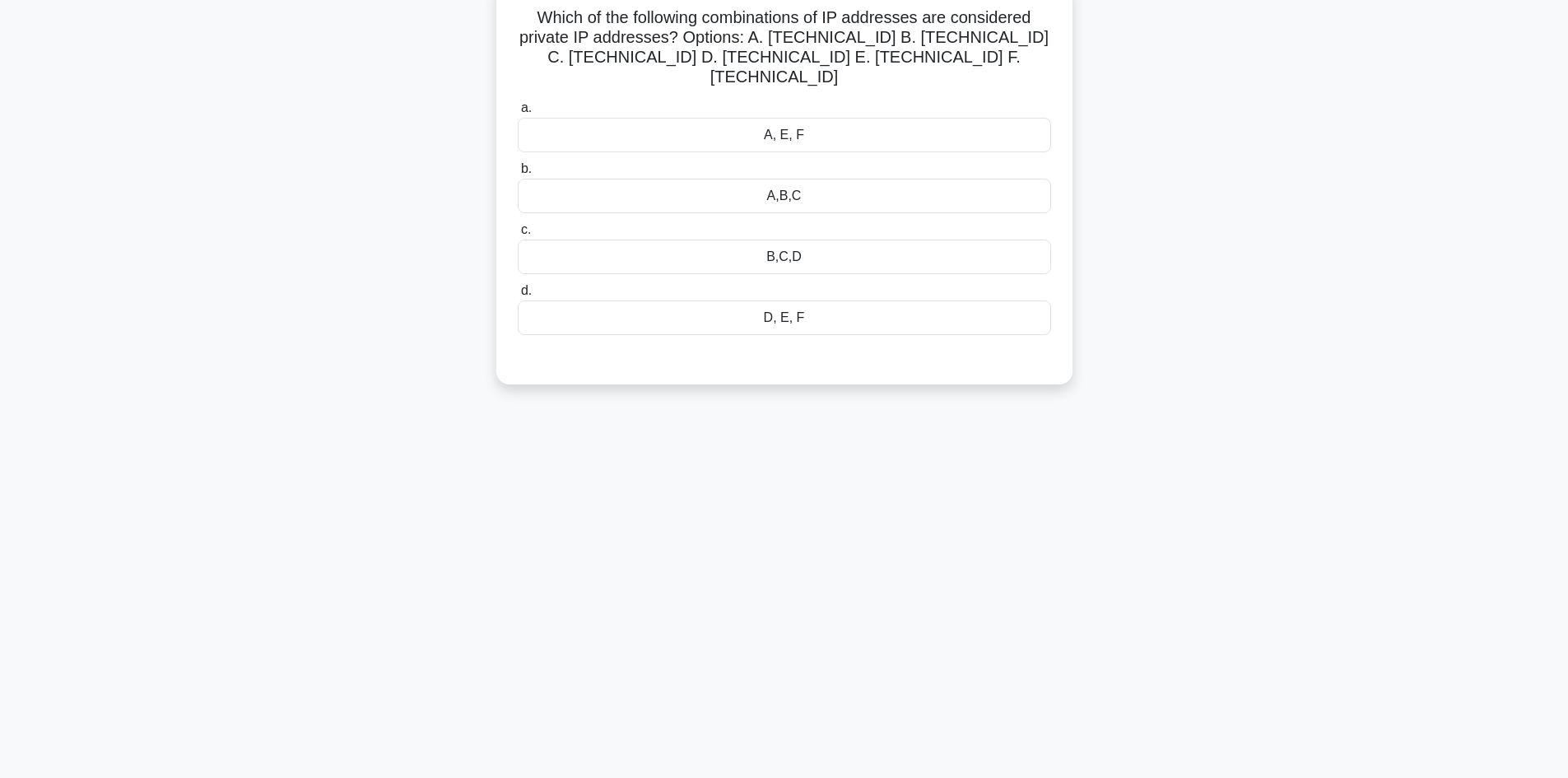
scroll to position [0, 0]
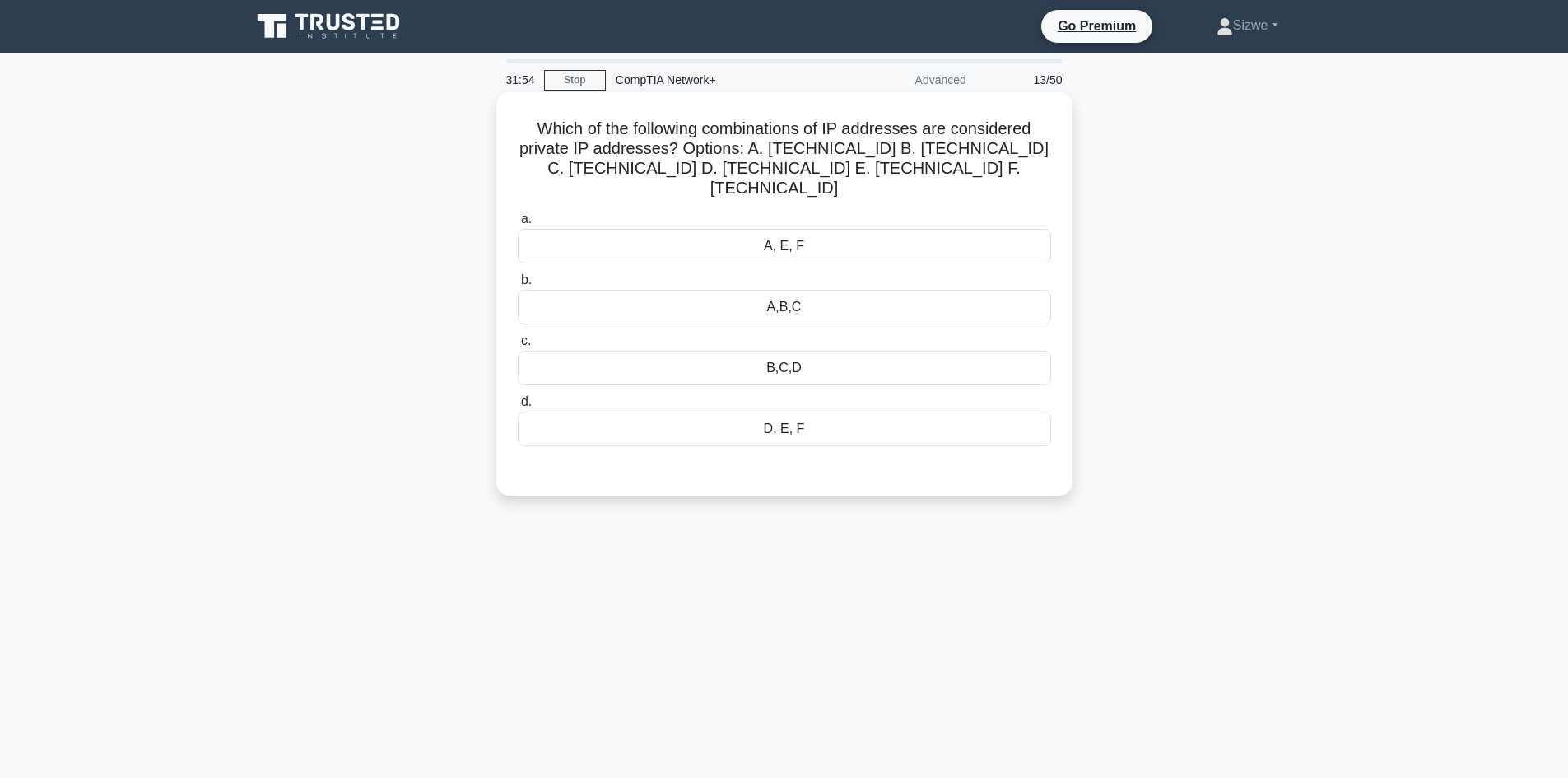
click at [786, 233] on div "A, E, F" at bounding box center [784, 246] width 534 height 35
click at [518, 224] on input "a. A, E, F" at bounding box center [518, 219] width 0 height 11
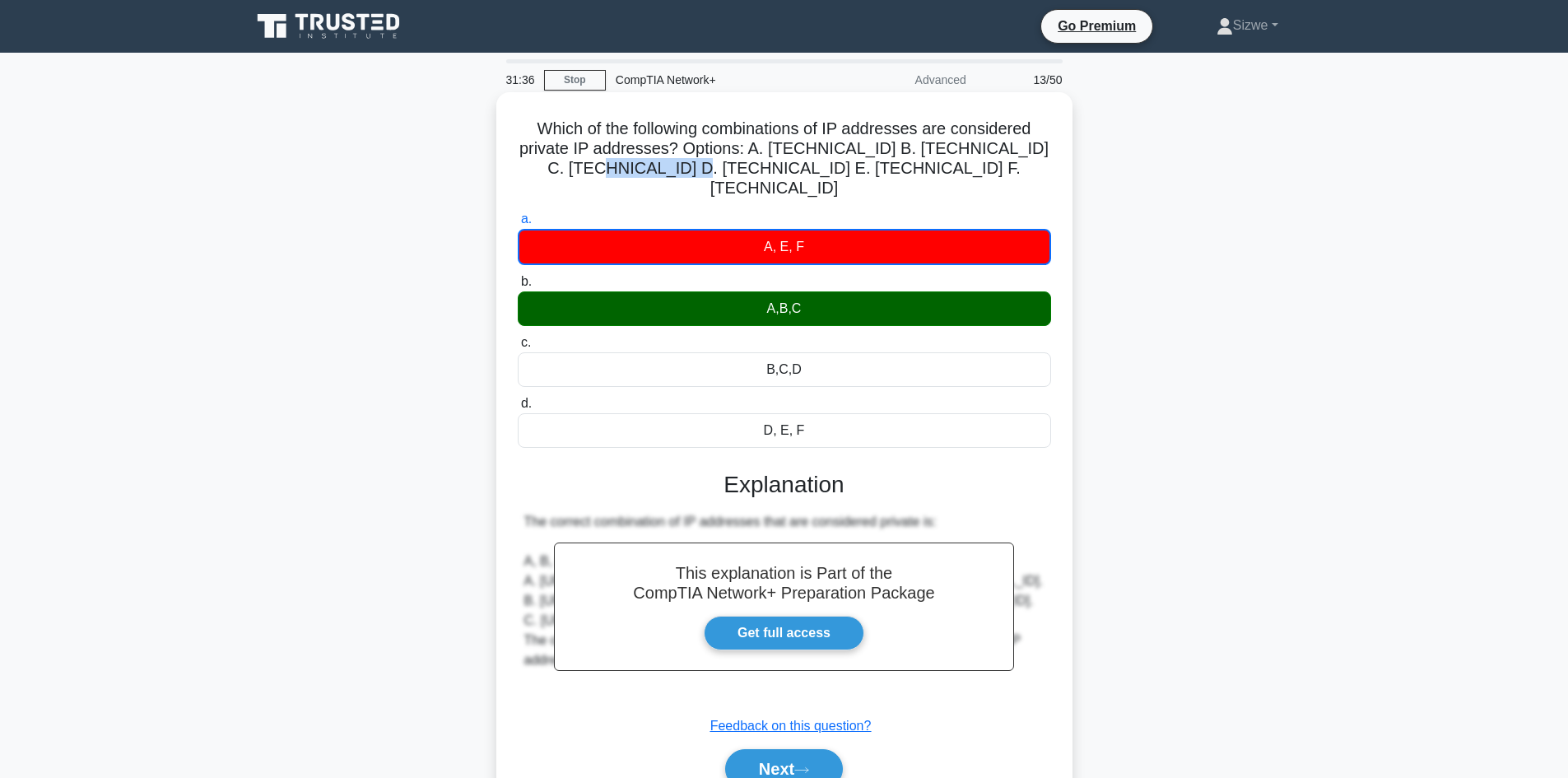
drag, startPoint x: 594, startPoint y: 169, endPoint x: 677, endPoint y: 169, distance: 83.0
click at [677, 169] on h5 "Which of the following combinations of IP addresses are considered private IP a…" at bounding box center [784, 158] width 536 height 81
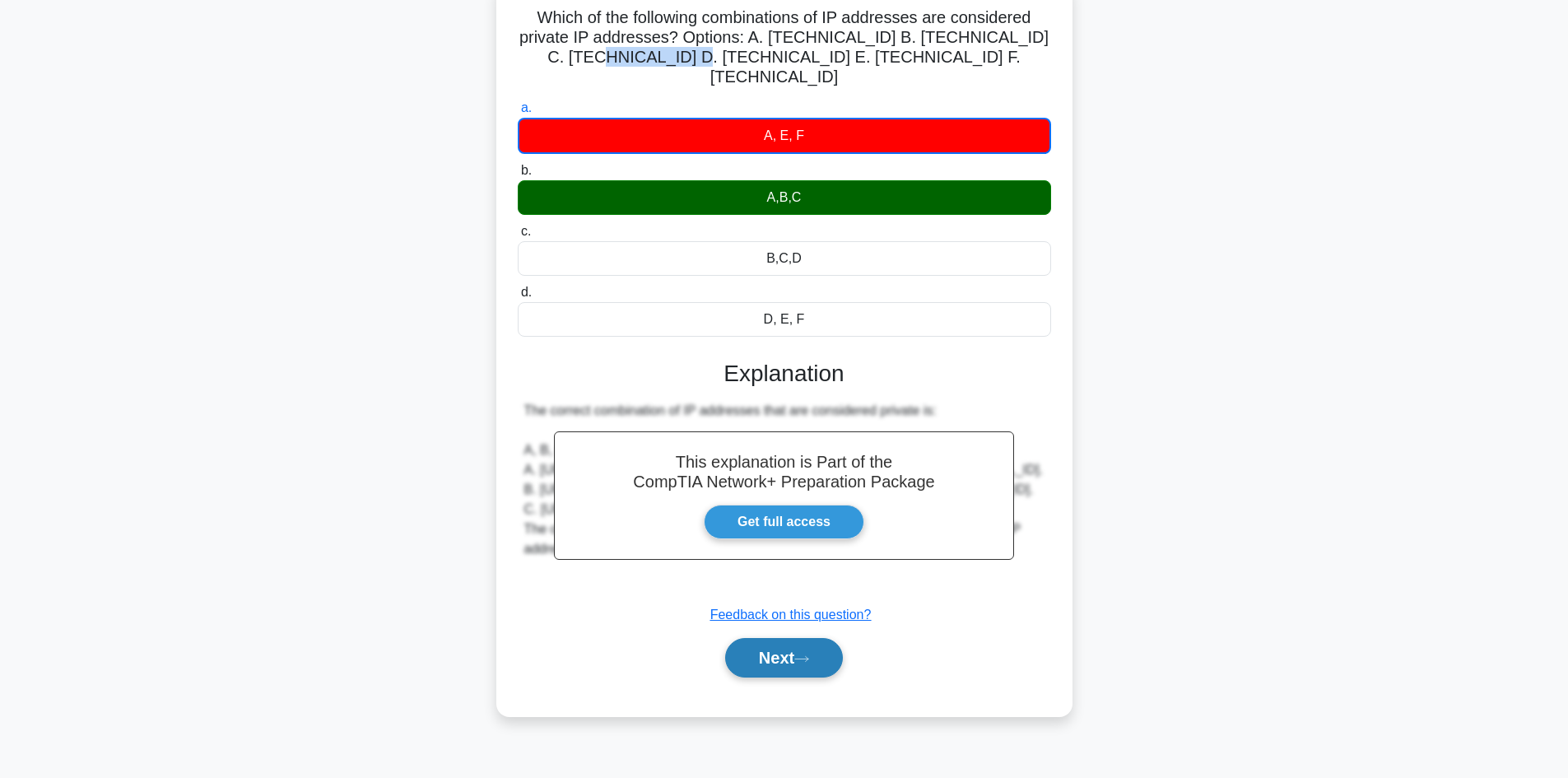
click at [776, 639] on button "Next" at bounding box center [784, 658] width 117 height 39
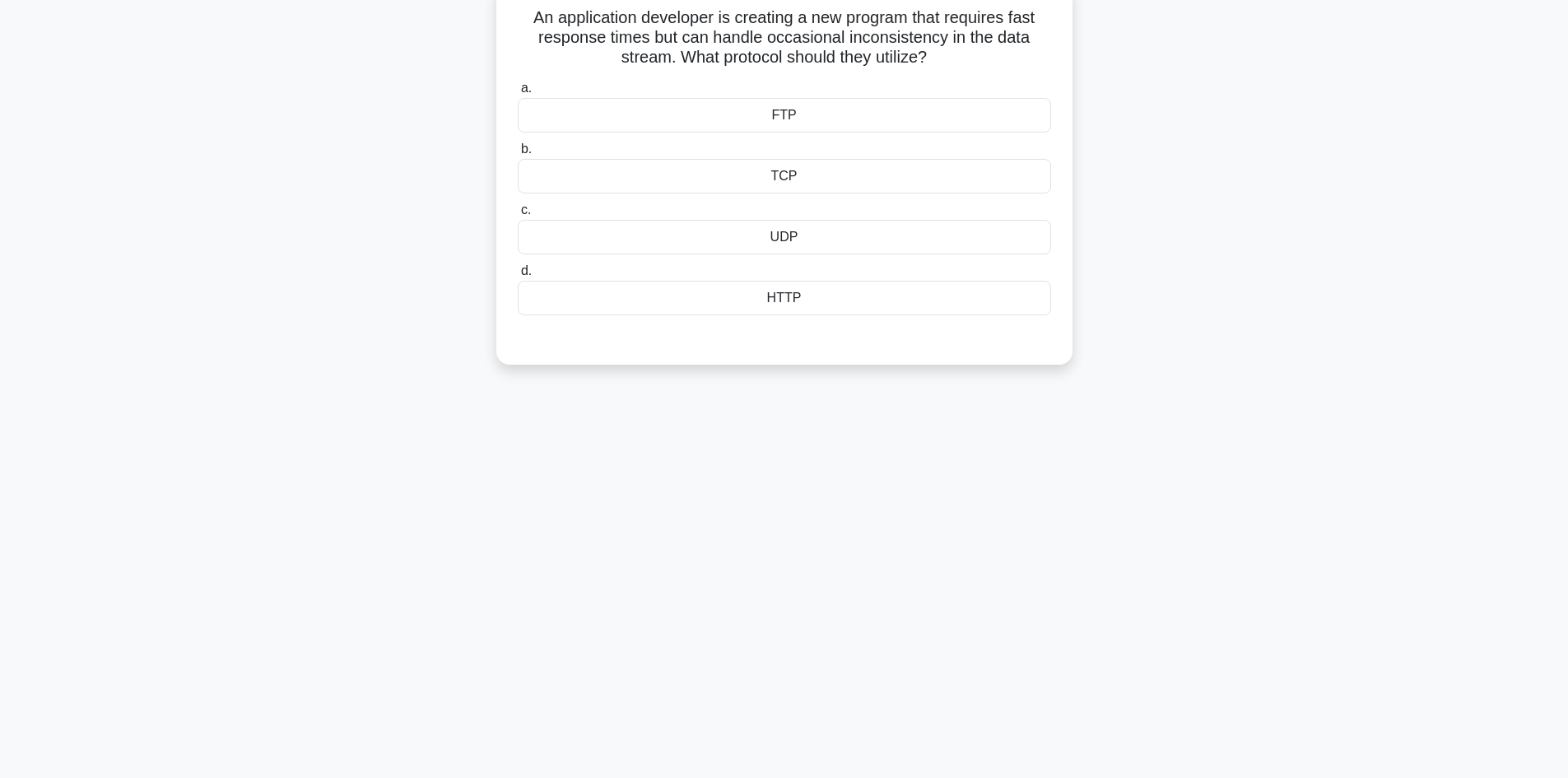
scroll to position [0, 0]
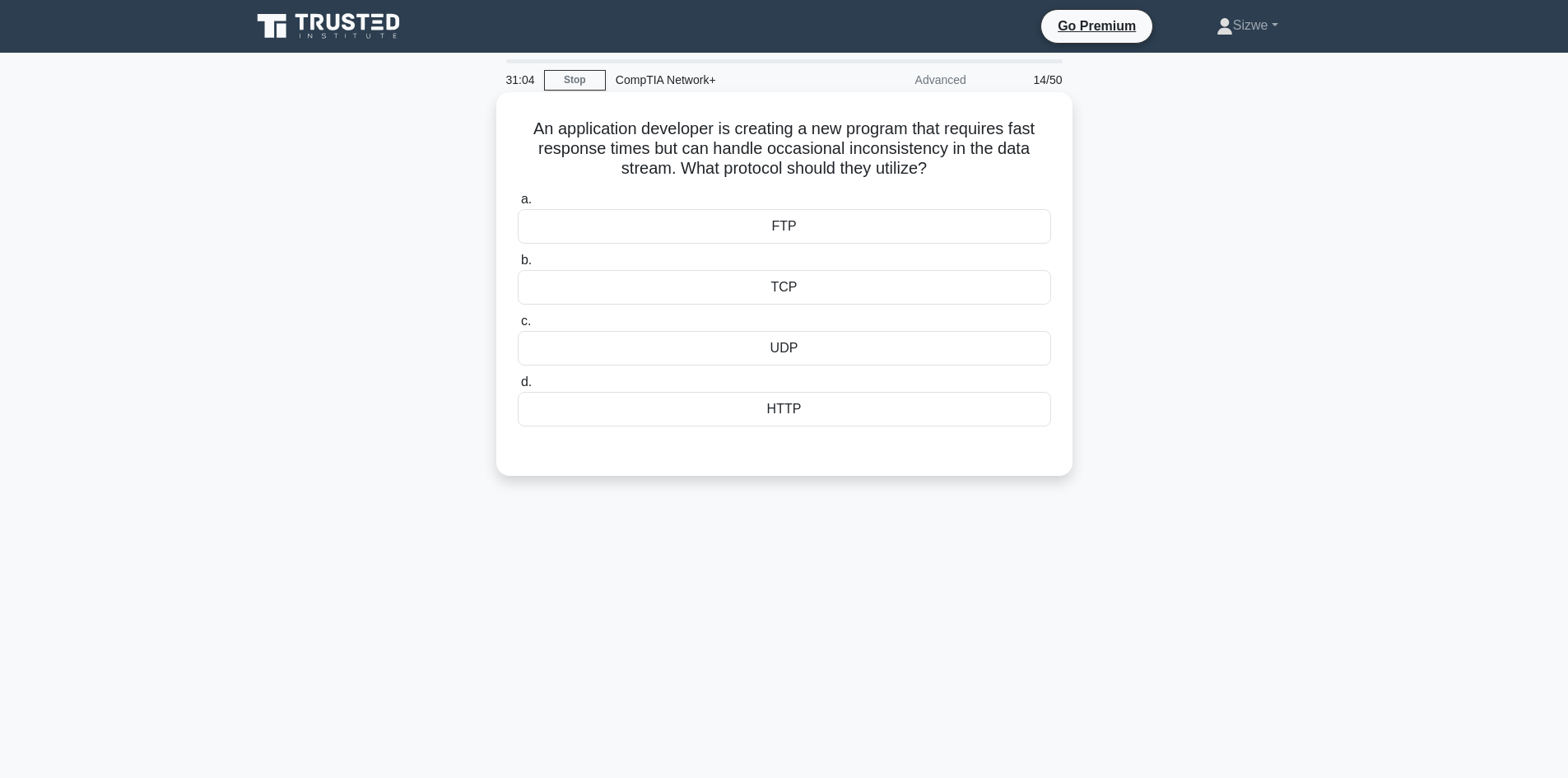
click at [790, 292] on div "TCP" at bounding box center [784, 287] width 534 height 35
click at [518, 266] on input "b. TCP" at bounding box center [518, 260] width 0 height 11
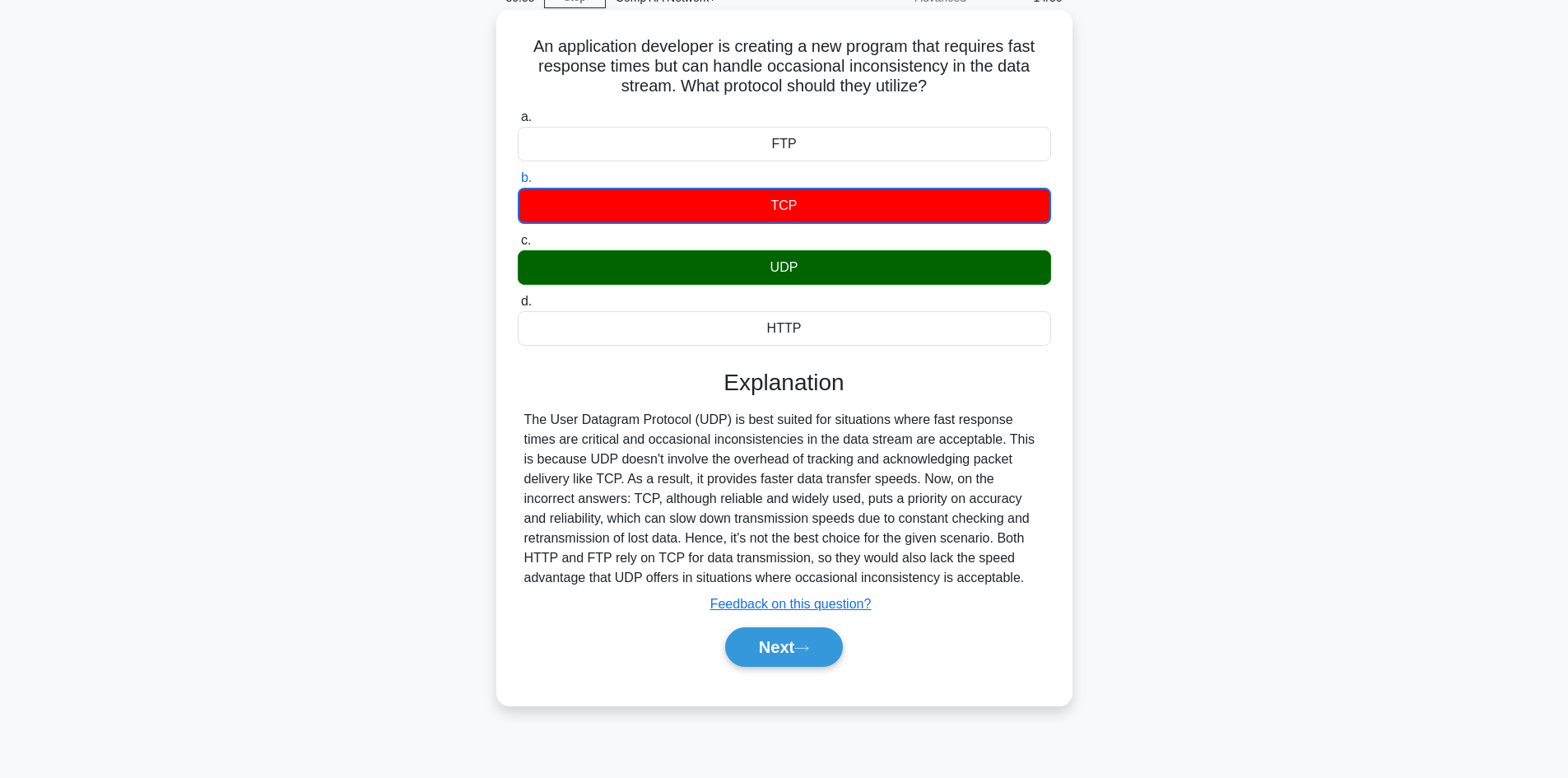
scroll to position [111, 0]
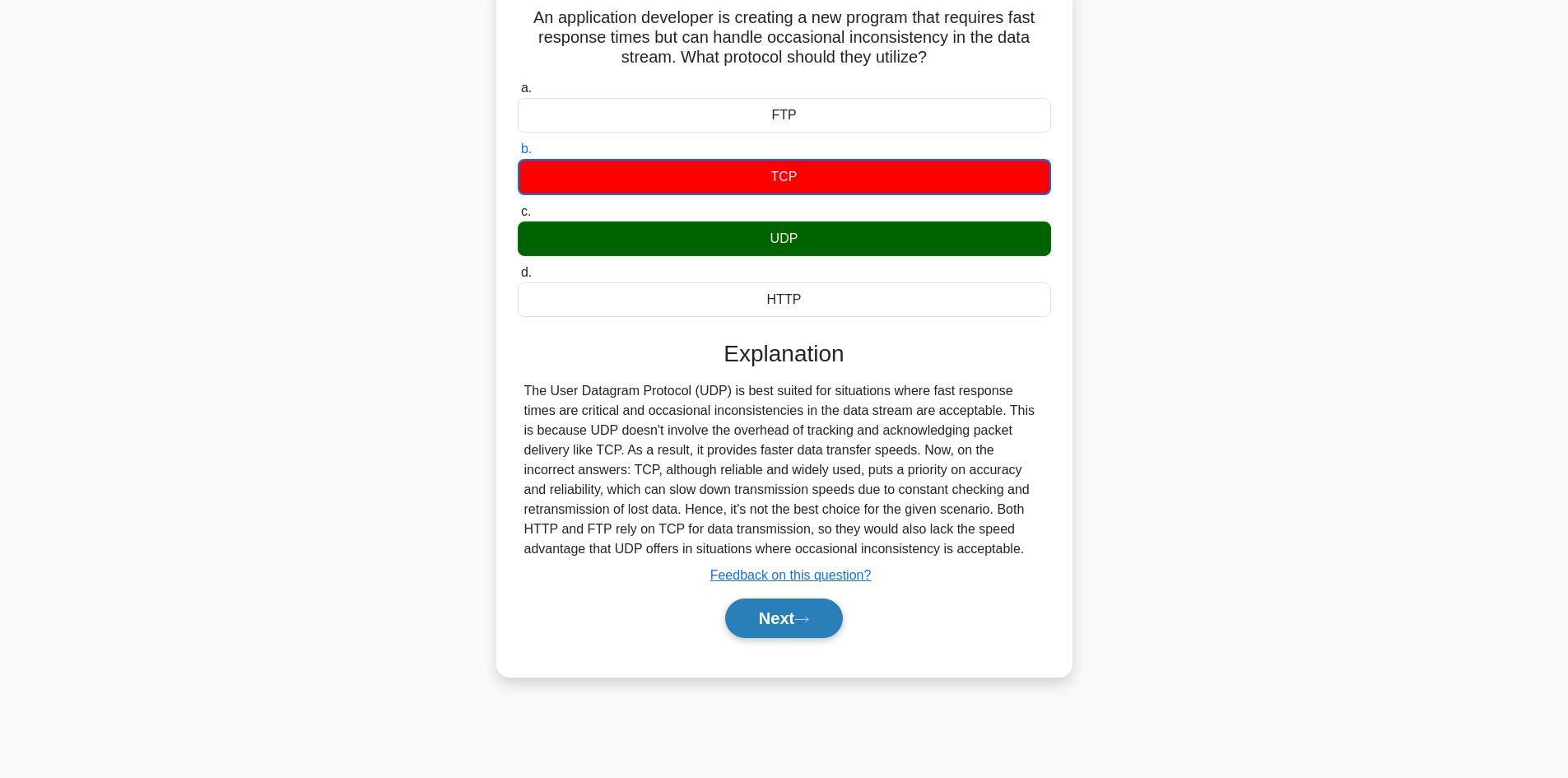
click at [764, 618] on button "Next" at bounding box center [784, 618] width 117 height 39
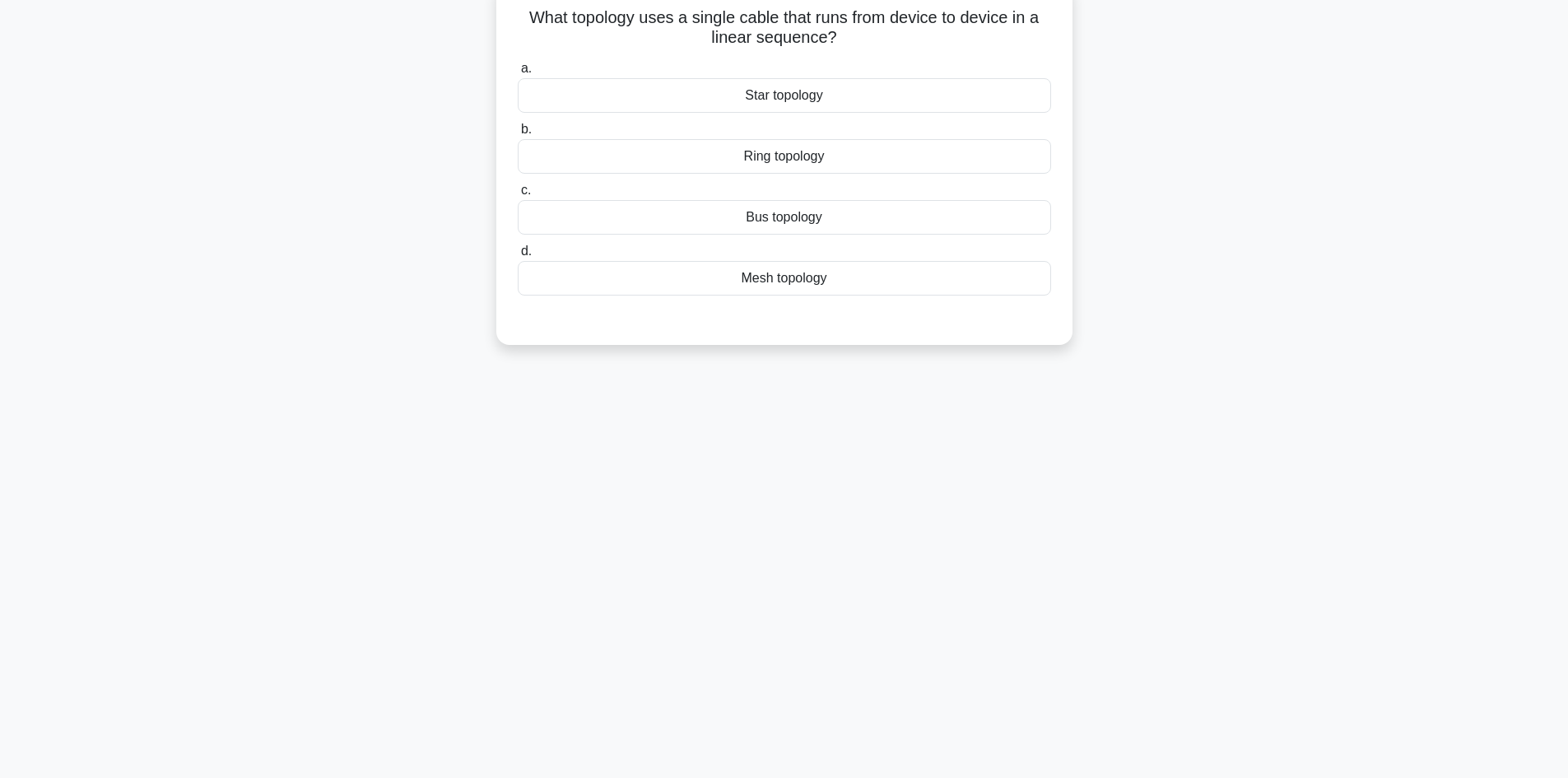
scroll to position [0, 0]
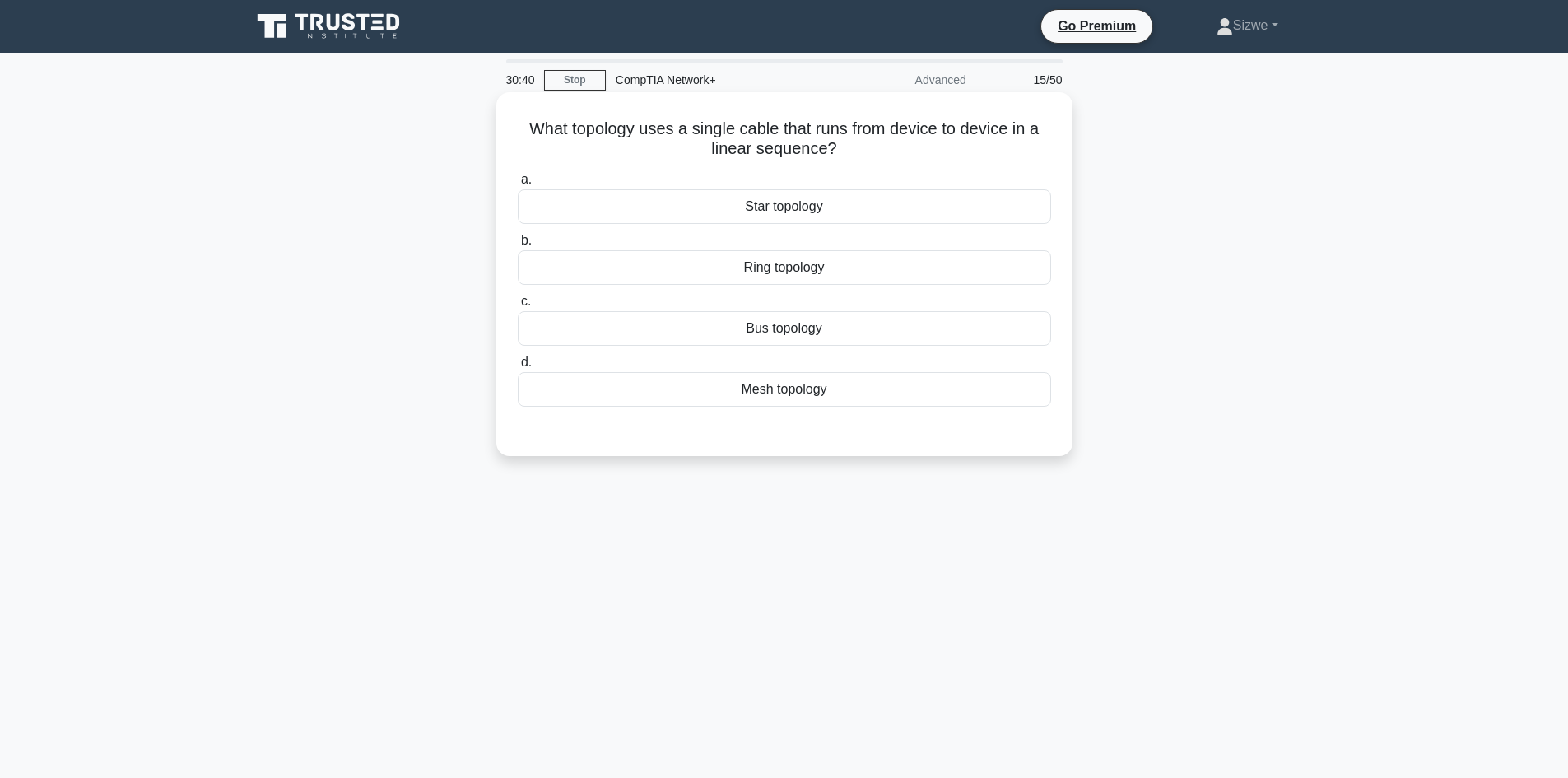
click at [778, 332] on div "Bus topology" at bounding box center [784, 328] width 534 height 35
click at [518, 307] on input "c. Bus topology" at bounding box center [518, 302] width 0 height 11
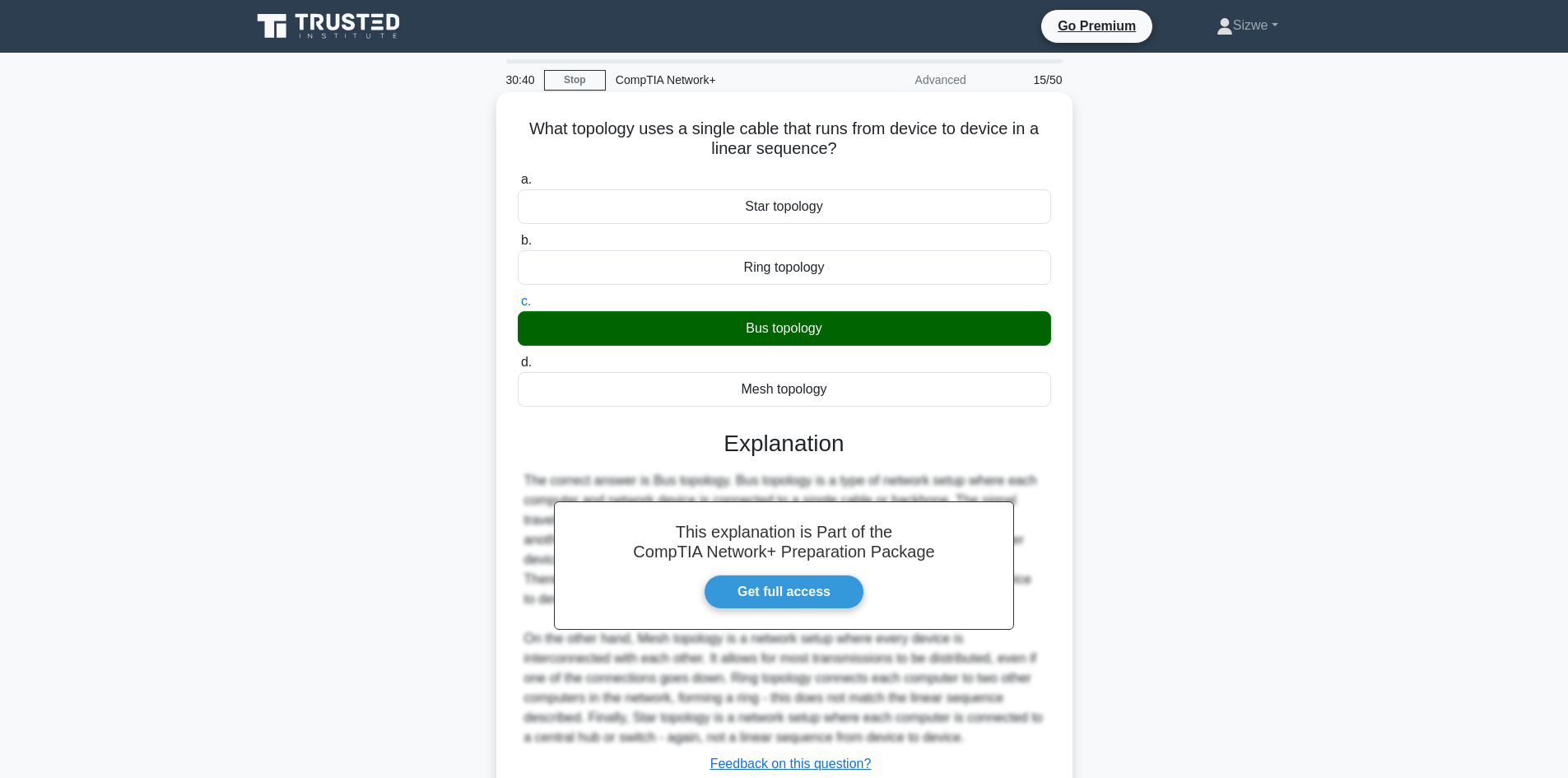
scroll to position [119, 0]
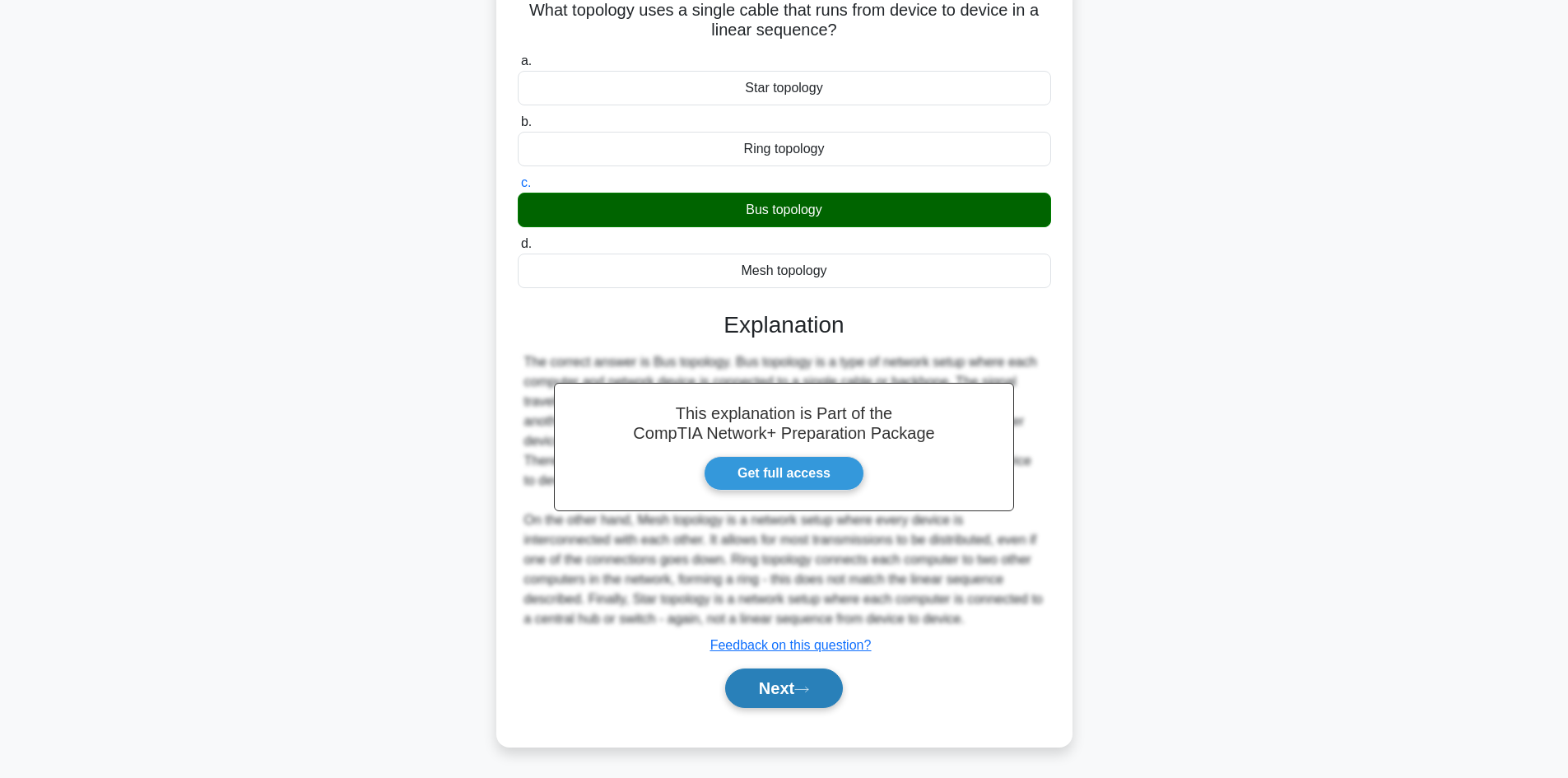
click at [755, 682] on button "Next" at bounding box center [784, 688] width 117 height 39
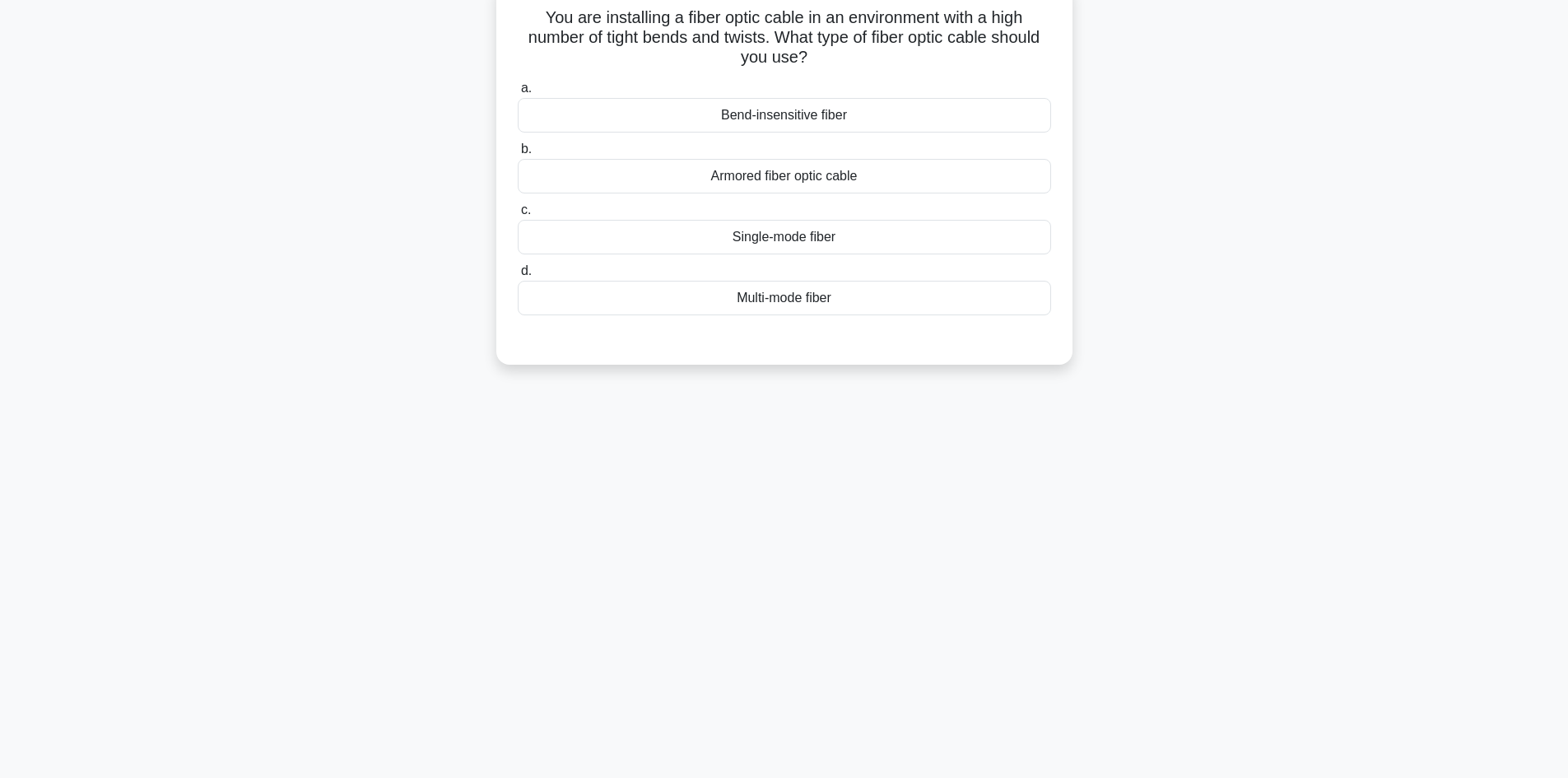
scroll to position [0, 0]
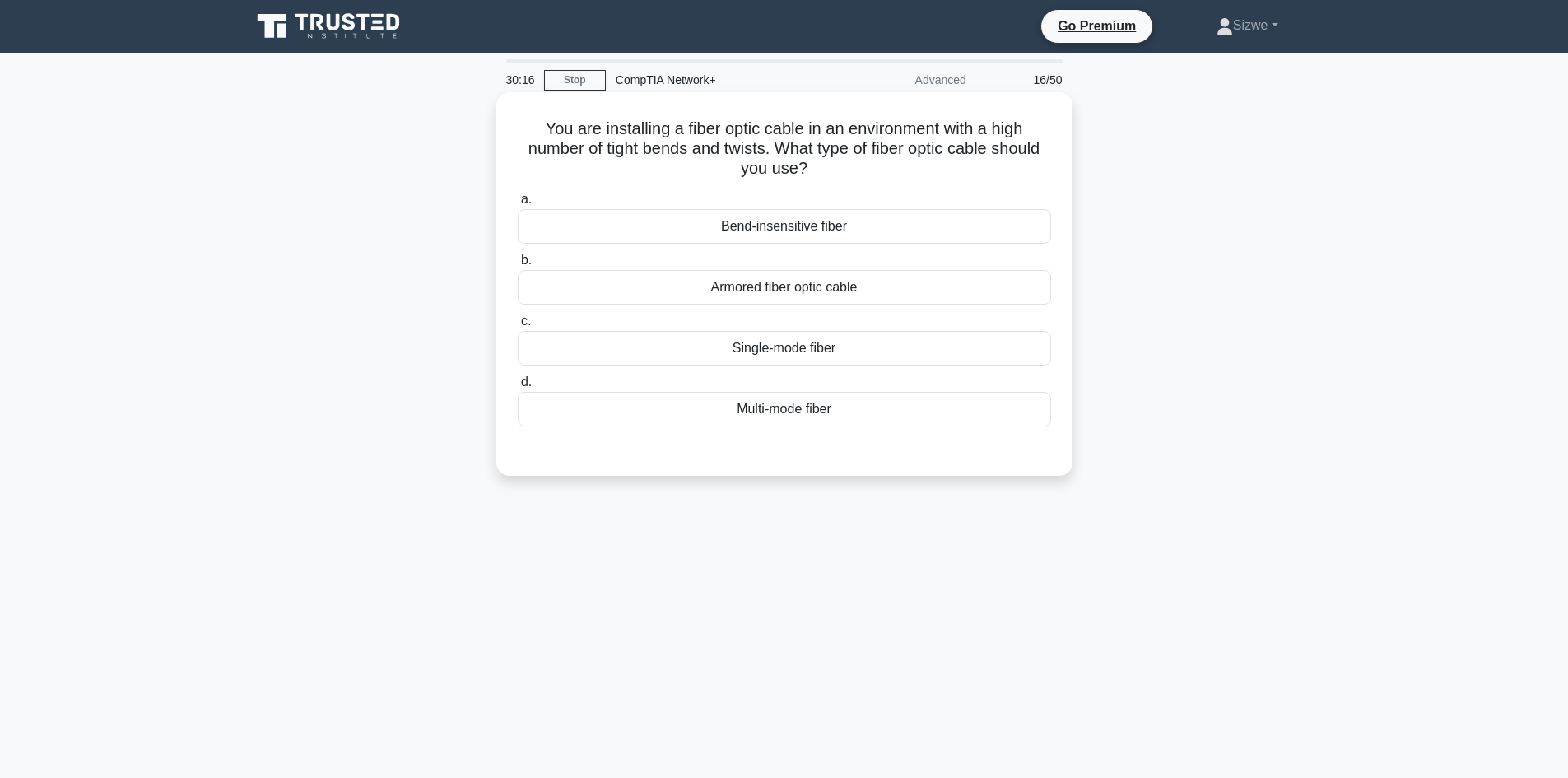
click at [817, 232] on div "Bend-insensitive fiber" at bounding box center [784, 226] width 534 height 35
click at [518, 205] on input "a. Bend-insensitive fiber" at bounding box center [518, 200] width 0 height 11
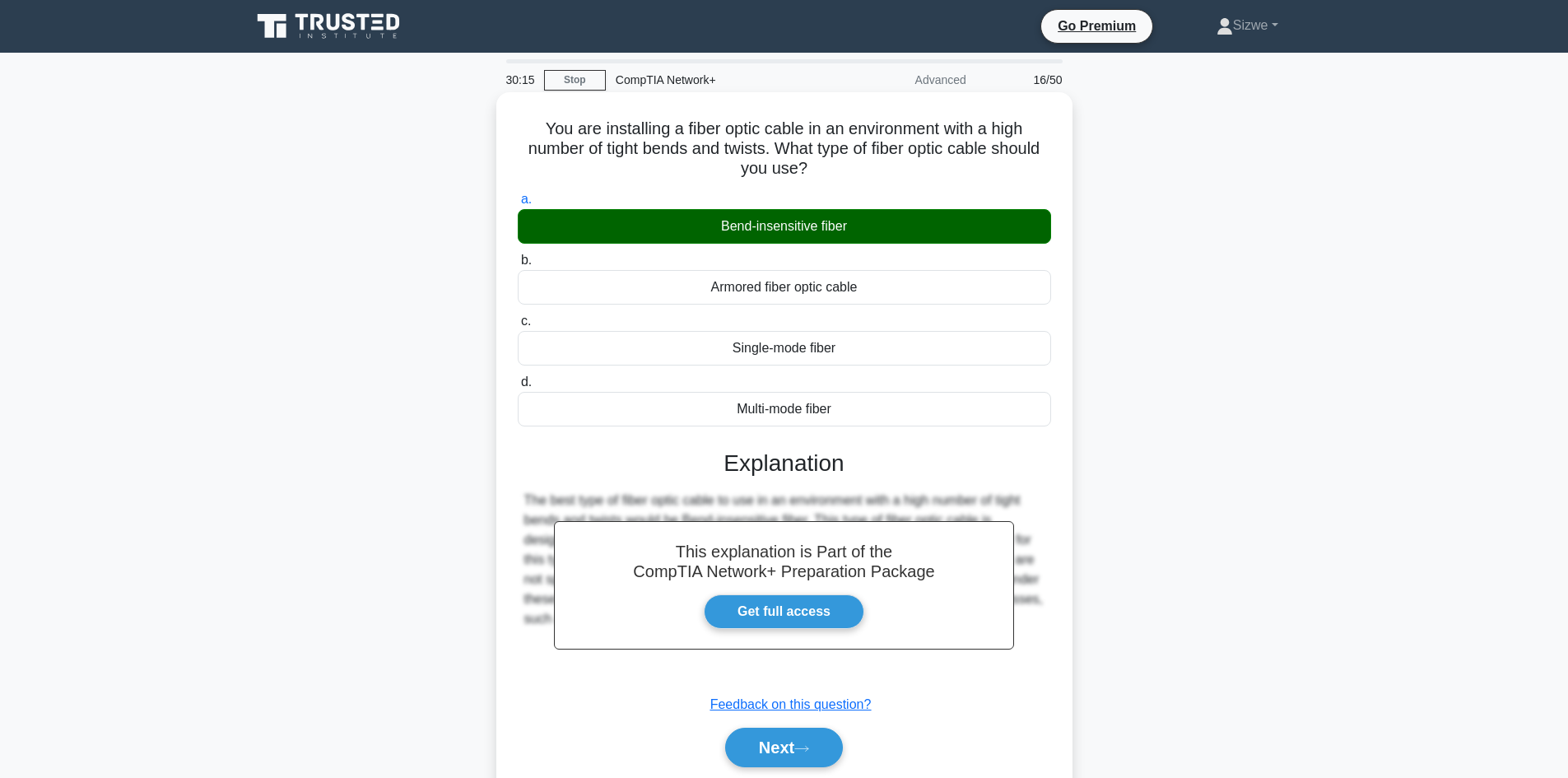
scroll to position [82, 0]
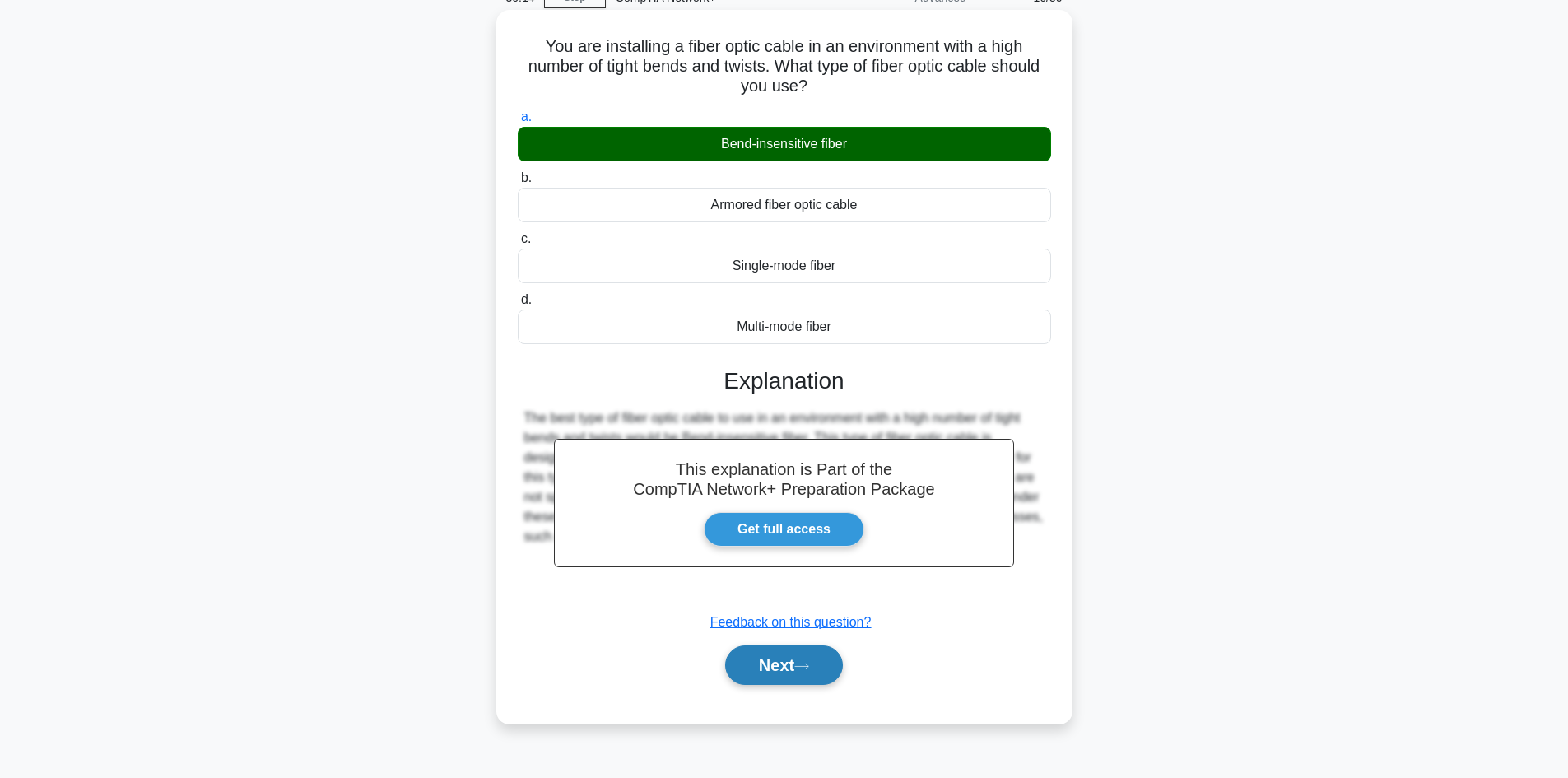
click at [786, 673] on button "Next" at bounding box center [784, 665] width 117 height 39
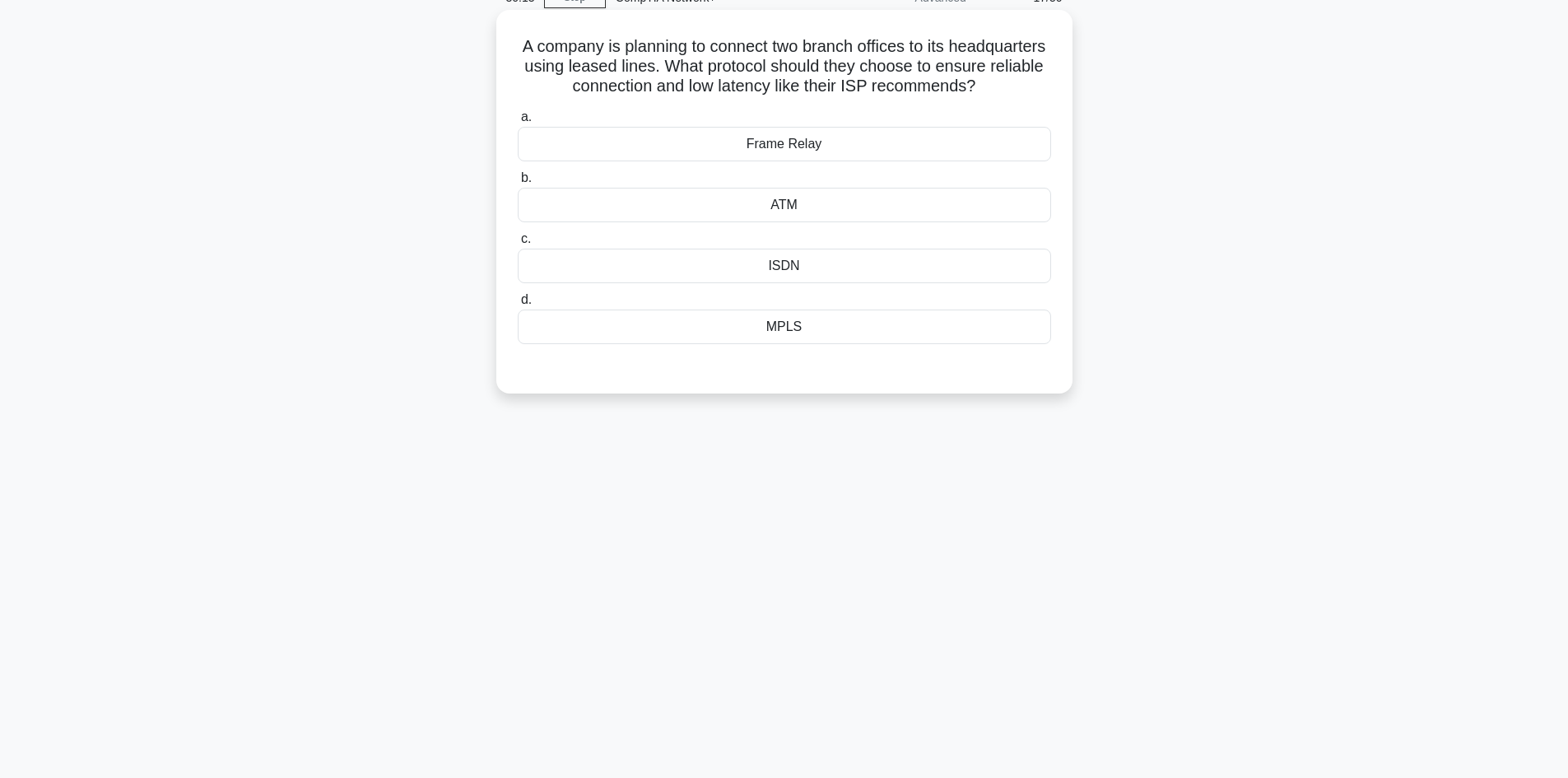
scroll to position [0, 0]
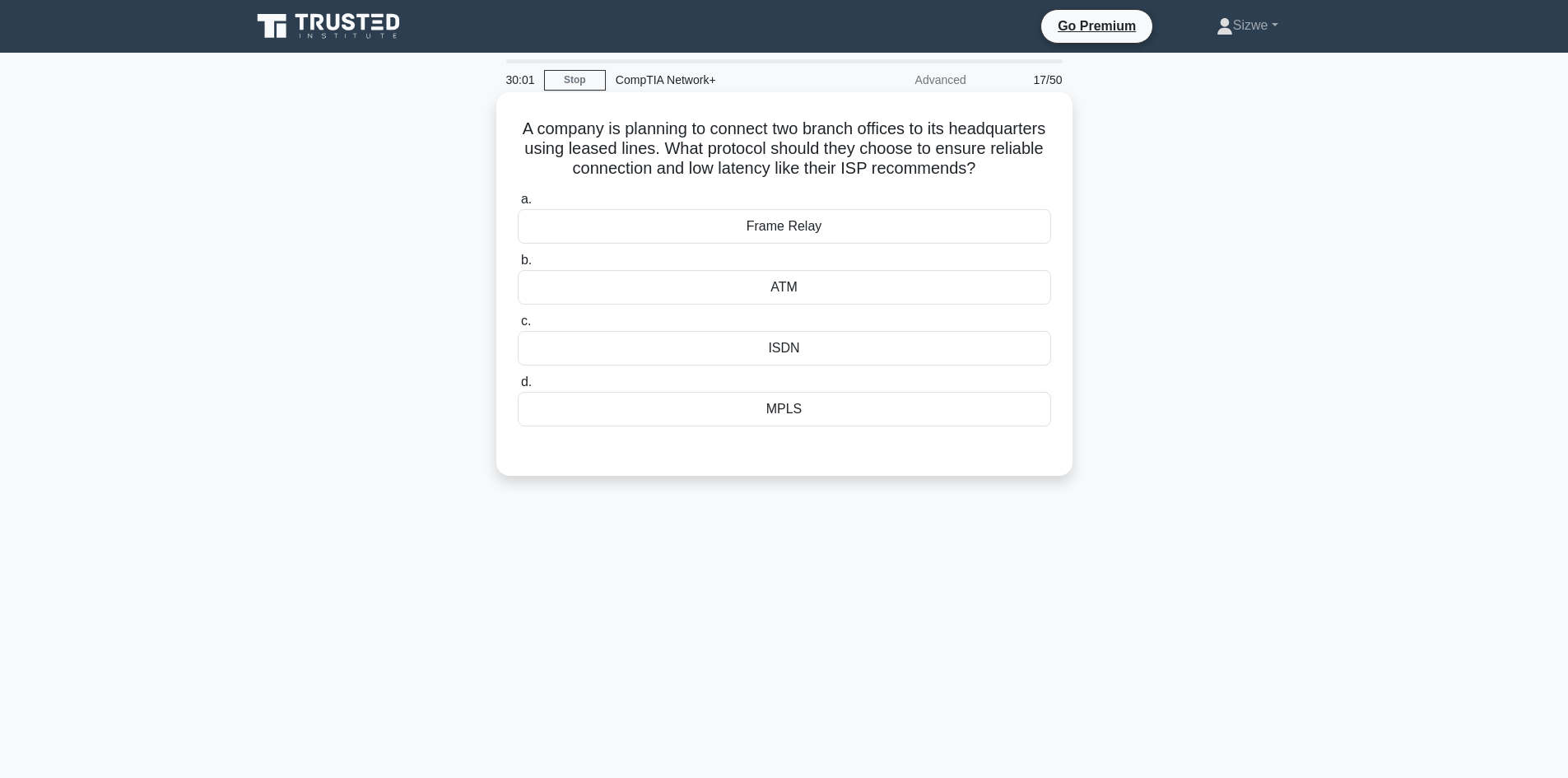
click at [799, 427] on div "MPLS" at bounding box center [784, 409] width 534 height 35
click at [518, 388] on input "d. MPLS" at bounding box center [518, 383] width 0 height 11
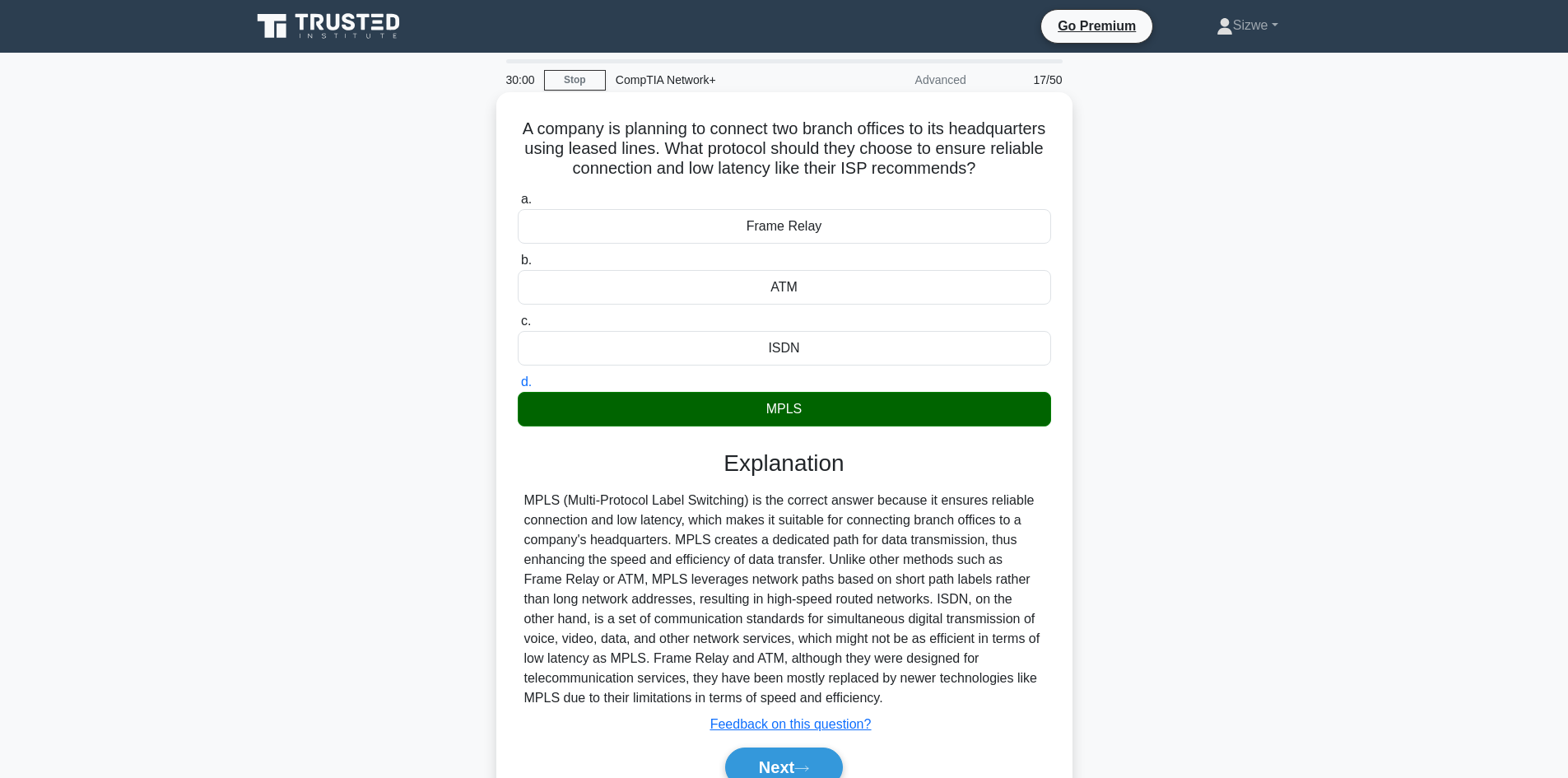
scroll to position [111, 0]
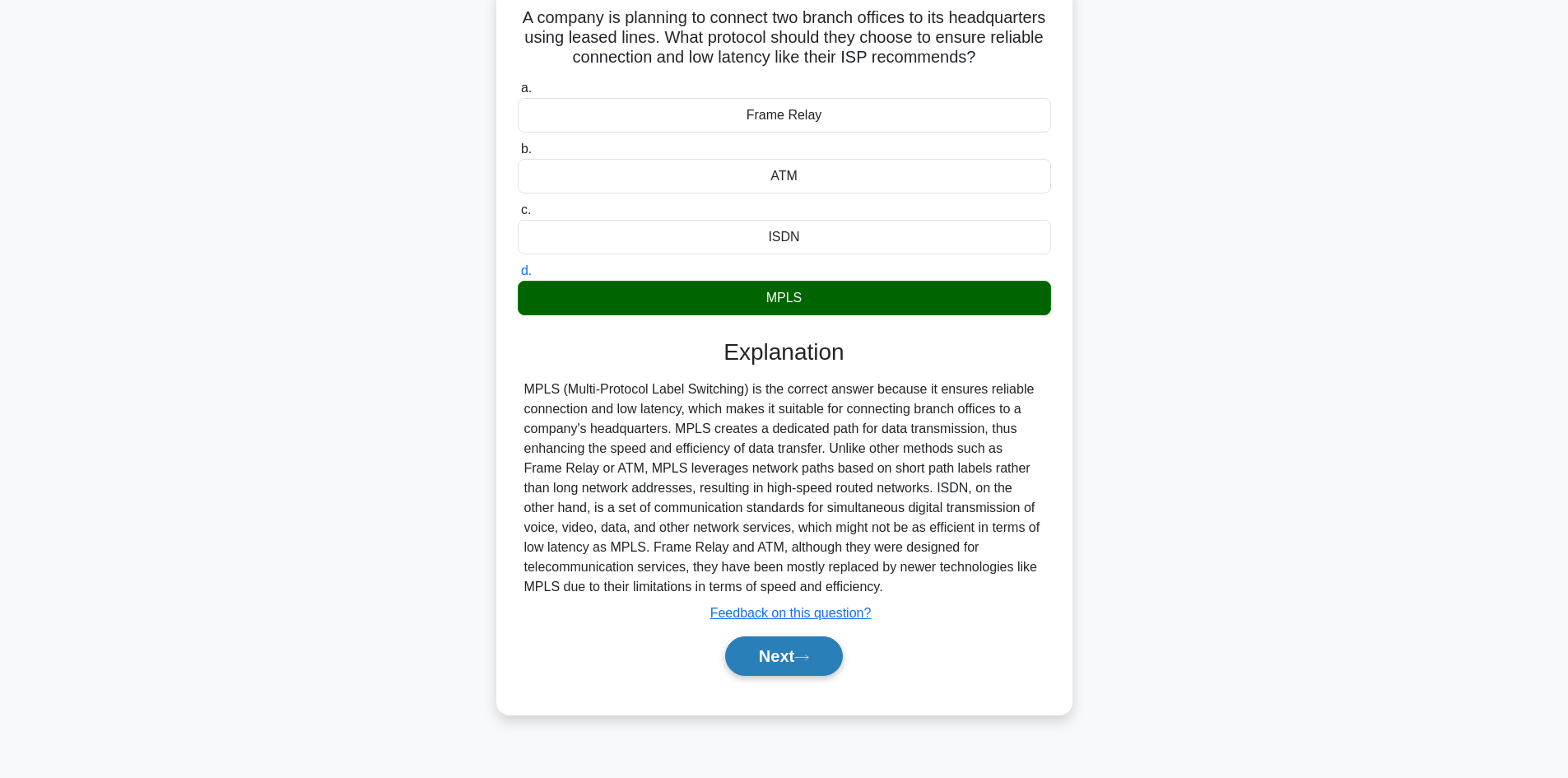
click at [794, 676] on button "Next" at bounding box center [784, 656] width 117 height 39
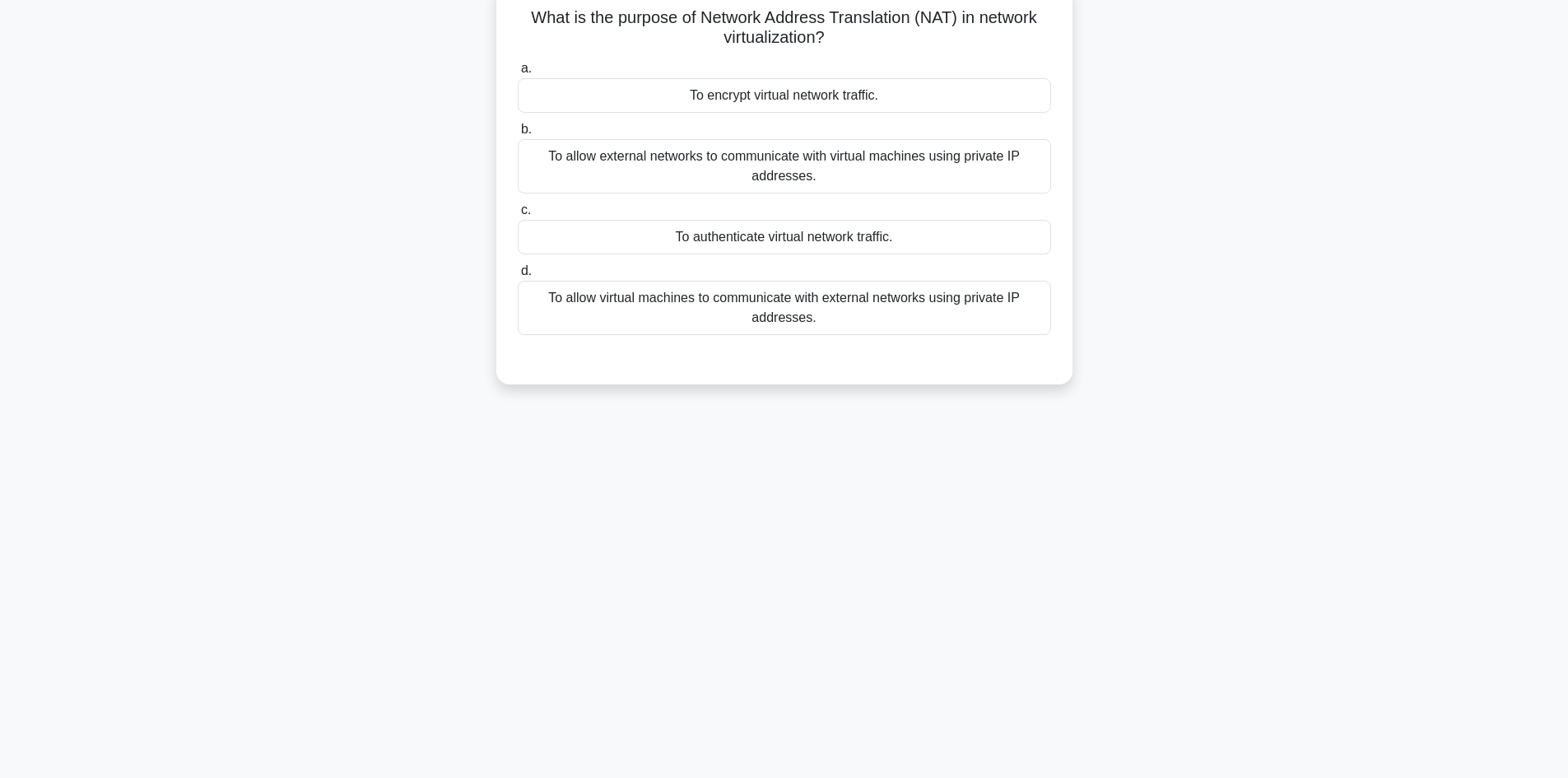
scroll to position [0, 0]
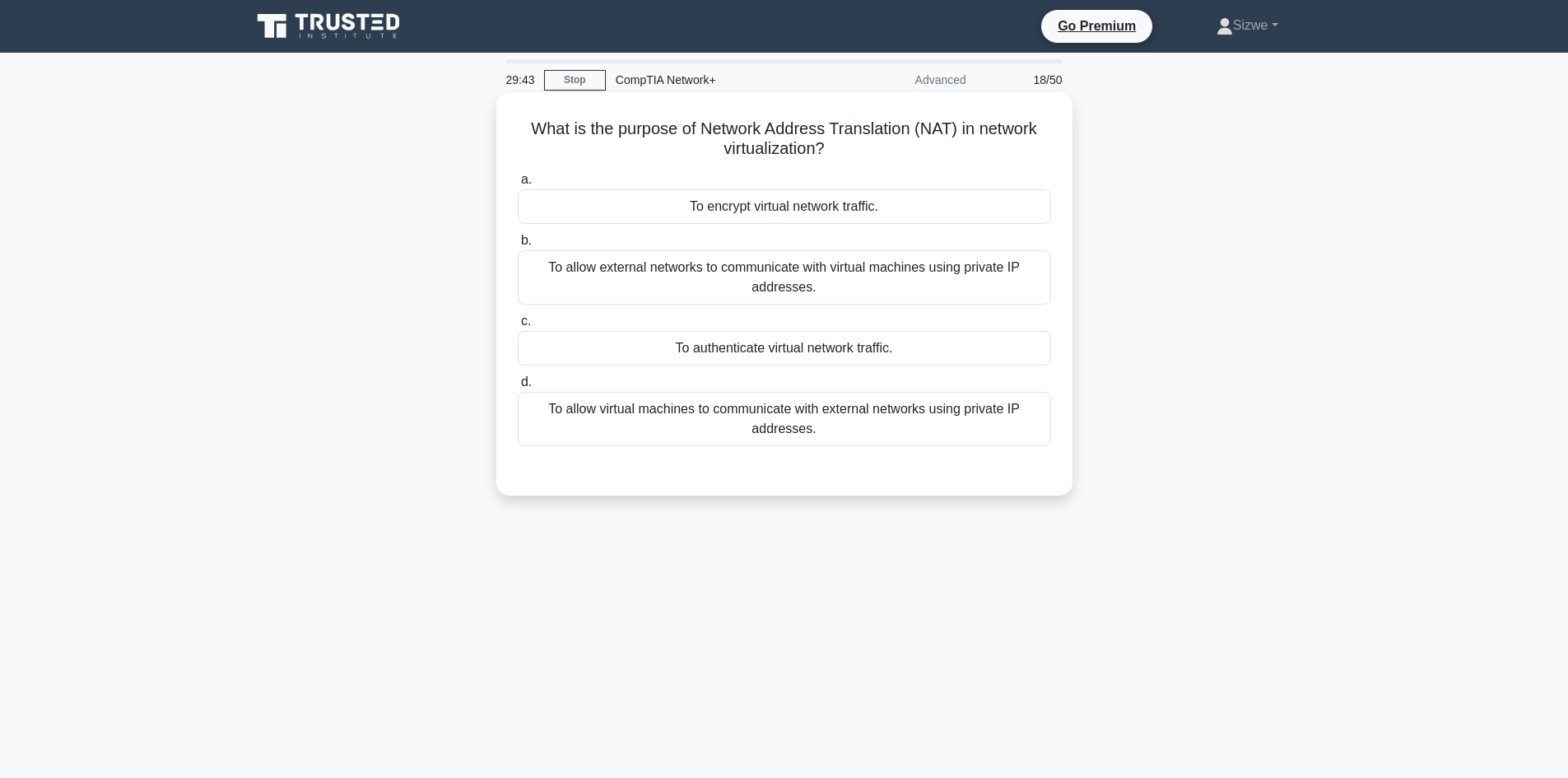
click at [775, 429] on div "To allow virtual machines to communicate with external networks using private I…" at bounding box center [784, 419] width 534 height 54
click at [518, 388] on input "d. To allow virtual machines to communicate with external networks using privat…" at bounding box center [518, 383] width 0 height 11
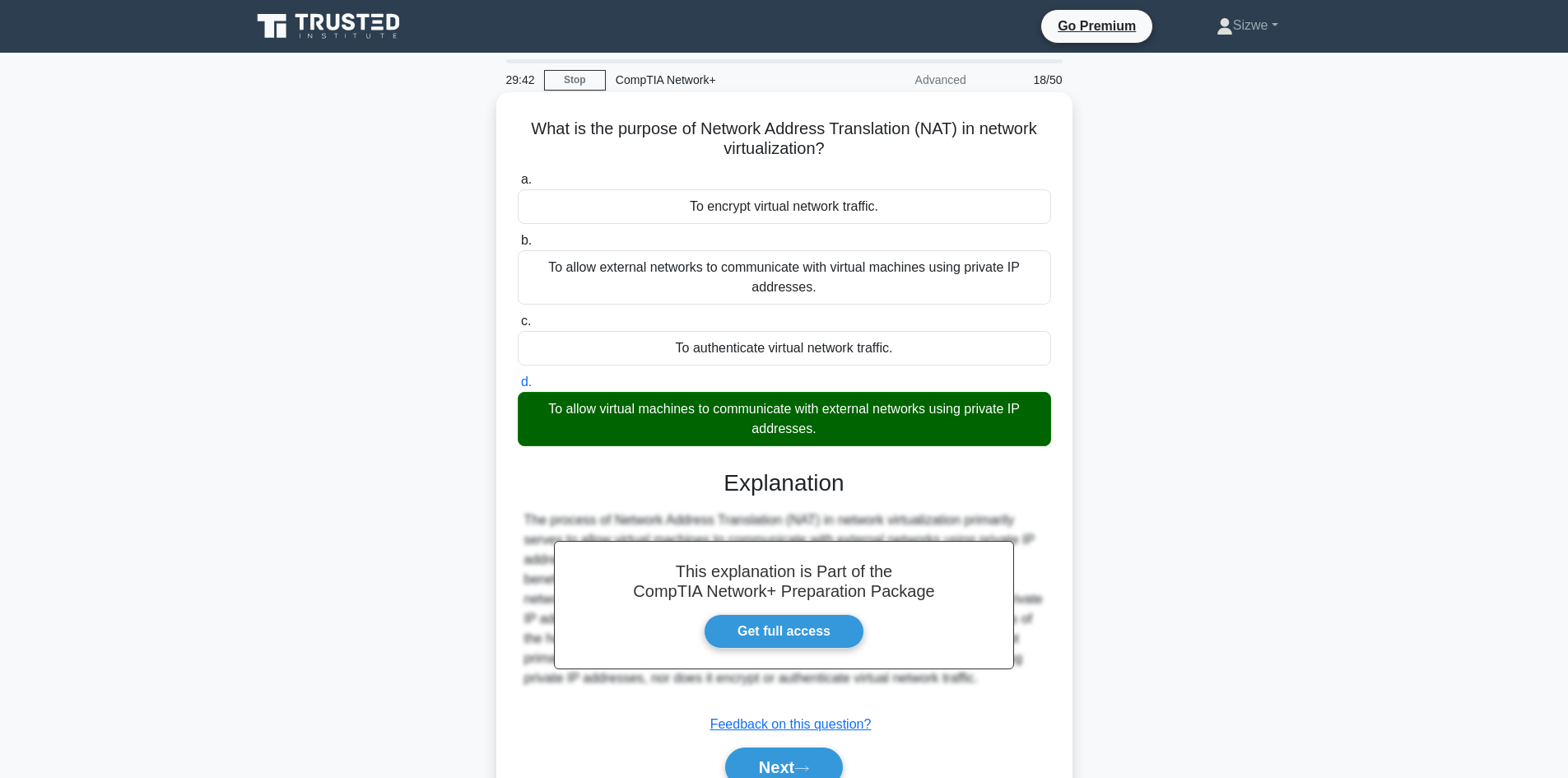
scroll to position [111, 0]
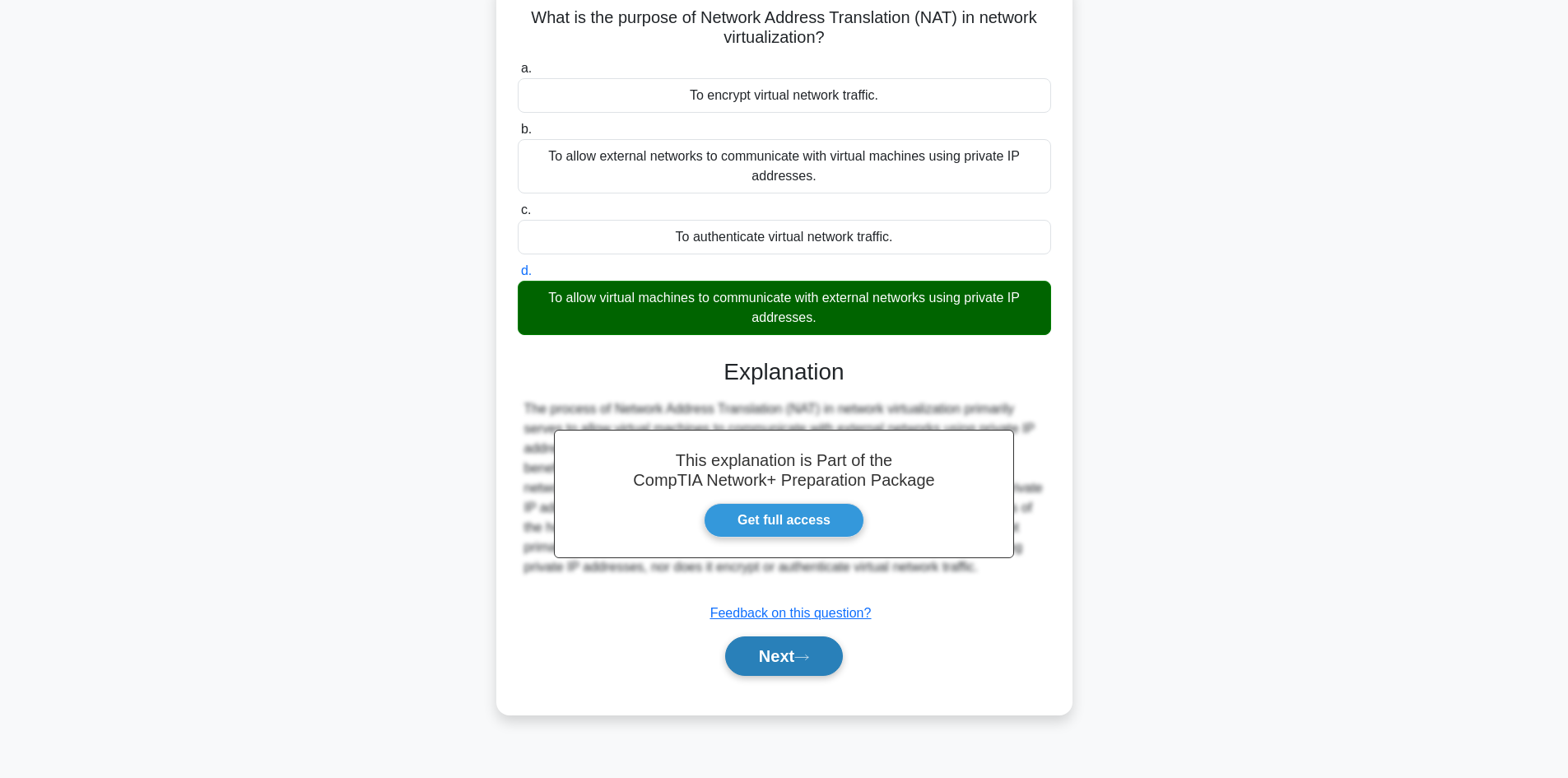
click at [784, 667] on button "Next" at bounding box center [784, 656] width 117 height 39
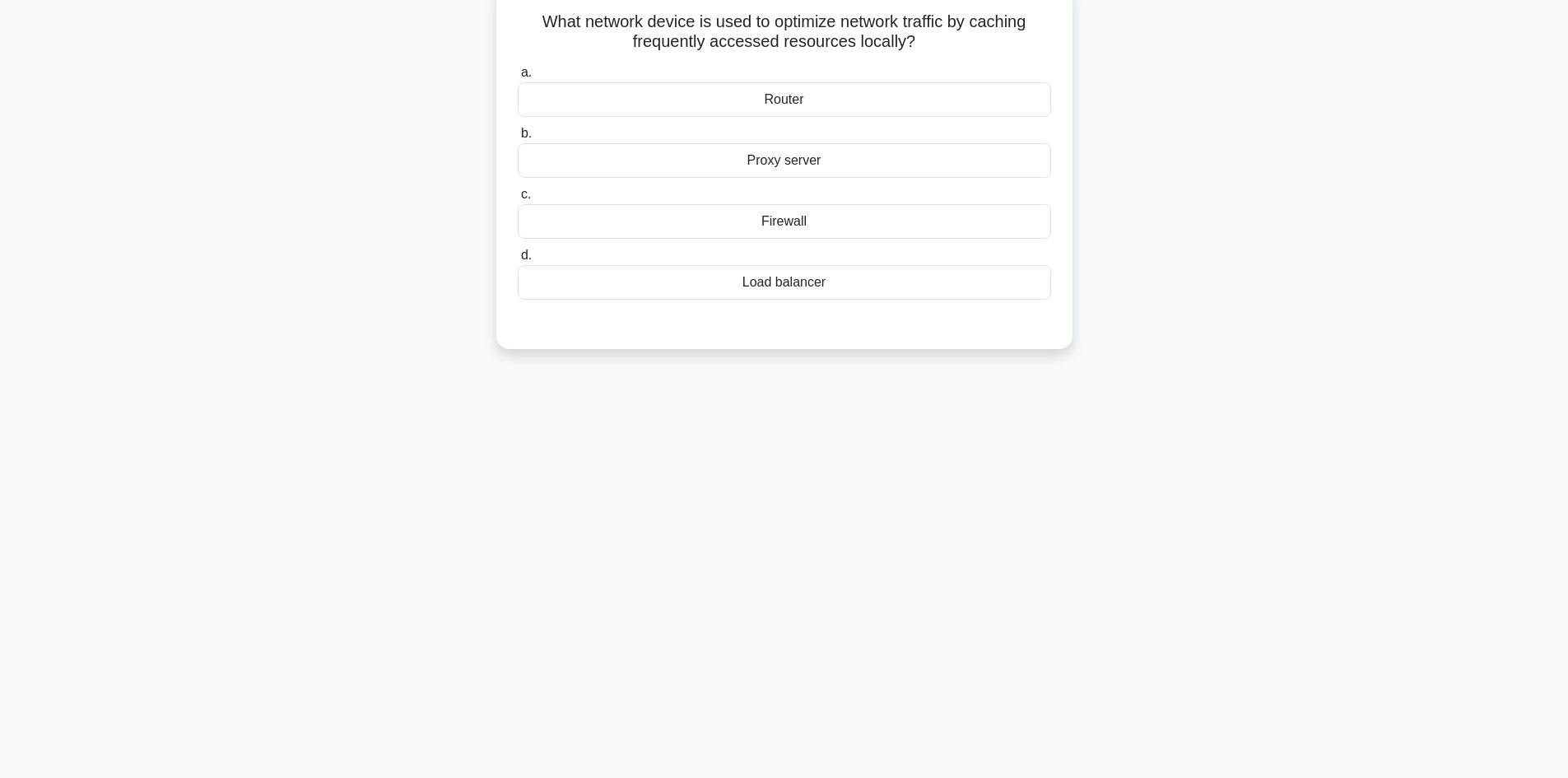
scroll to position [0, 0]
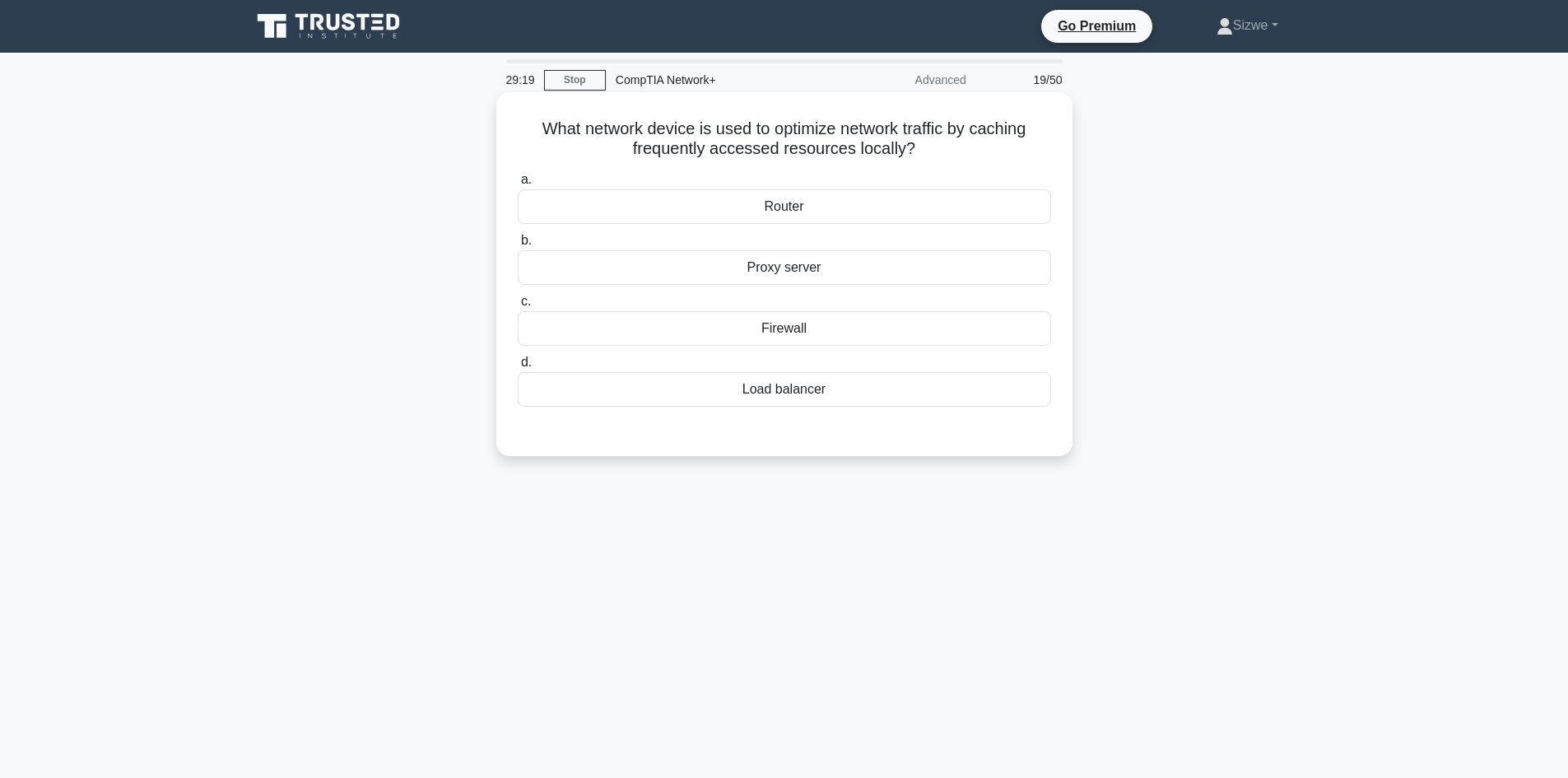
click at [792, 266] on div "Proxy server" at bounding box center [784, 267] width 534 height 35
click at [518, 247] on input "b. Proxy server" at bounding box center [518, 241] width 0 height 11
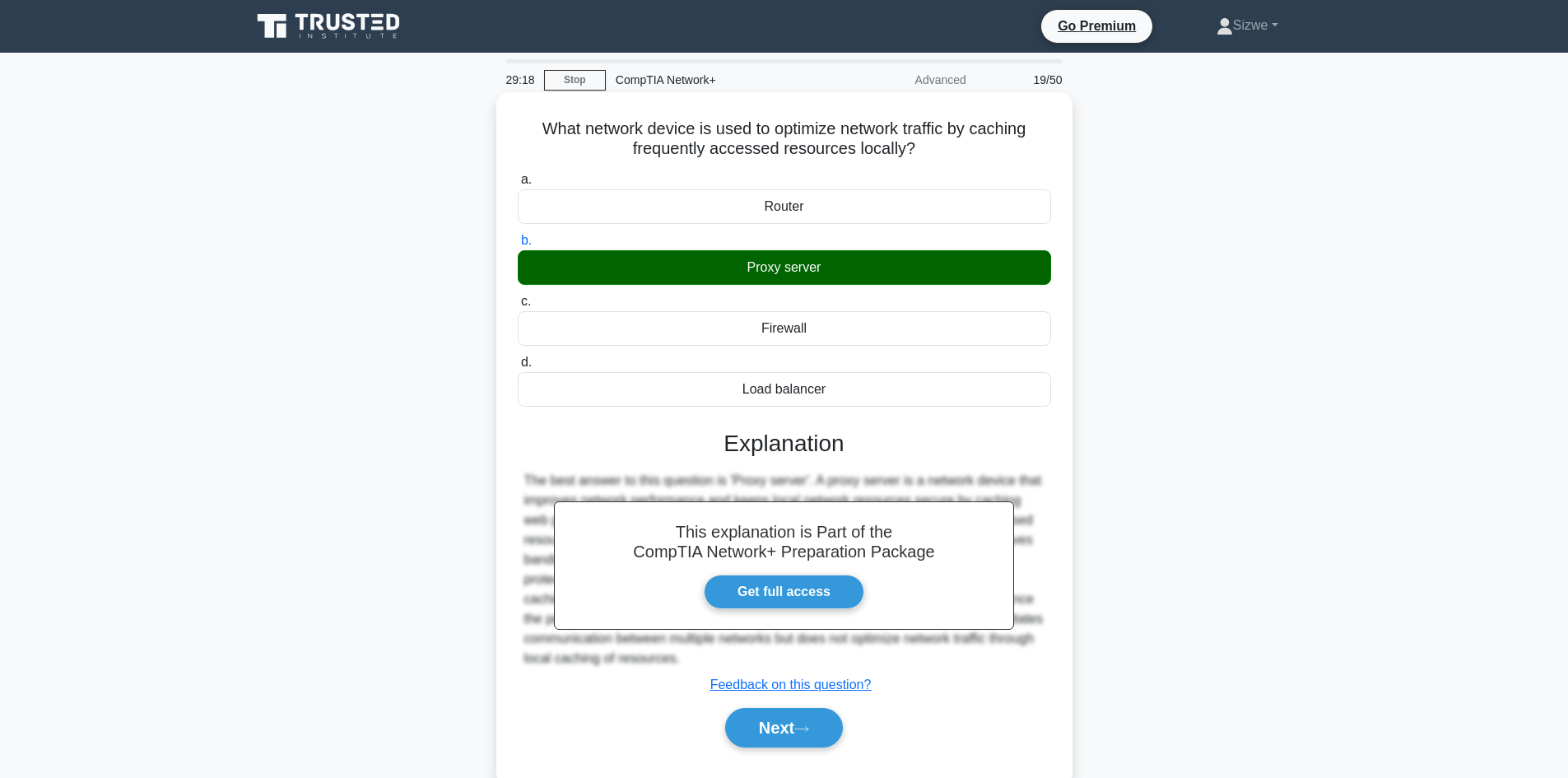
scroll to position [111, 0]
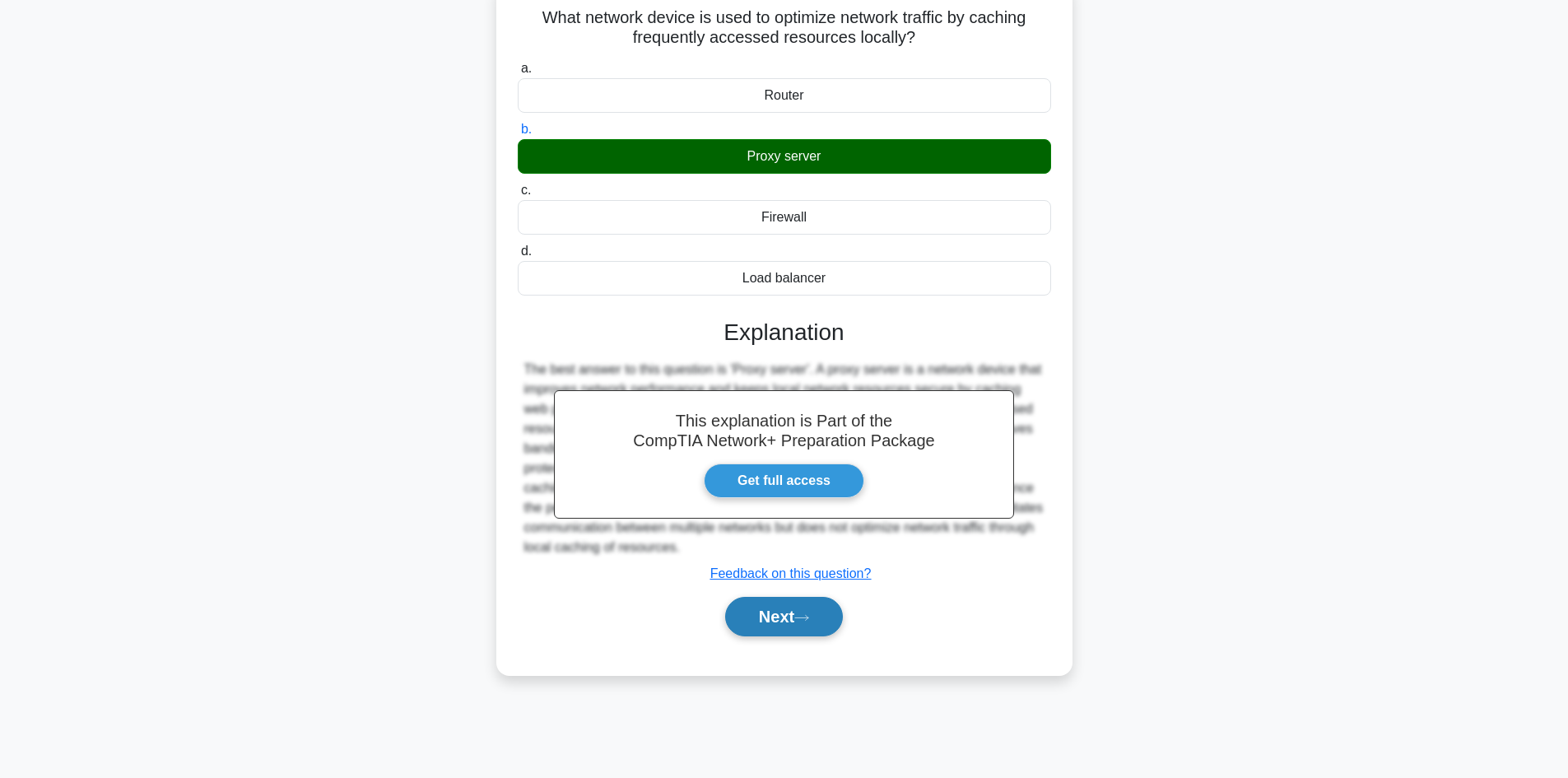
click at [758, 616] on button "Next" at bounding box center [784, 616] width 117 height 39
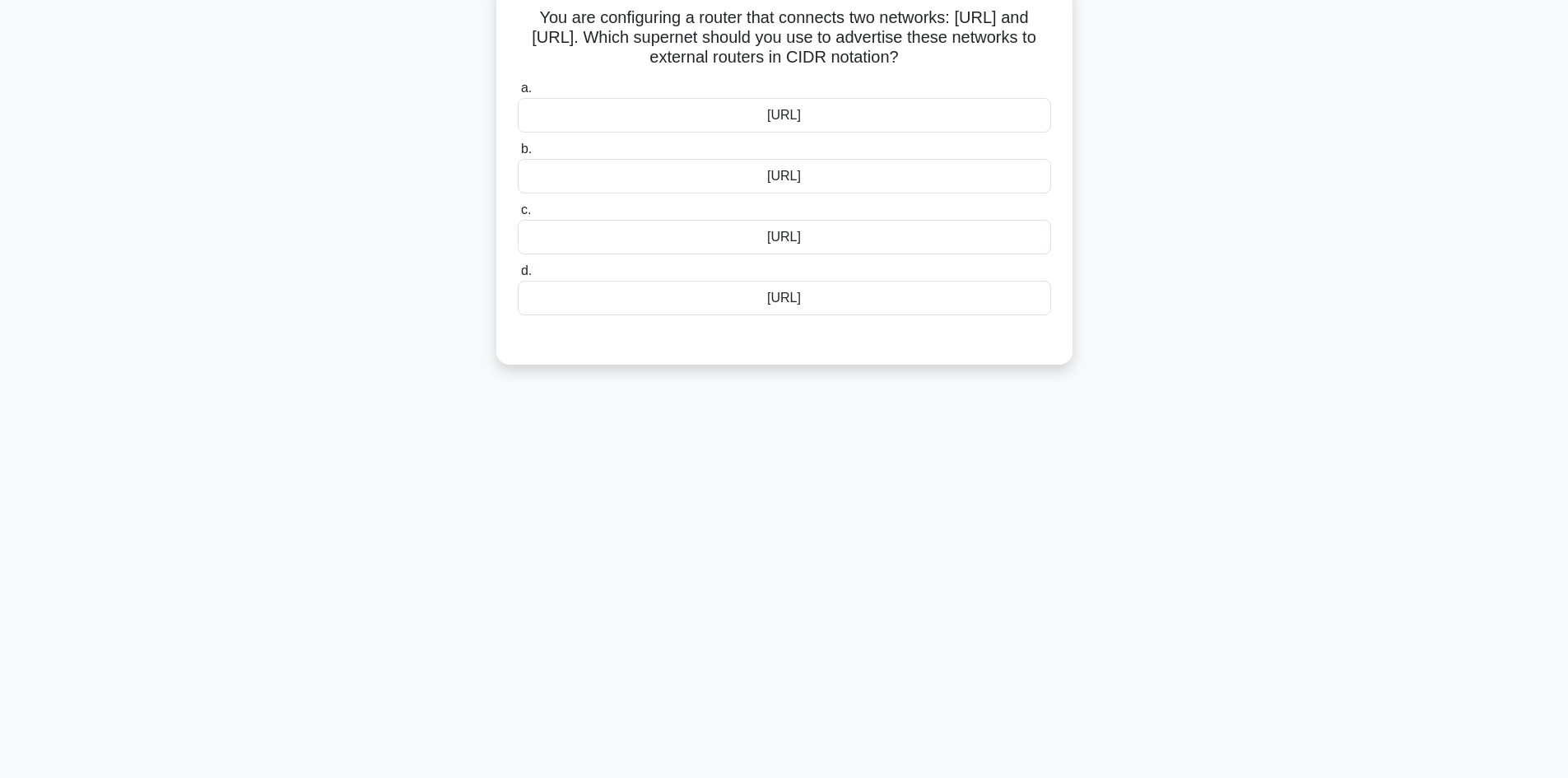
scroll to position [0, 0]
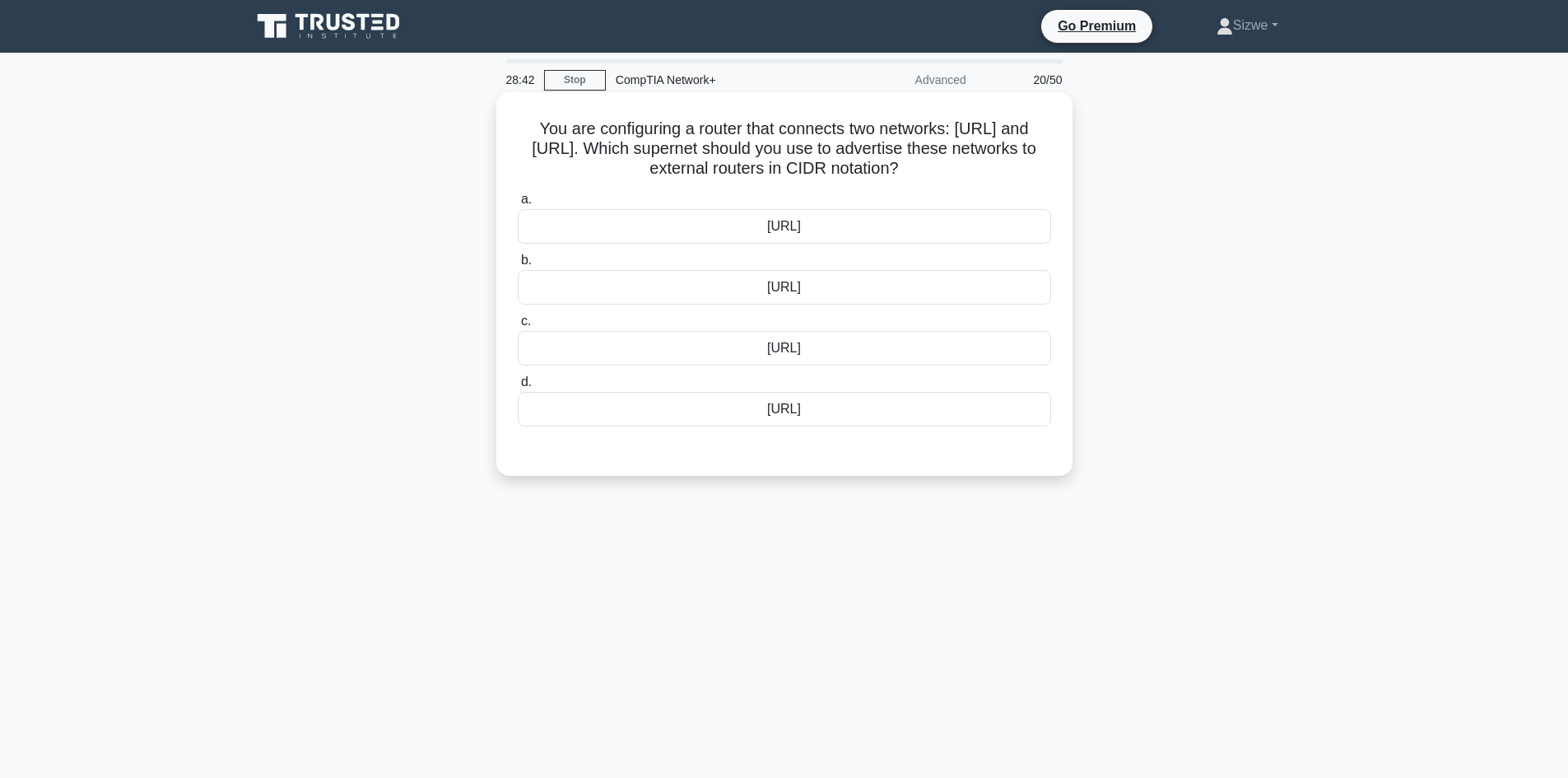
click at [801, 296] on div "10.50.0.0/15" at bounding box center [784, 287] width 534 height 35
click at [518, 266] on input "b. 10.50.0.0/15" at bounding box center [518, 260] width 0 height 11
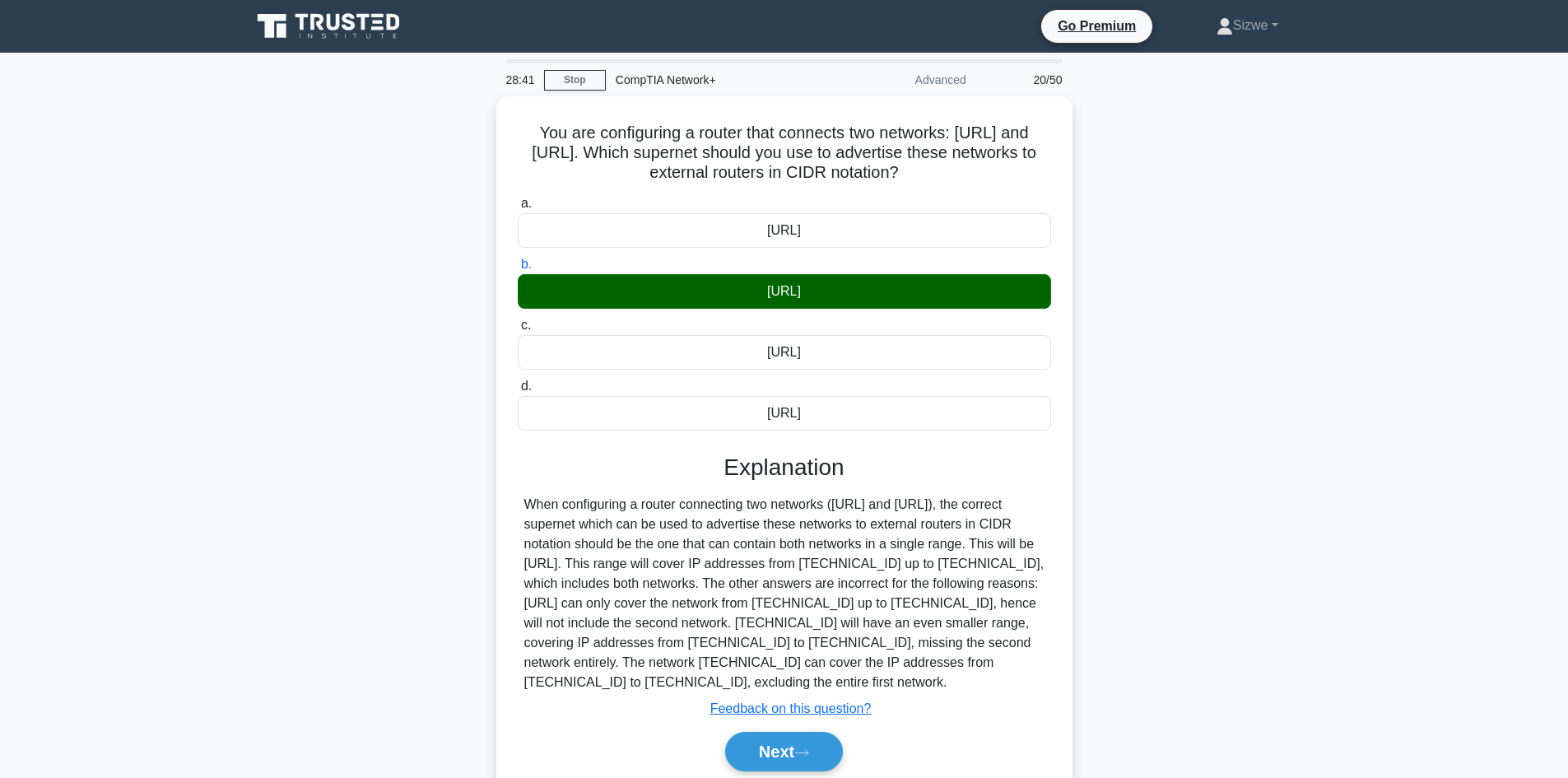
scroll to position [111, 0]
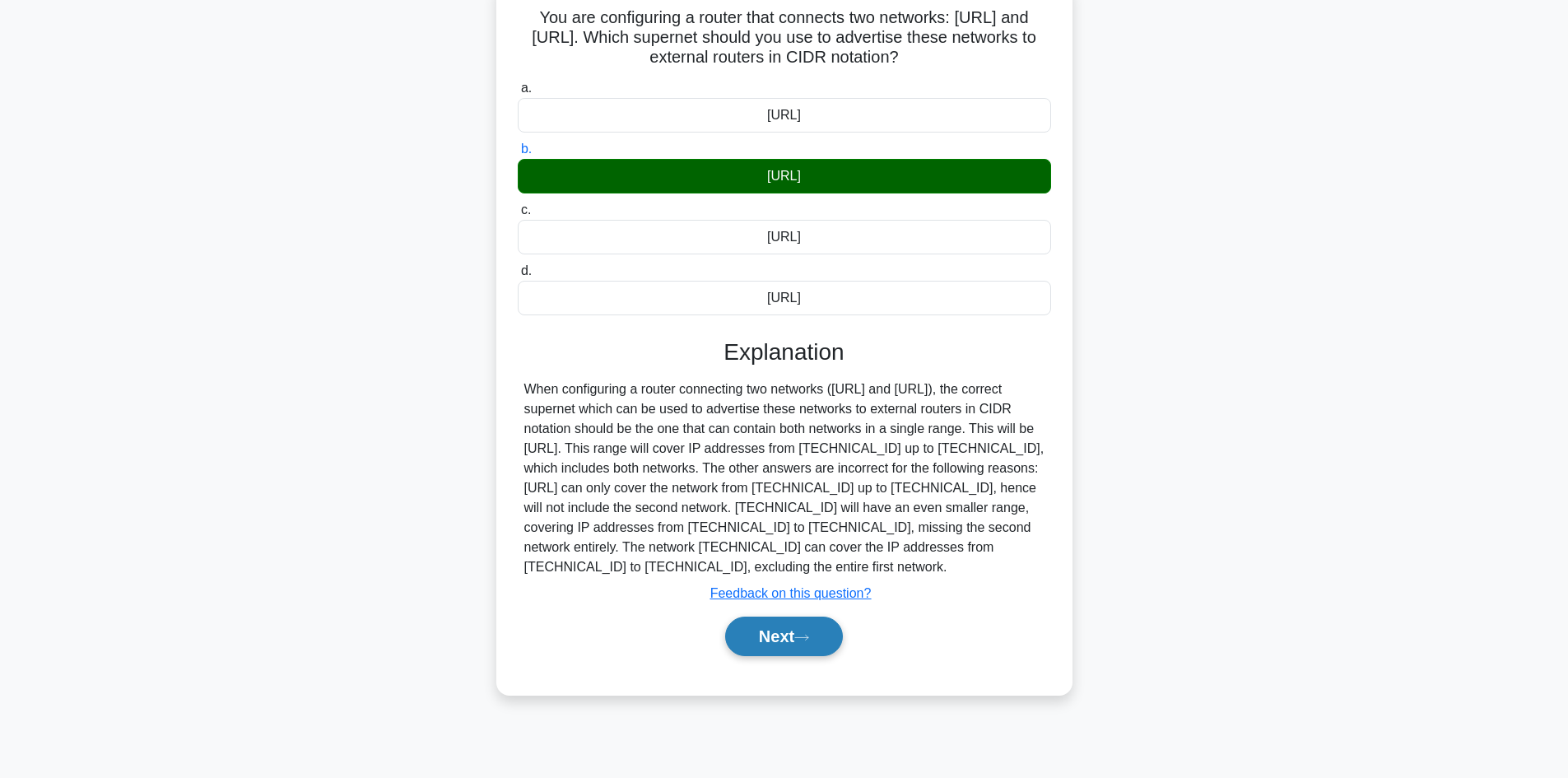
click at [812, 629] on button "Next" at bounding box center [784, 636] width 117 height 39
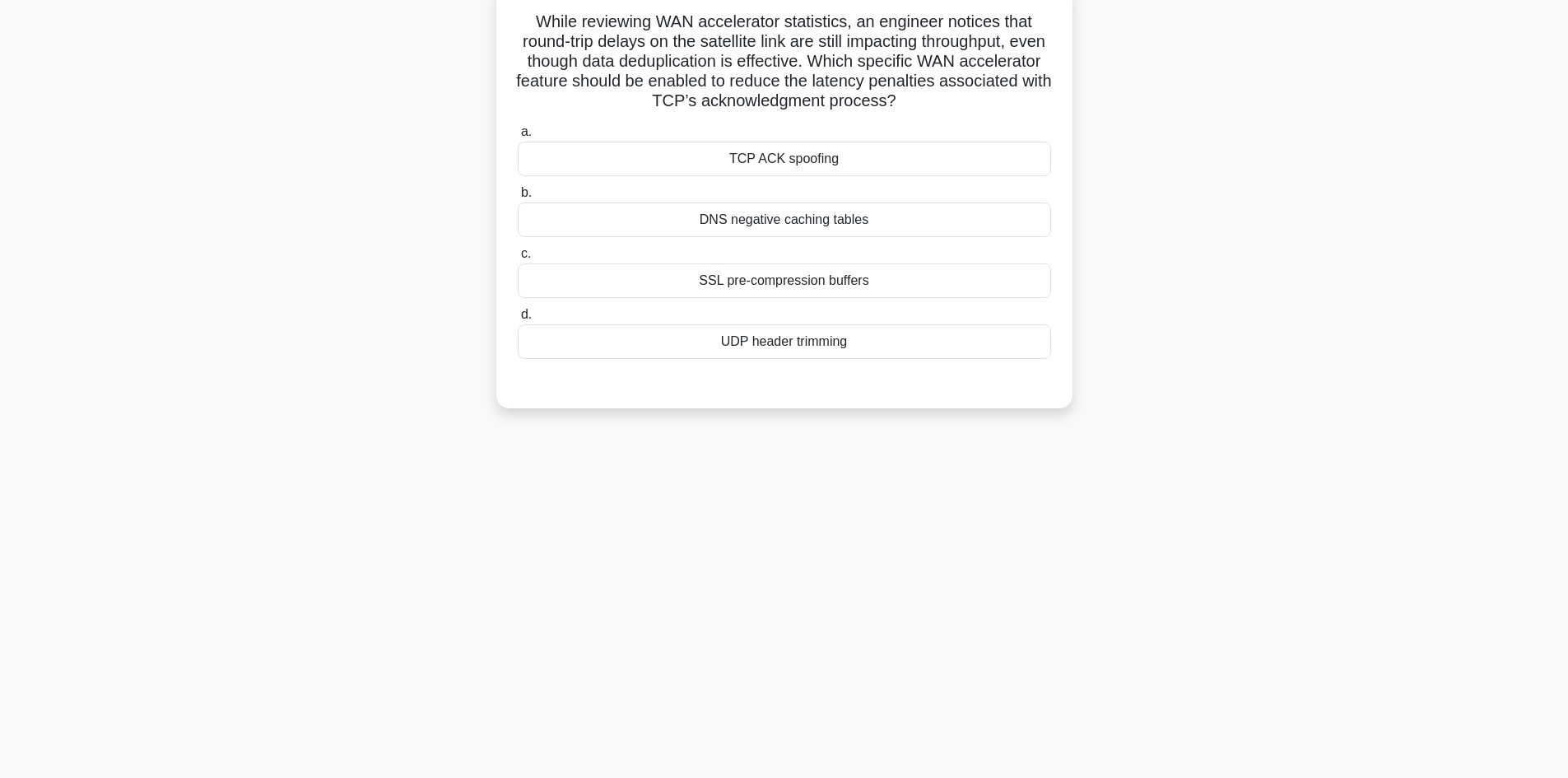
scroll to position [0, 0]
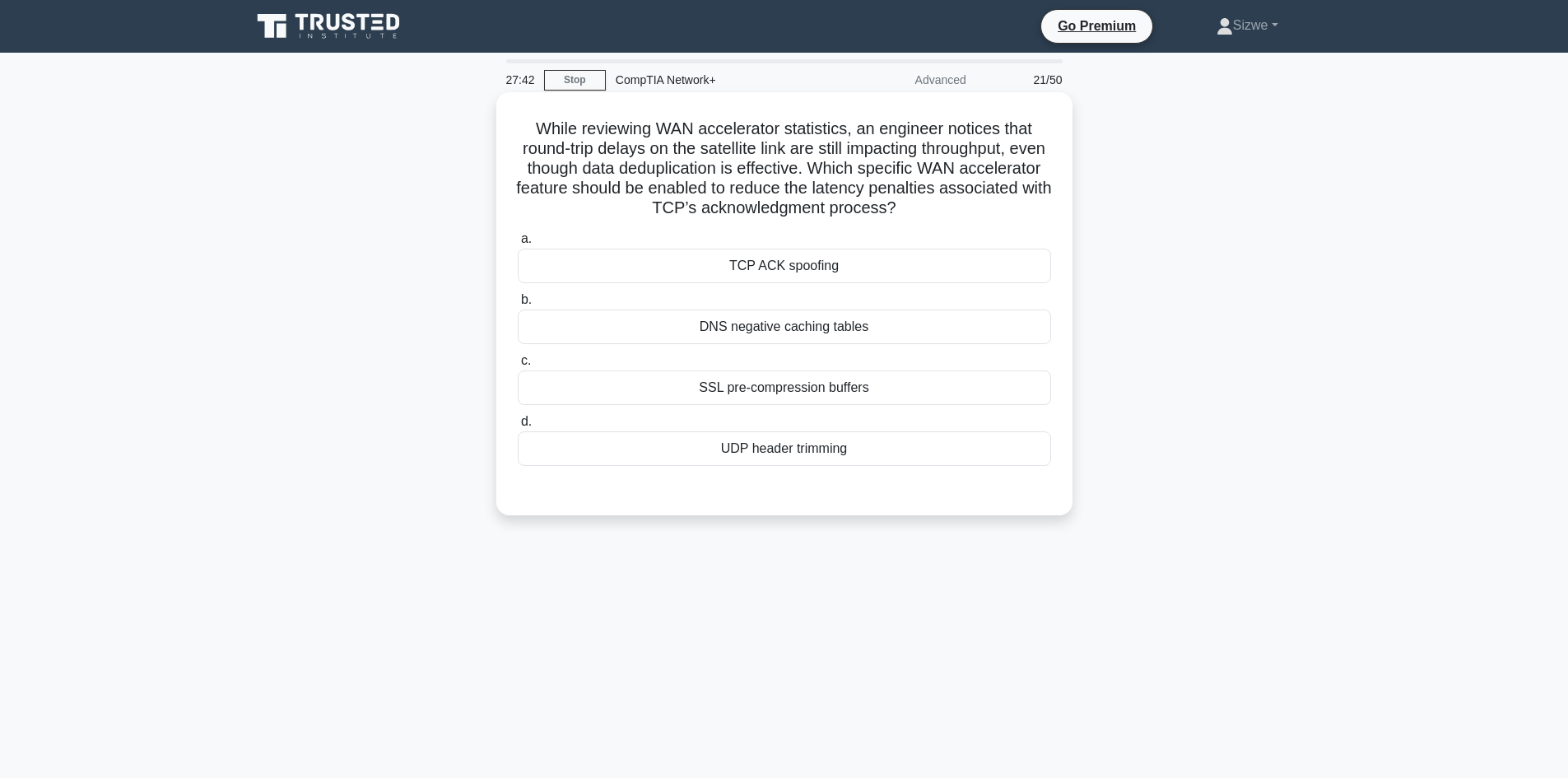
click at [764, 301] on label "b. DNS negative caching tables" at bounding box center [784, 317] width 534 height 54
click at [518, 301] on input "b. DNS negative caching tables" at bounding box center [518, 300] width 0 height 11
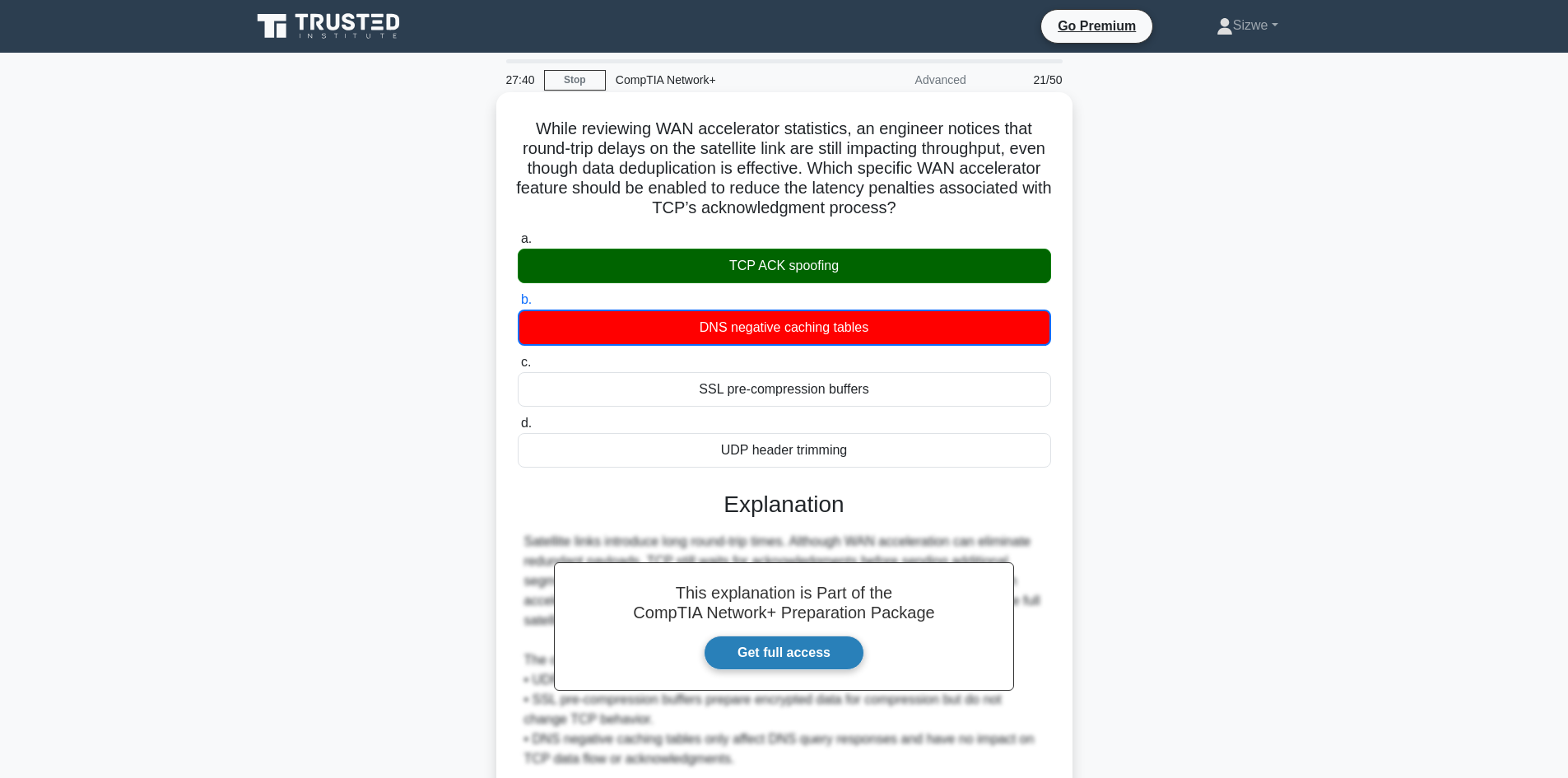
click at [790, 654] on link "Get full access" at bounding box center [784, 653] width 161 height 35
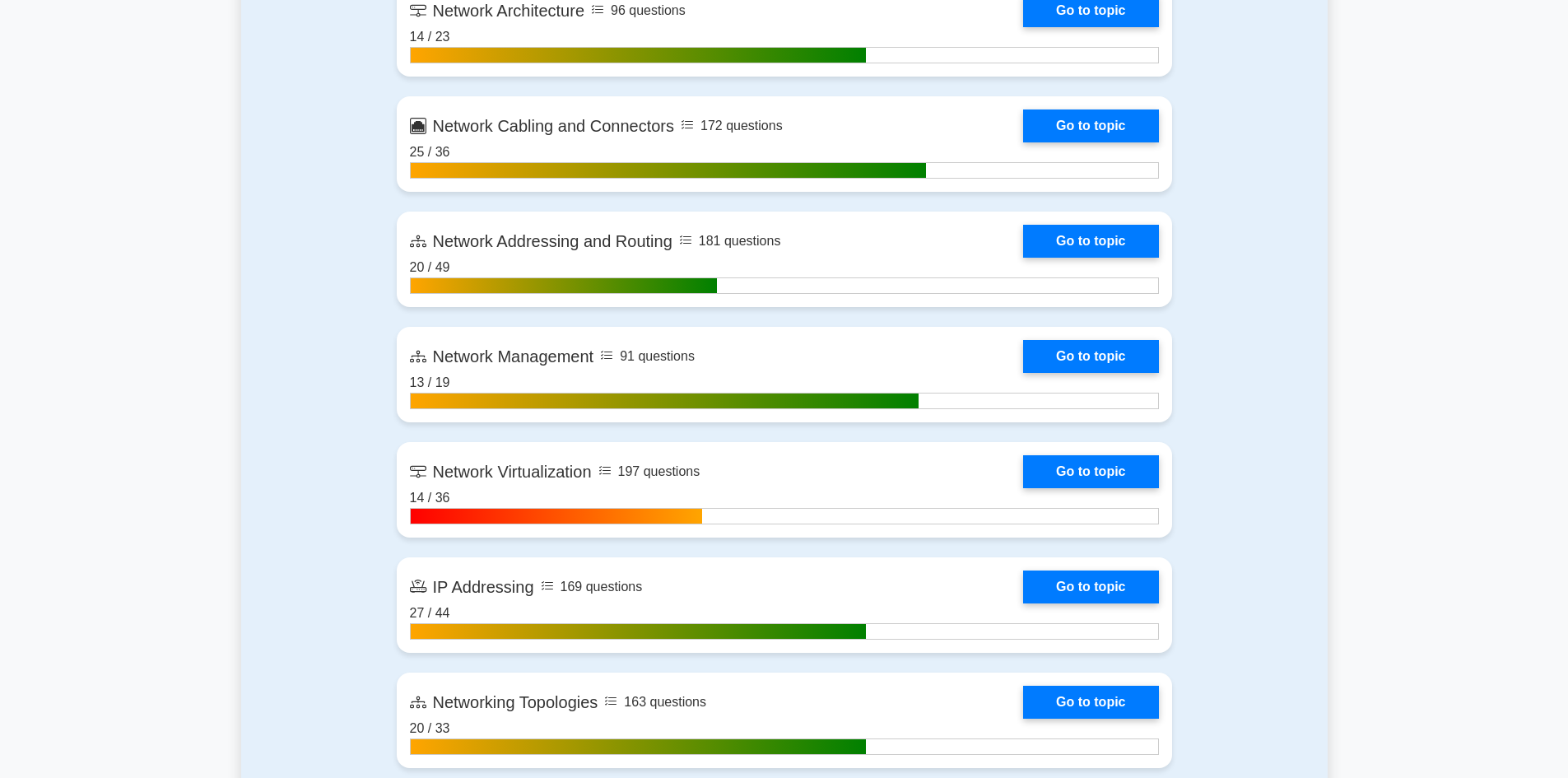
scroll to position [2717, 0]
